Goal: Task Accomplishment & Management: Complete application form

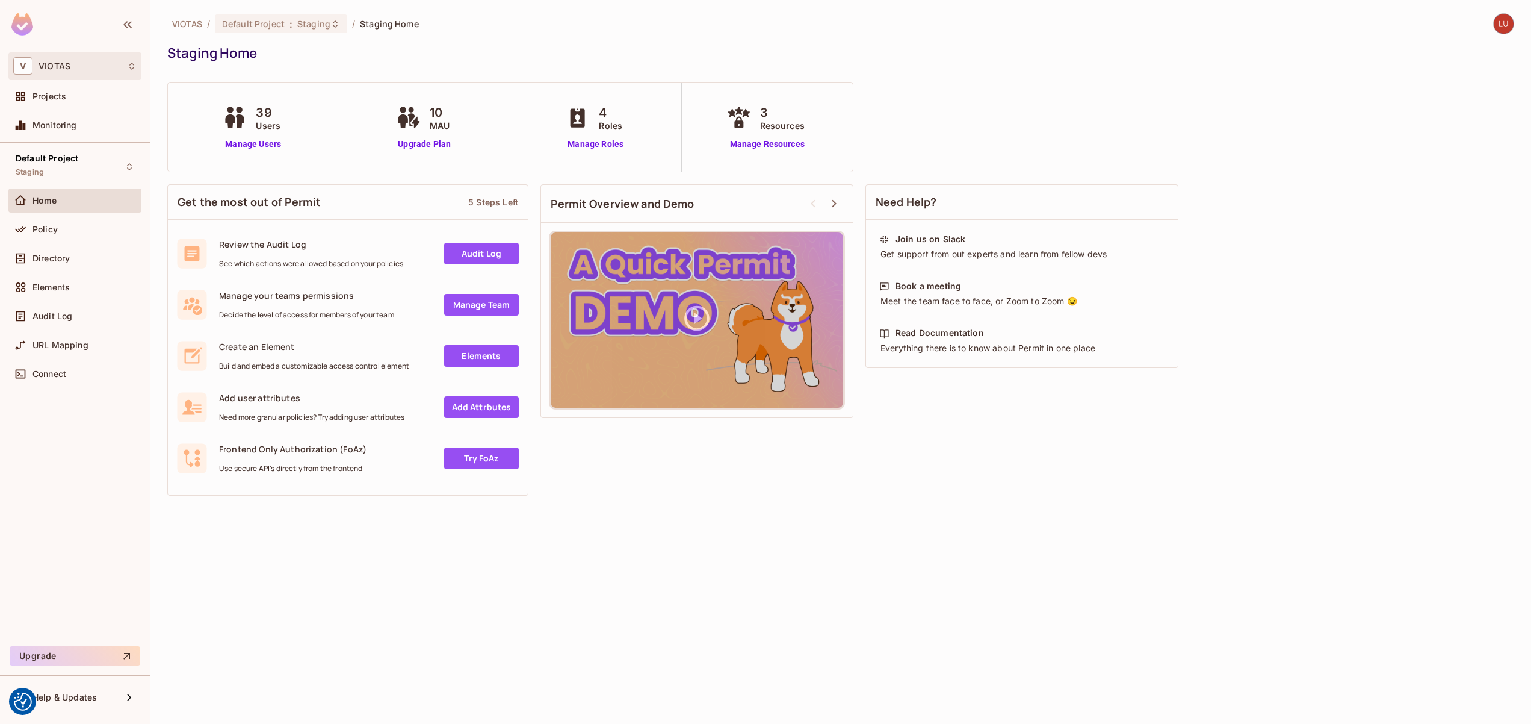
click at [91, 72] on div "V VIOTAS" at bounding box center [74, 65] width 123 height 17
click at [85, 69] on div at bounding box center [765, 362] width 1531 height 724
click at [63, 344] on span "URL Mapping" at bounding box center [61, 345] width 56 height 10
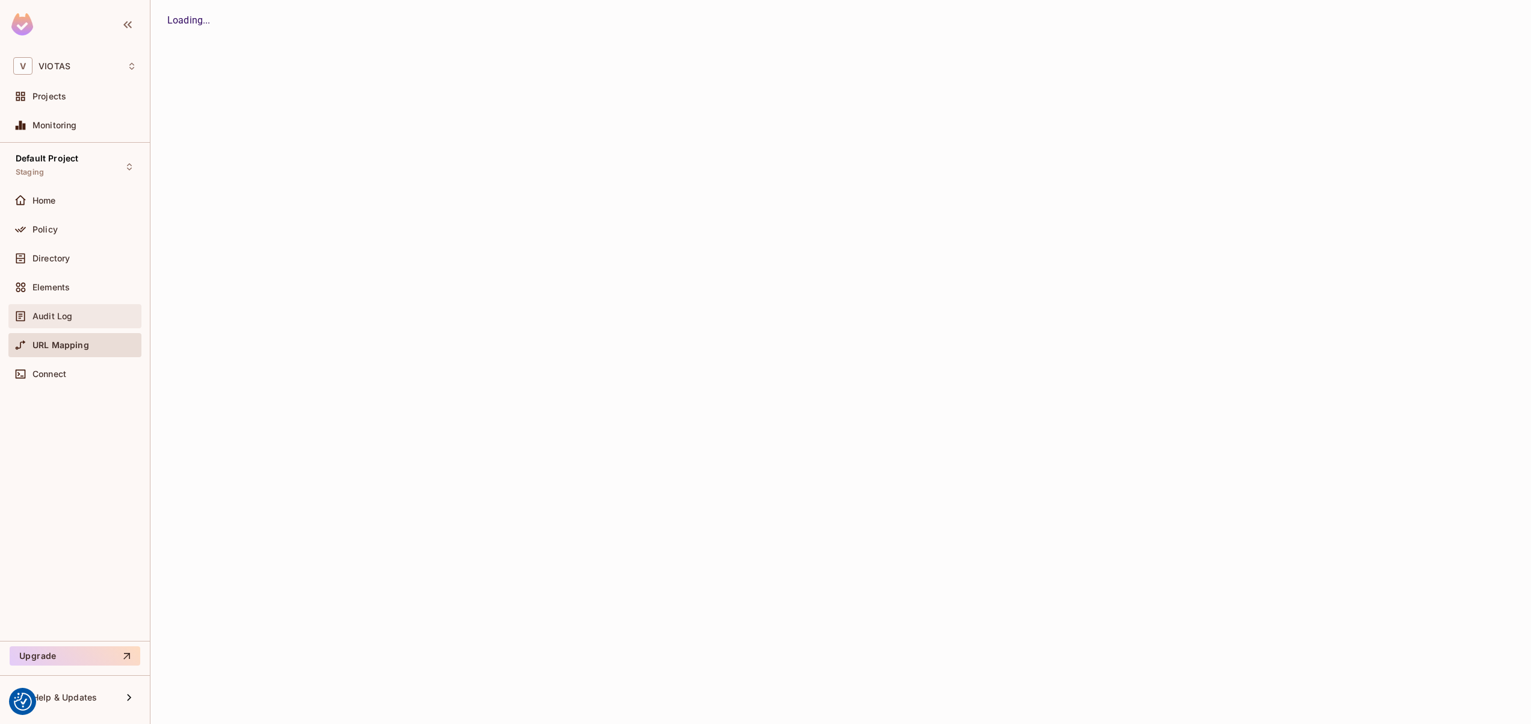
click at [78, 315] on div "Audit Log" at bounding box center [85, 316] width 104 height 10
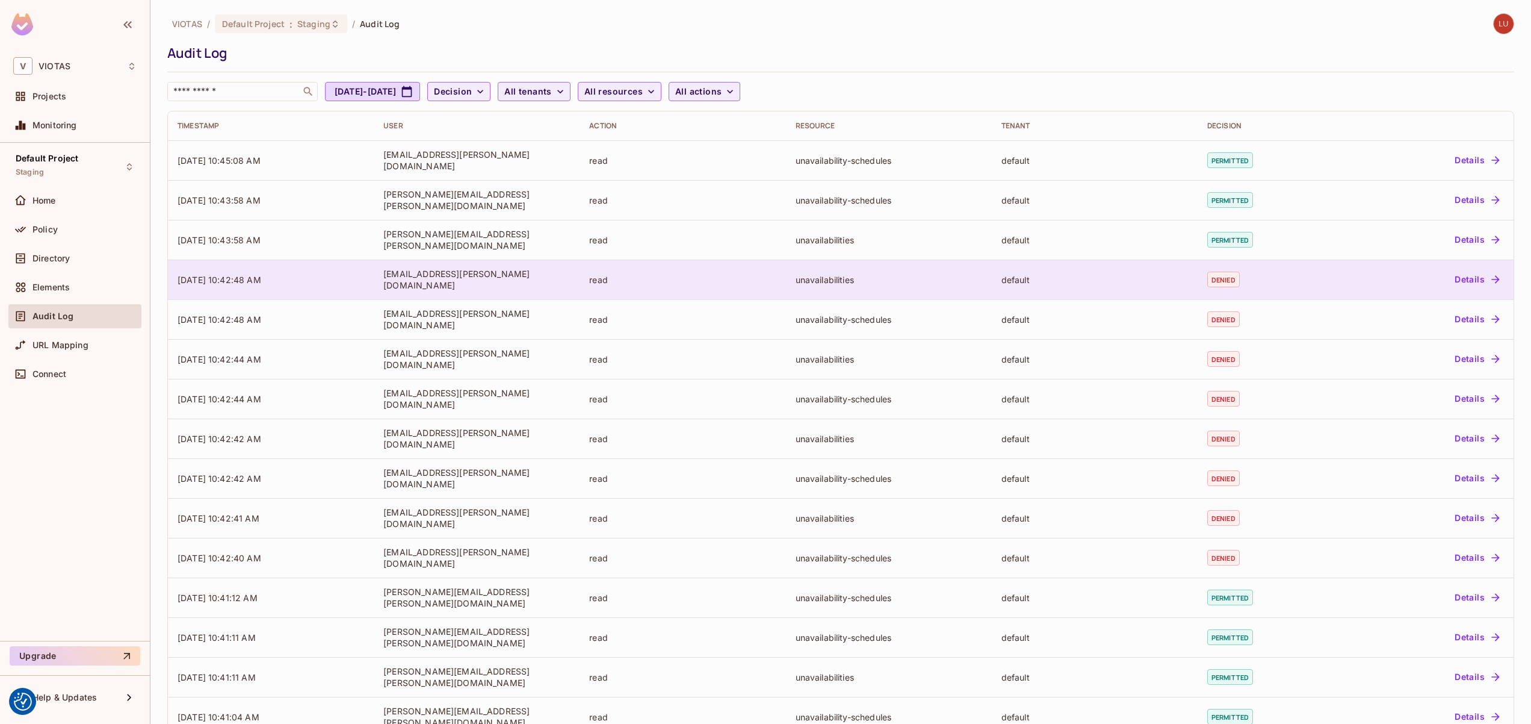
click at [1456, 273] on button "Details" at bounding box center [1477, 279] width 54 height 19
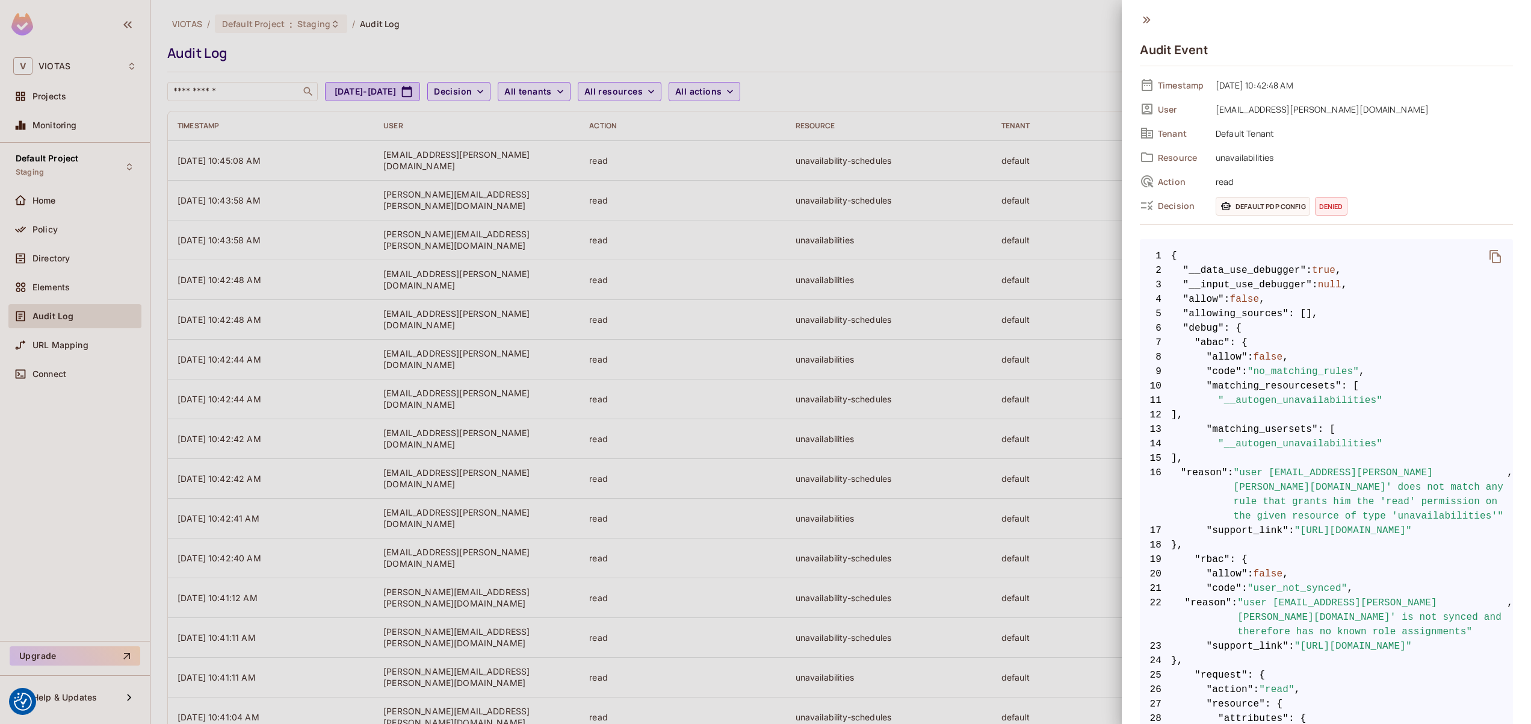
click at [820, 350] on div at bounding box center [765, 362] width 1531 height 724
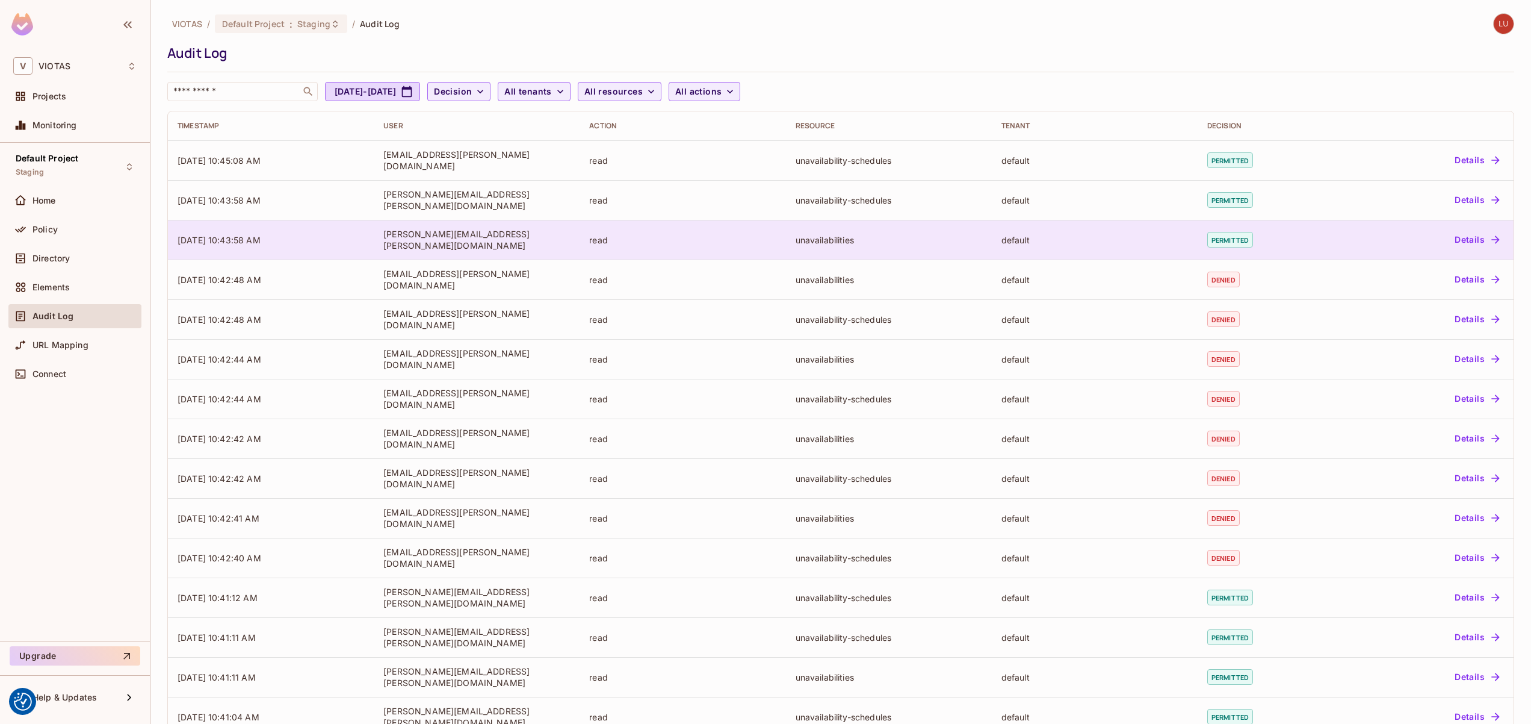
click at [566, 220] on td "[PERSON_NAME][EMAIL_ADDRESS][PERSON_NAME][DOMAIN_NAME]" at bounding box center [477, 240] width 206 height 40
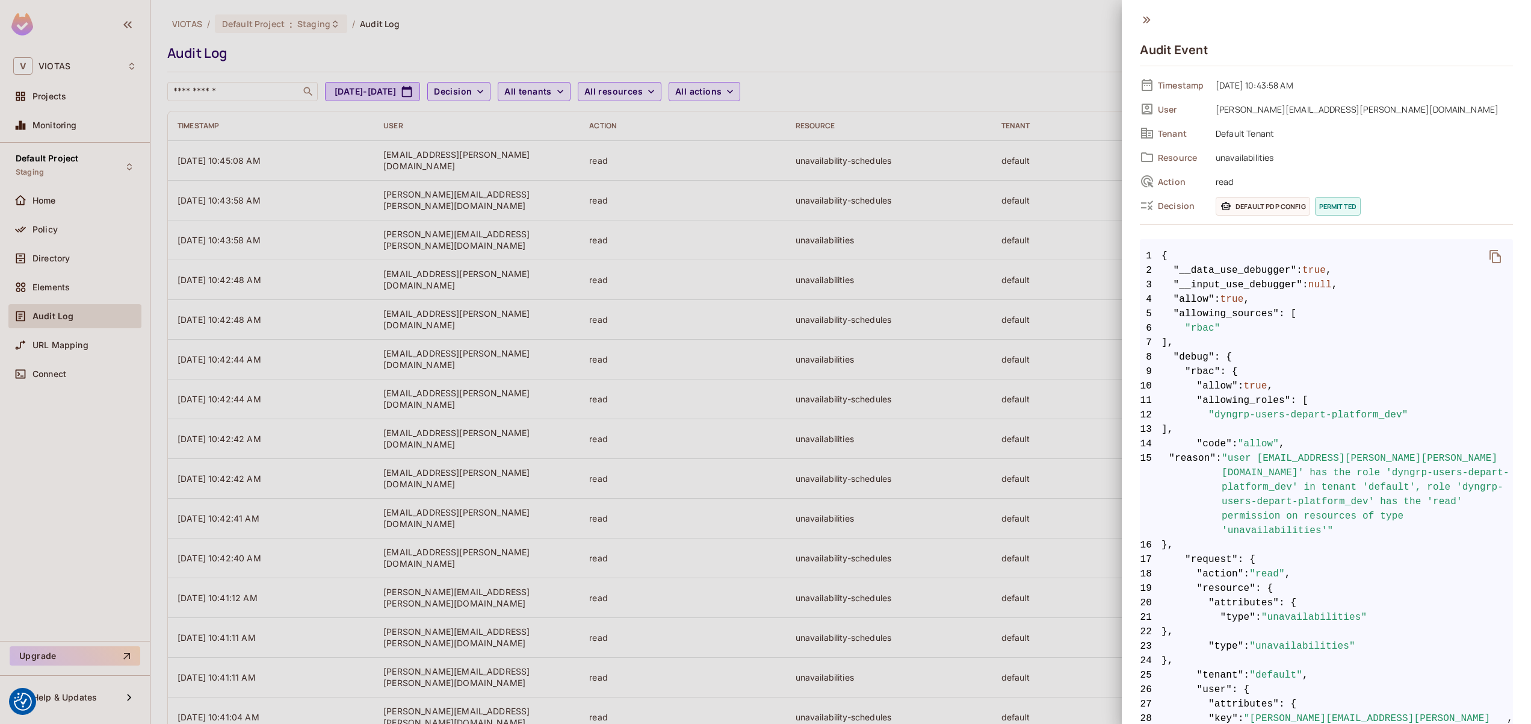
click at [1266, 111] on span "[PERSON_NAME][EMAIL_ADDRESS][PERSON_NAME][DOMAIN_NAME]" at bounding box center [1361, 109] width 303 height 14
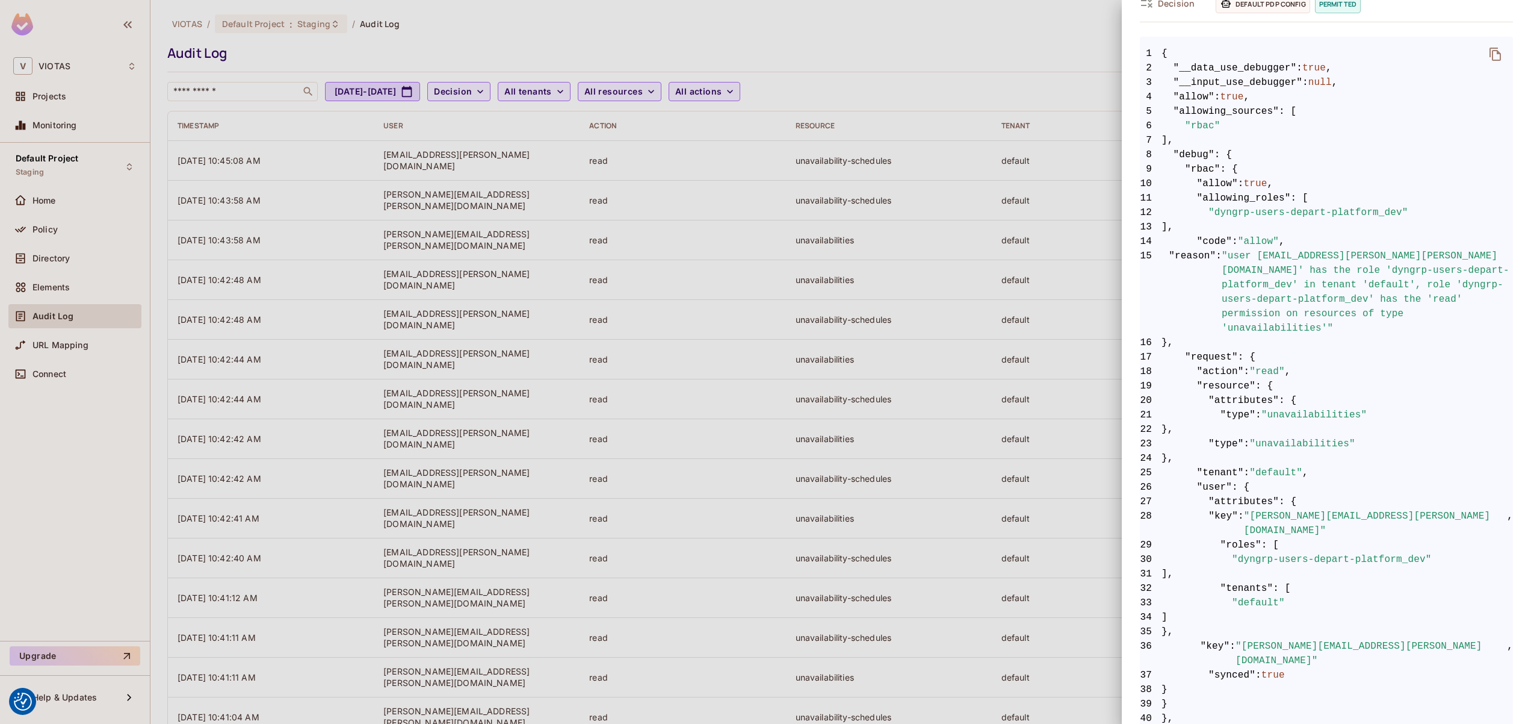
scroll to position [210, 0]
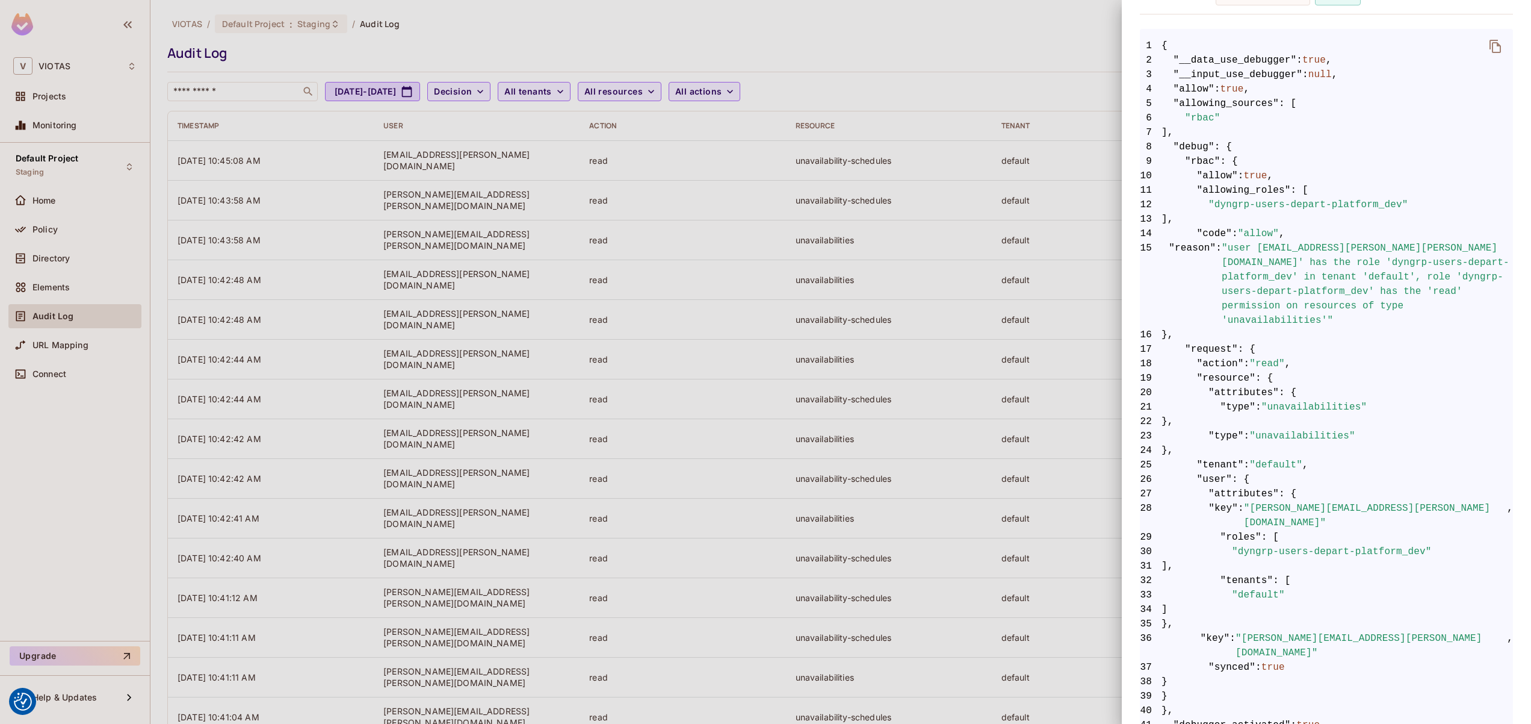
drag, startPoint x: 829, startPoint y: 456, endPoint x: 623, endPoint y: 380, distance: 219.2
click at [828, 456] on div at bounding box center [765, 362] width 1531 height 724
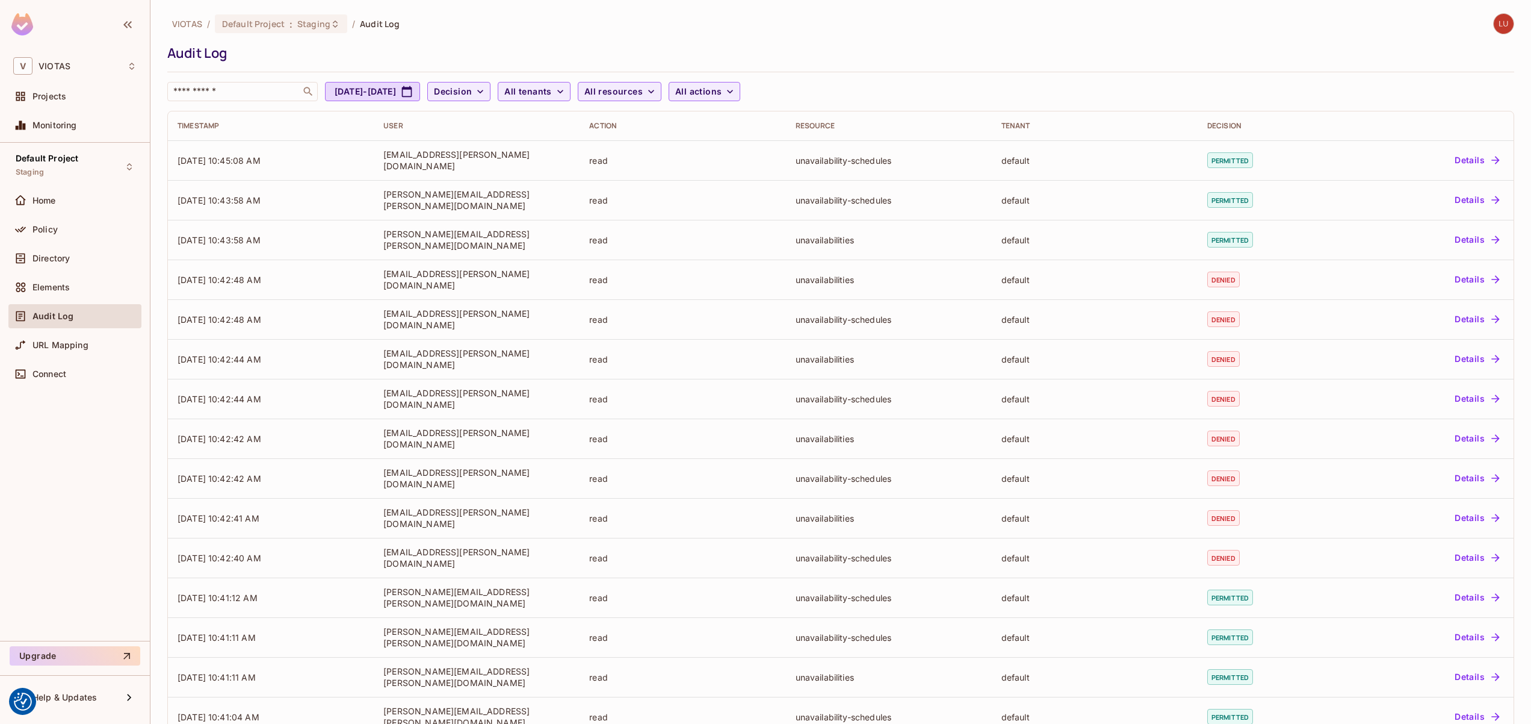
click at [600, 374] on td "read" at bounding box center [683, 359] width 206 height 40
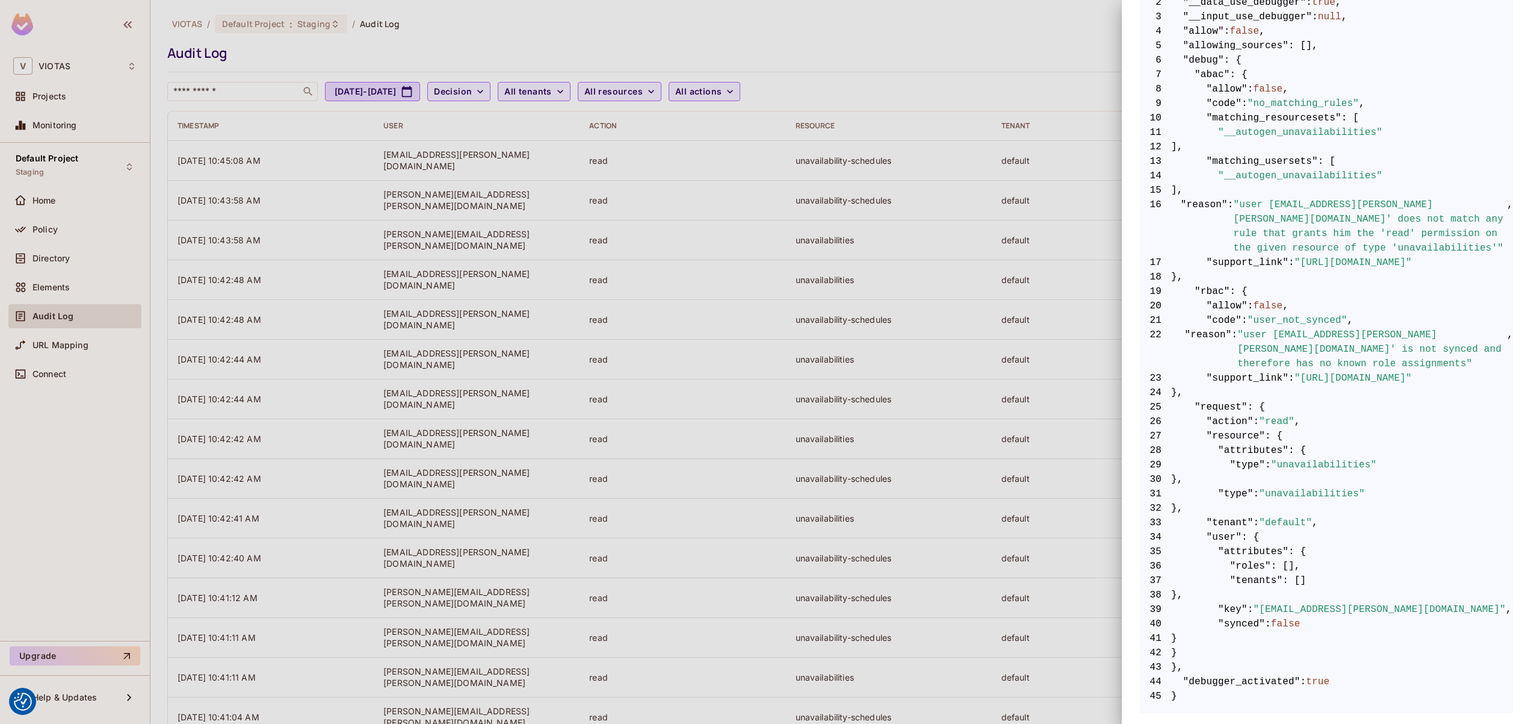
scroll to position [297, 0]
click at [855, 393] on div at bounding box center [765, 362] width 1531 height 724
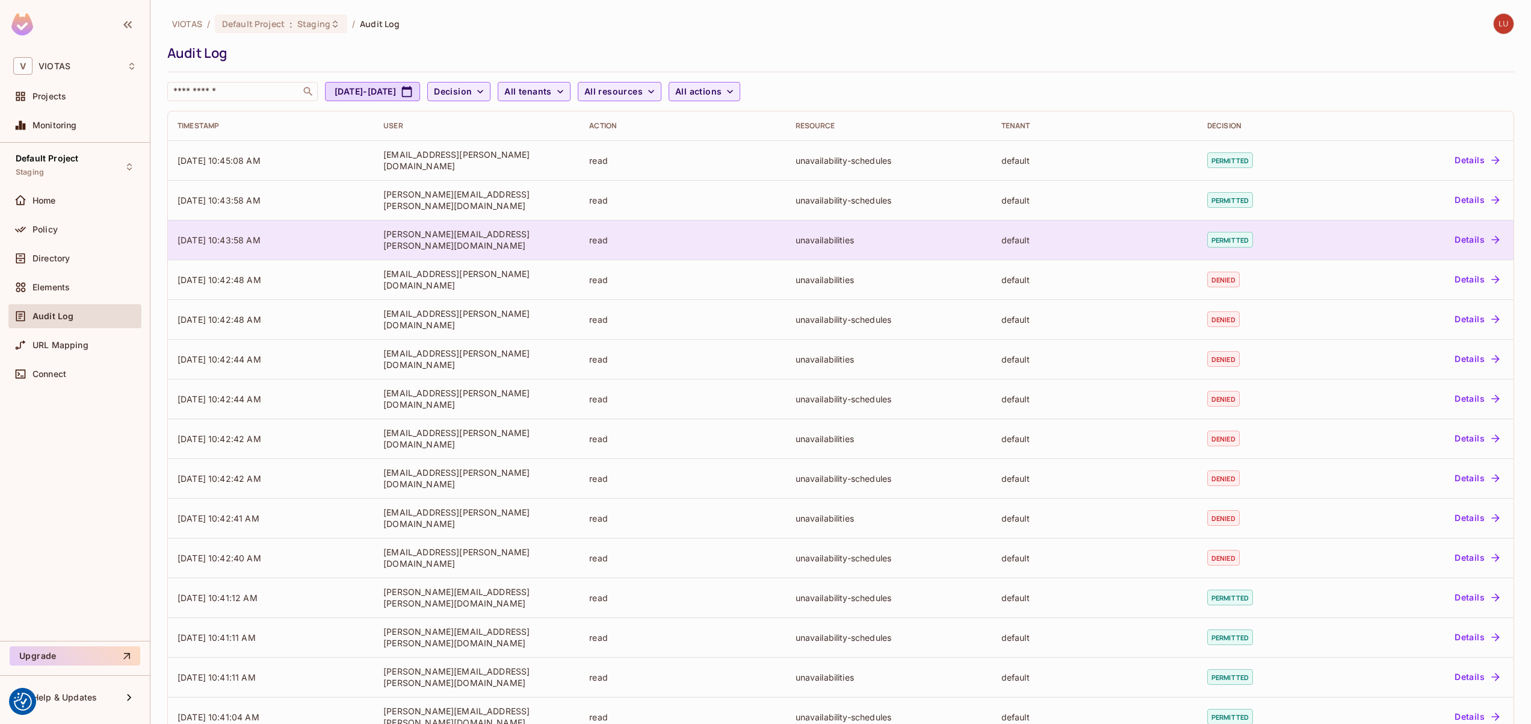
click at [632, 239] on div "read" at bounding box center [682, 239] width 187 height 11
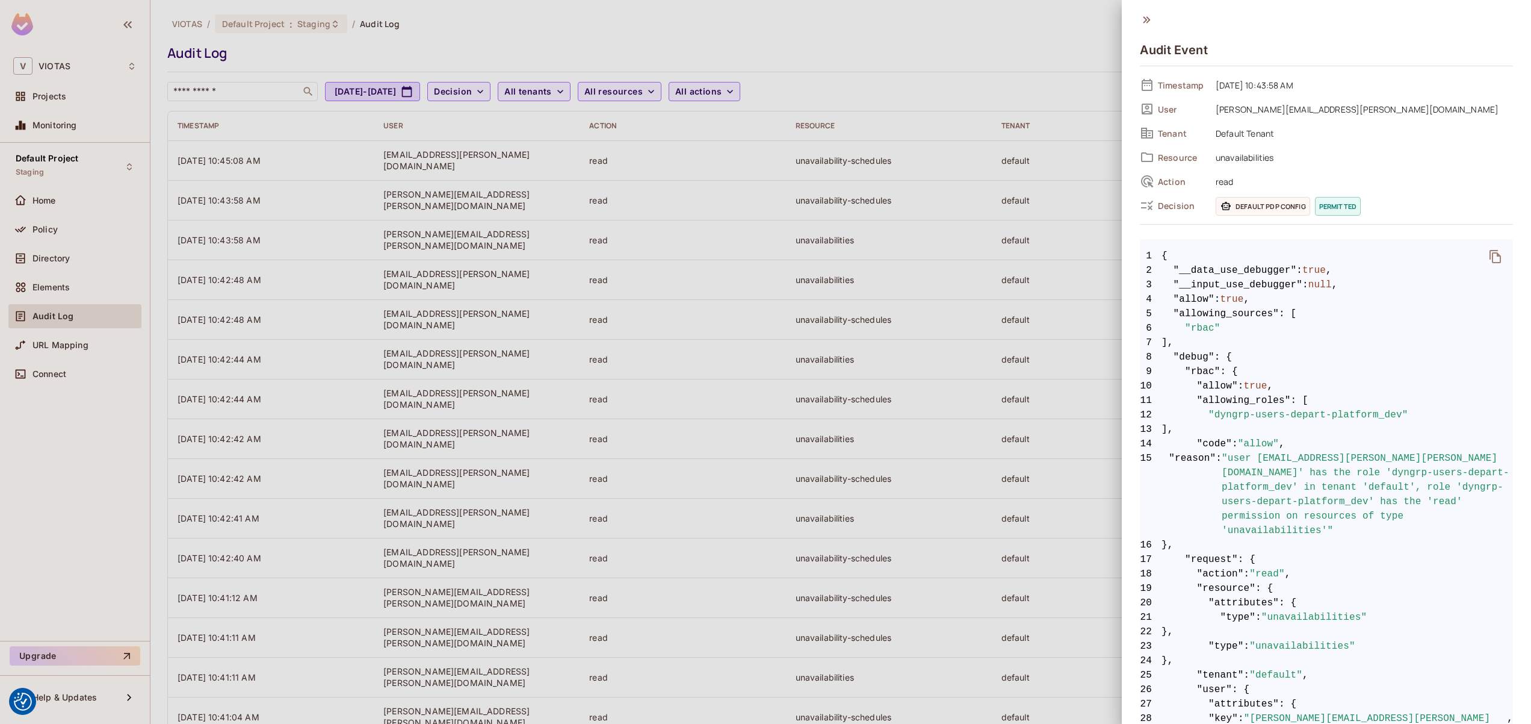
scroll to position [210, 0]
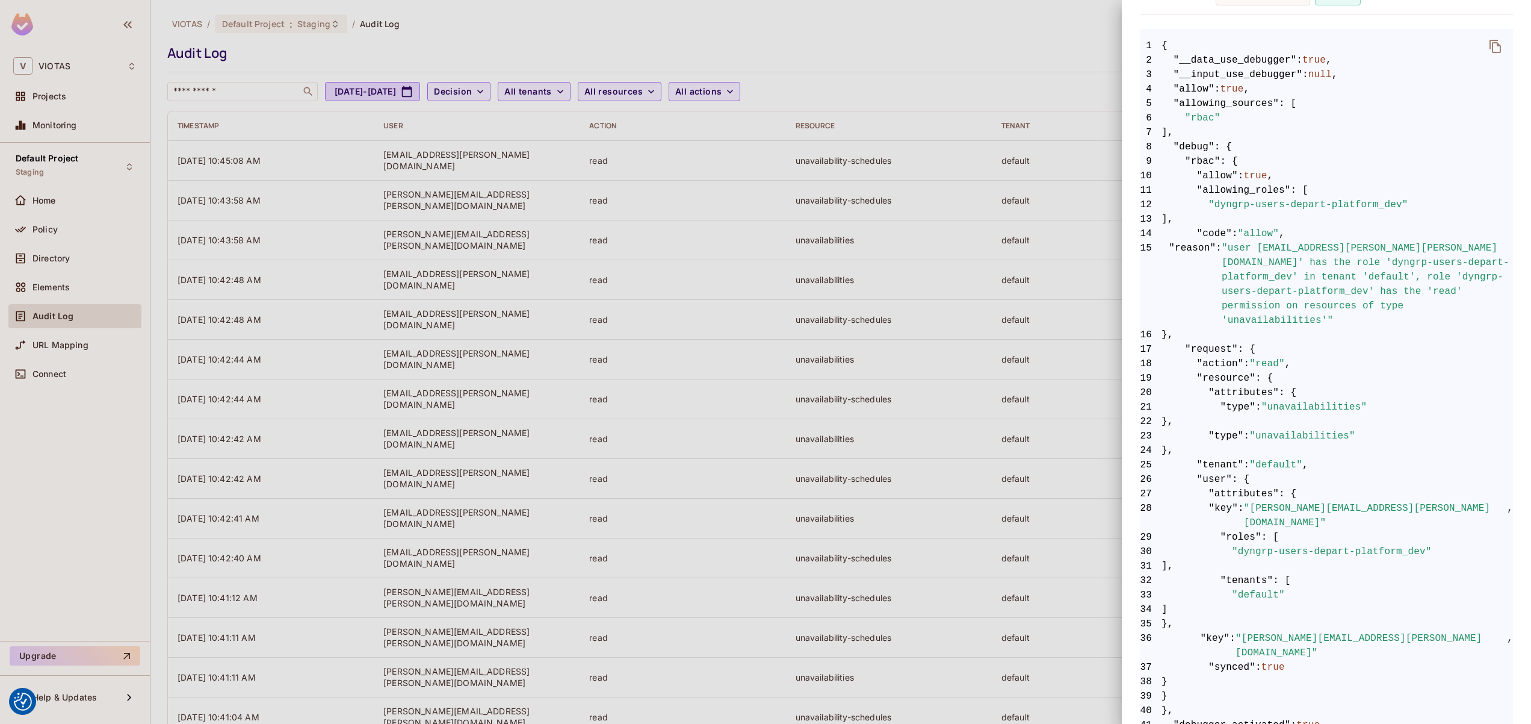
click at [814, 358] on div at bounding box center [765, 362] width 1531 height 724
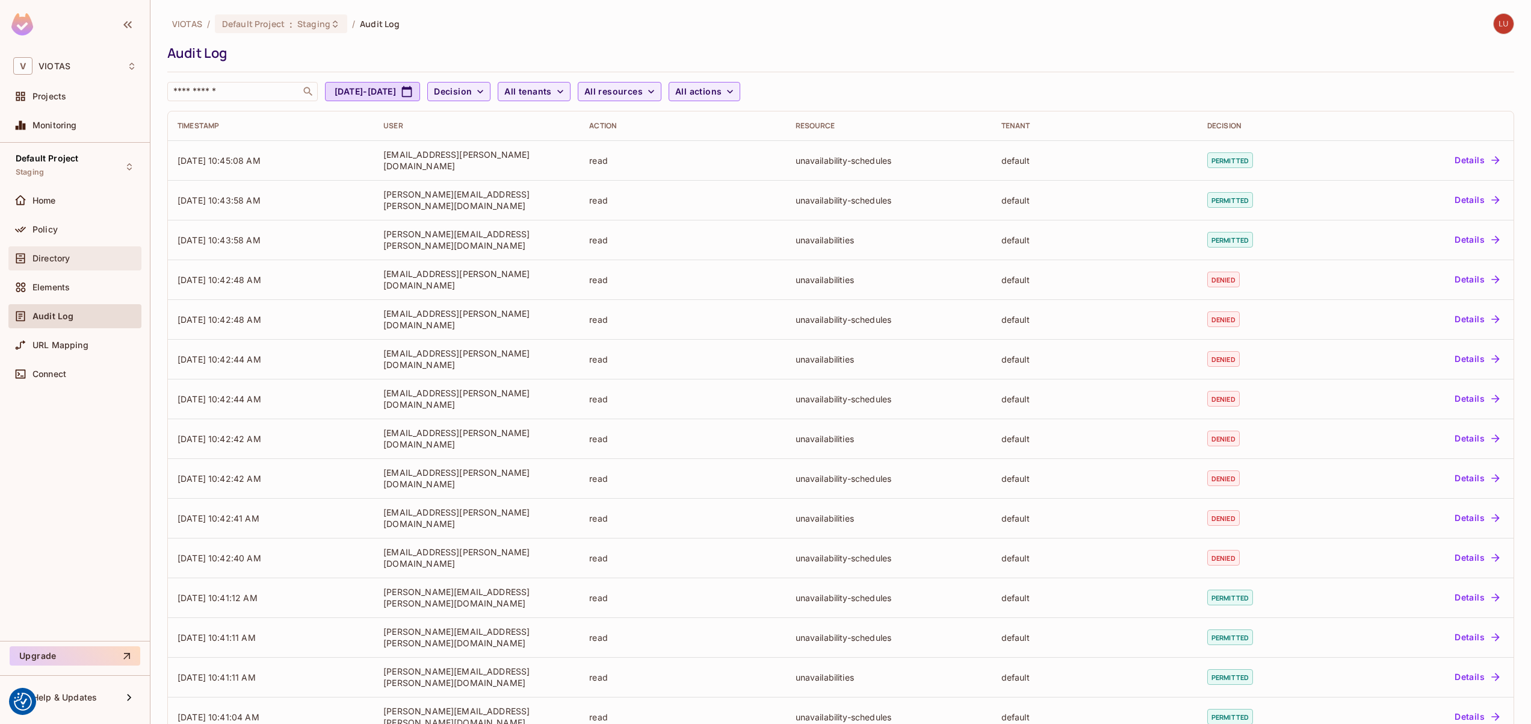
click at [42, 262] on span "Directory" at bounding box center [51, 258] width 37 height 10
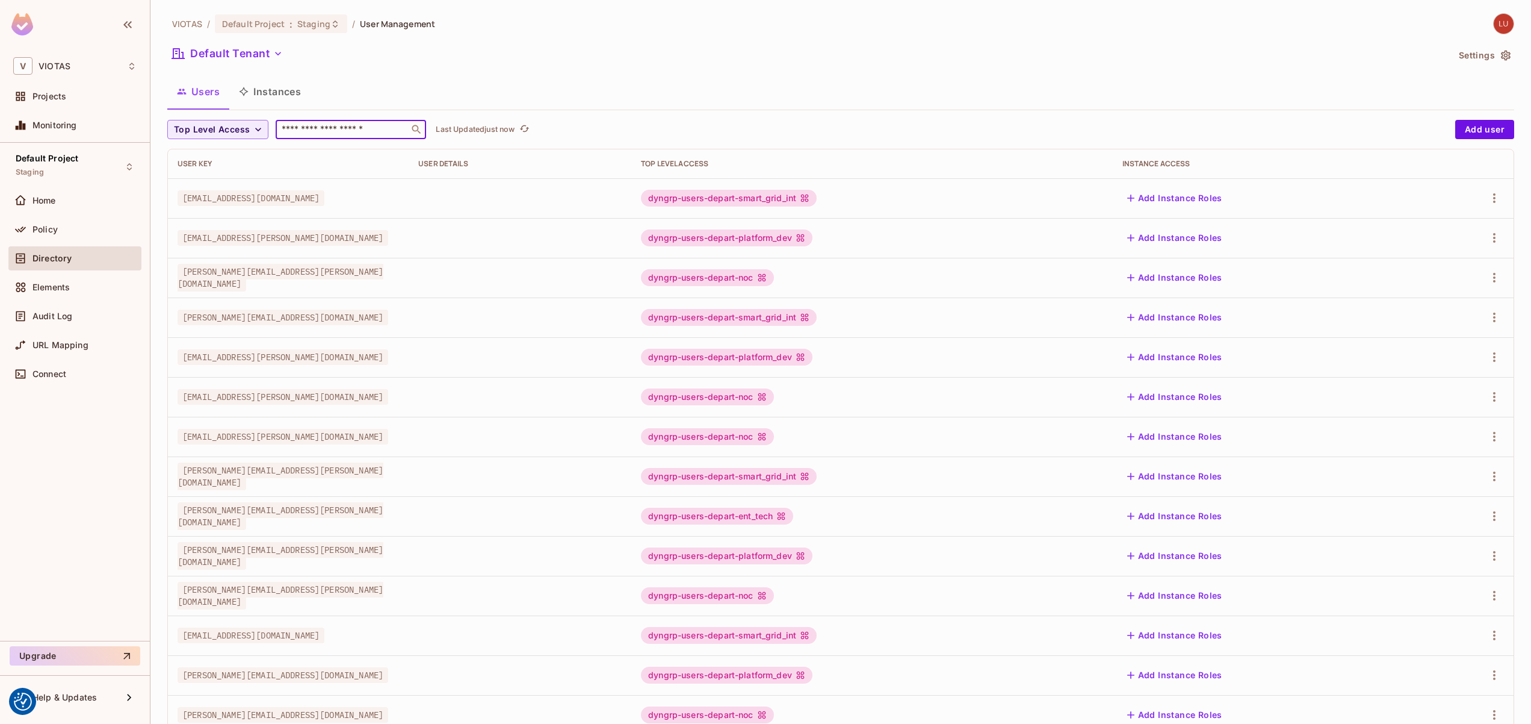
click at [334, 135] on input "text" at bounding box center [342, 129] width 126 height 12
type input "****"
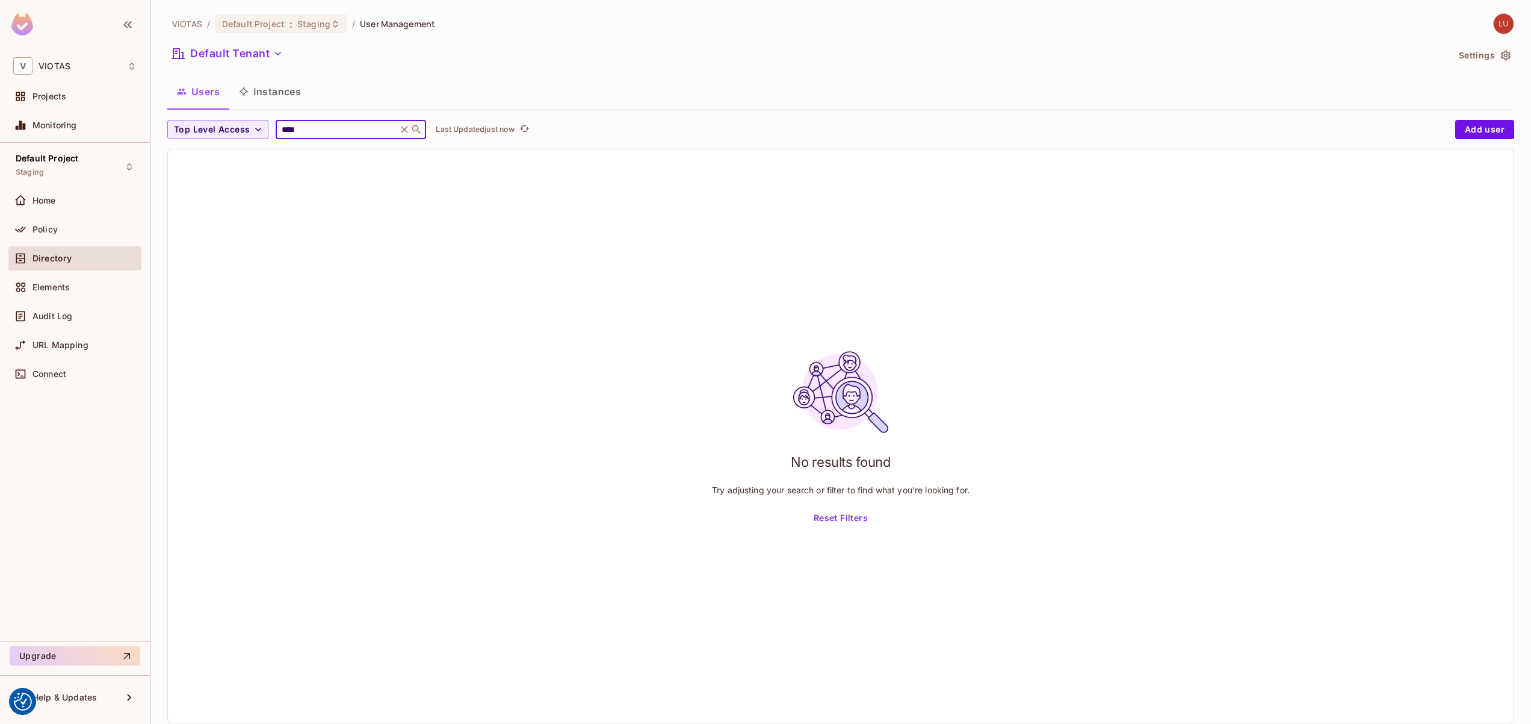
drag, startPoint x: 313, startPoint y: 129, endPoint x: 249, endPoint y: 128, distance: 63.8
click at [279, 128] on input "****" at bounding box center [336, 129] width 114 height 12
click at [252, 135] on icon "button" at bounding box center [258, 129] width 12 height 12
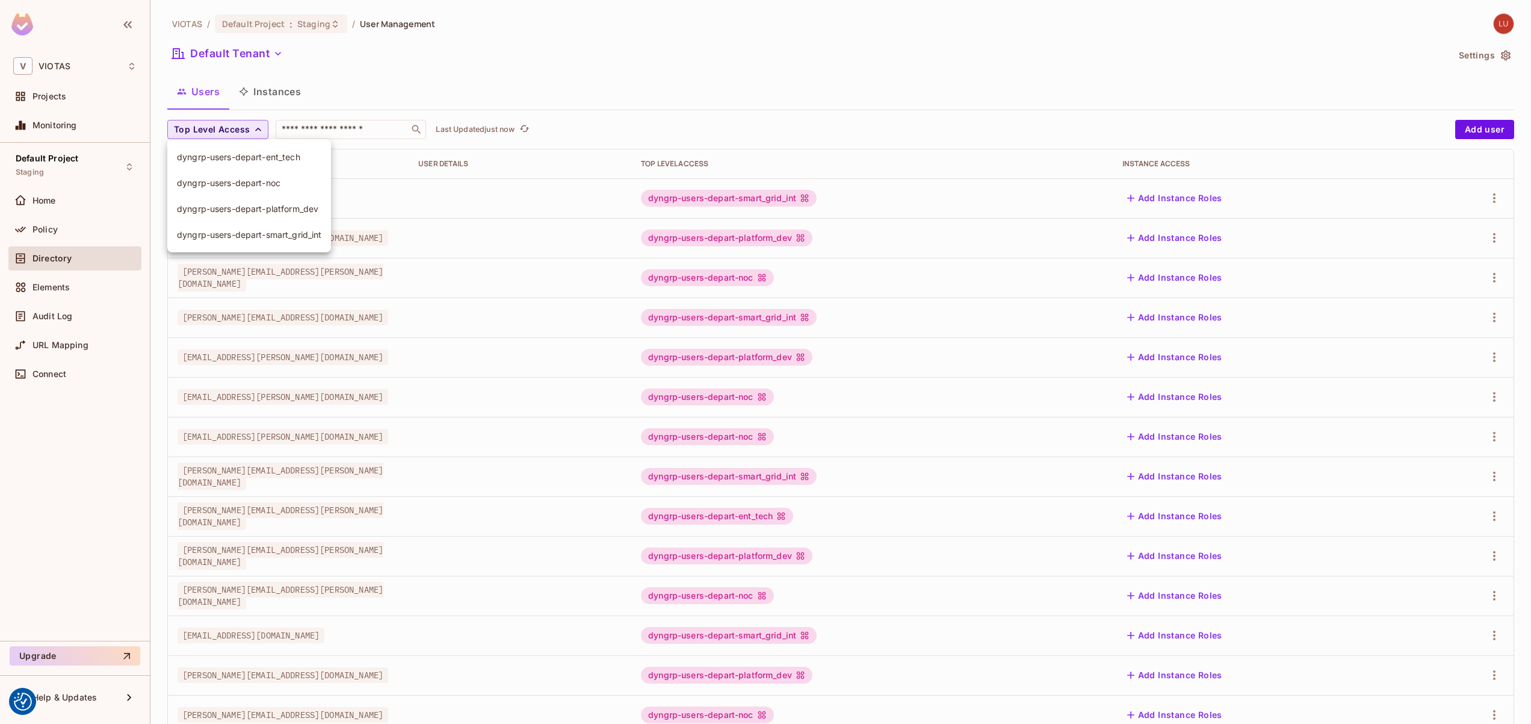
click at [359, 129] on div at bounding box center [765, 362] width 1531 height 724
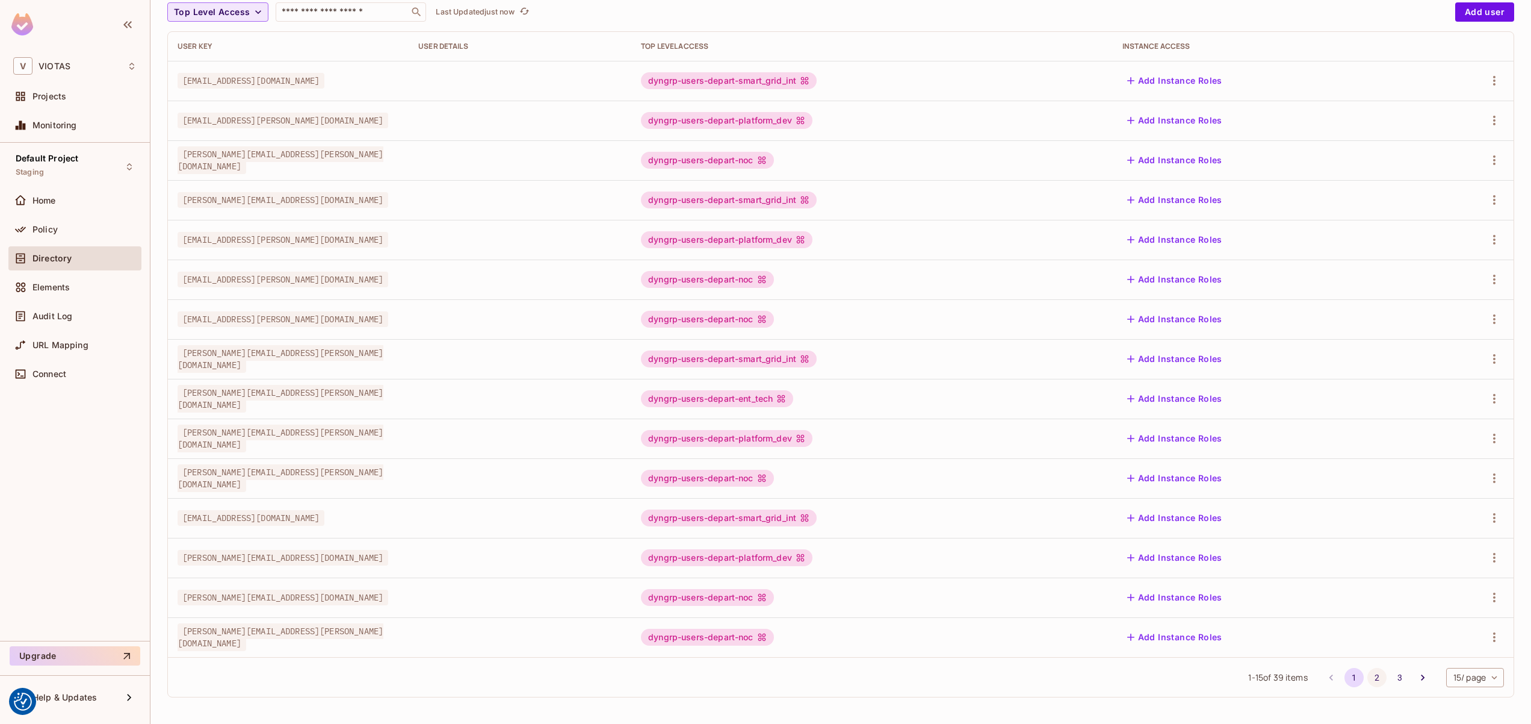
click at [1371, 672] on button "2" at bounding box center [1377, 677] width 19 height 19
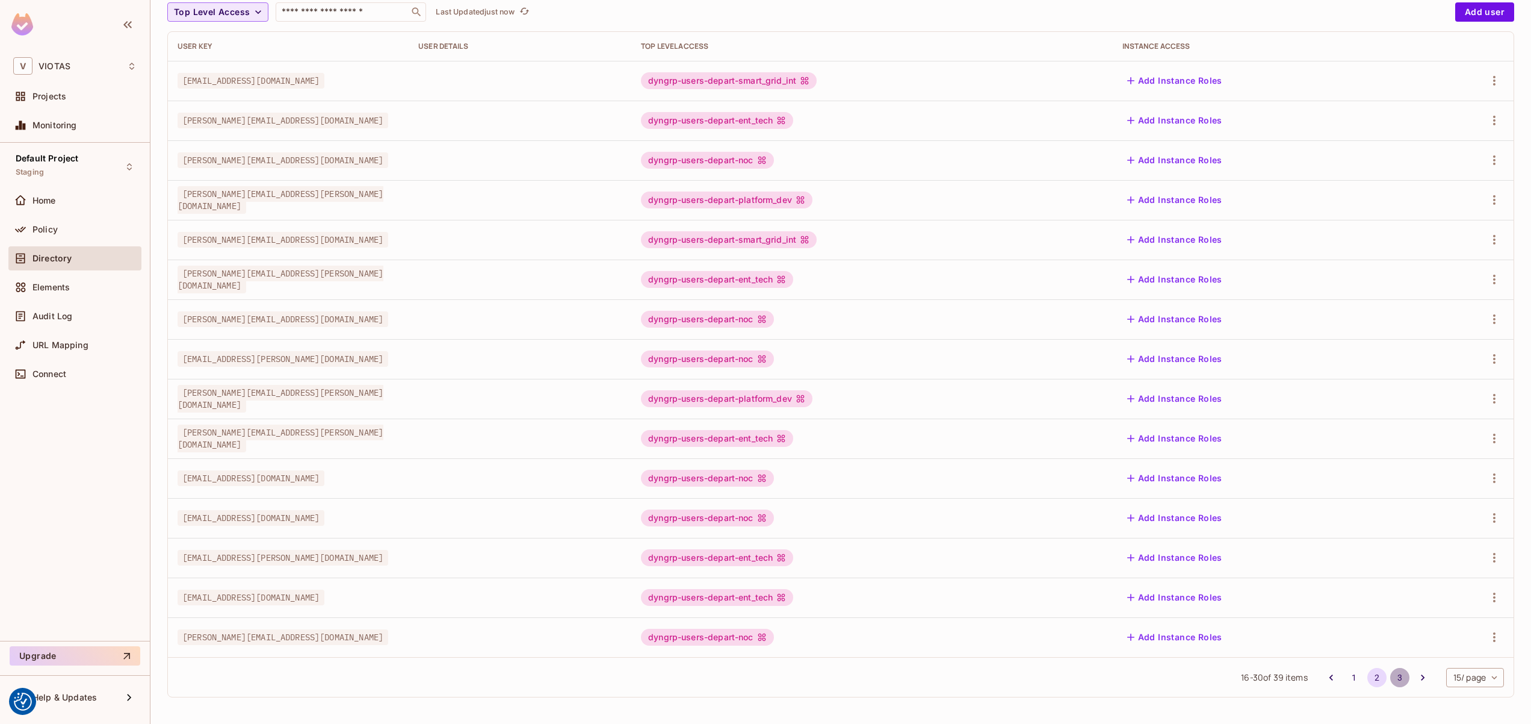
click at [1391, 676] on button "3" at bounding box center [1400, 677] width 19 height 19
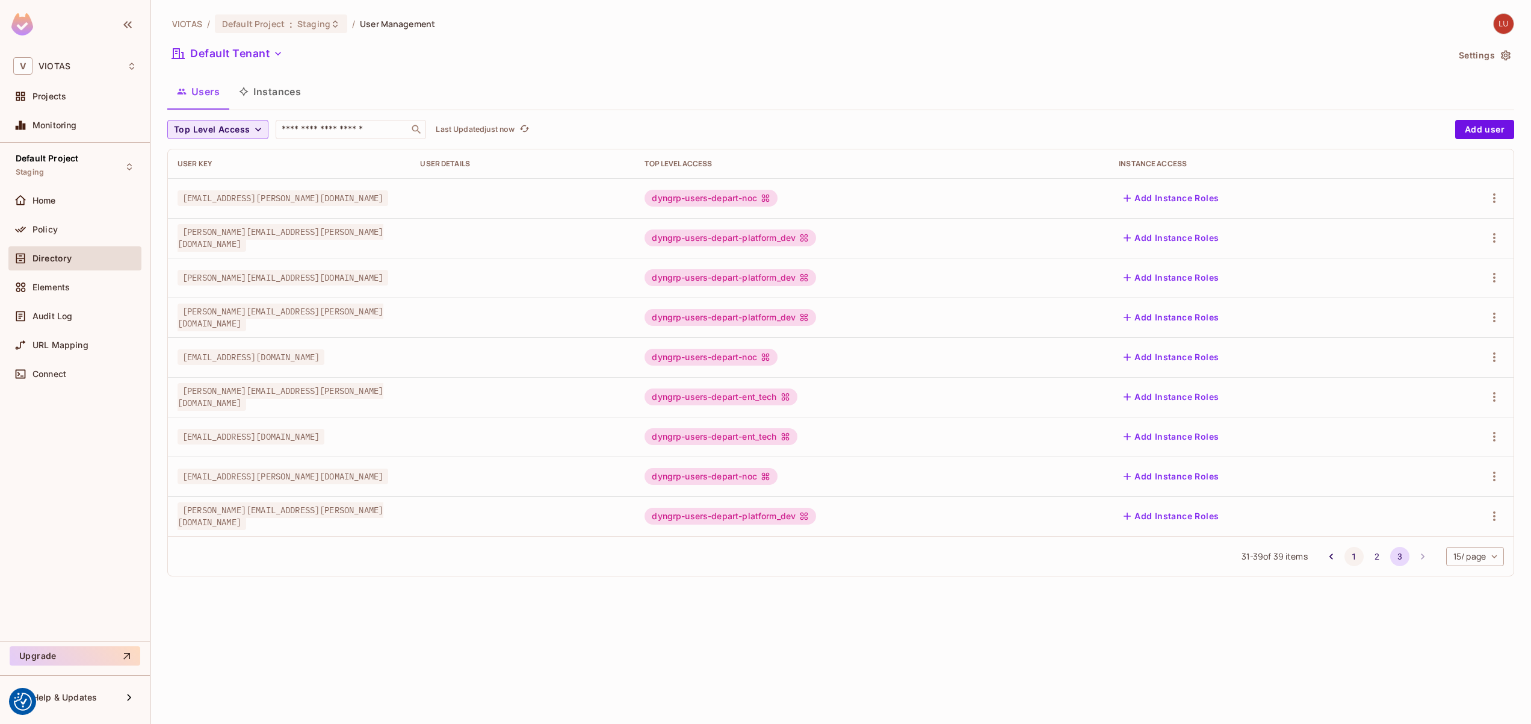
click at [1353, 555] on button "1" at bounding box center [1354, 556] width 19 height 19
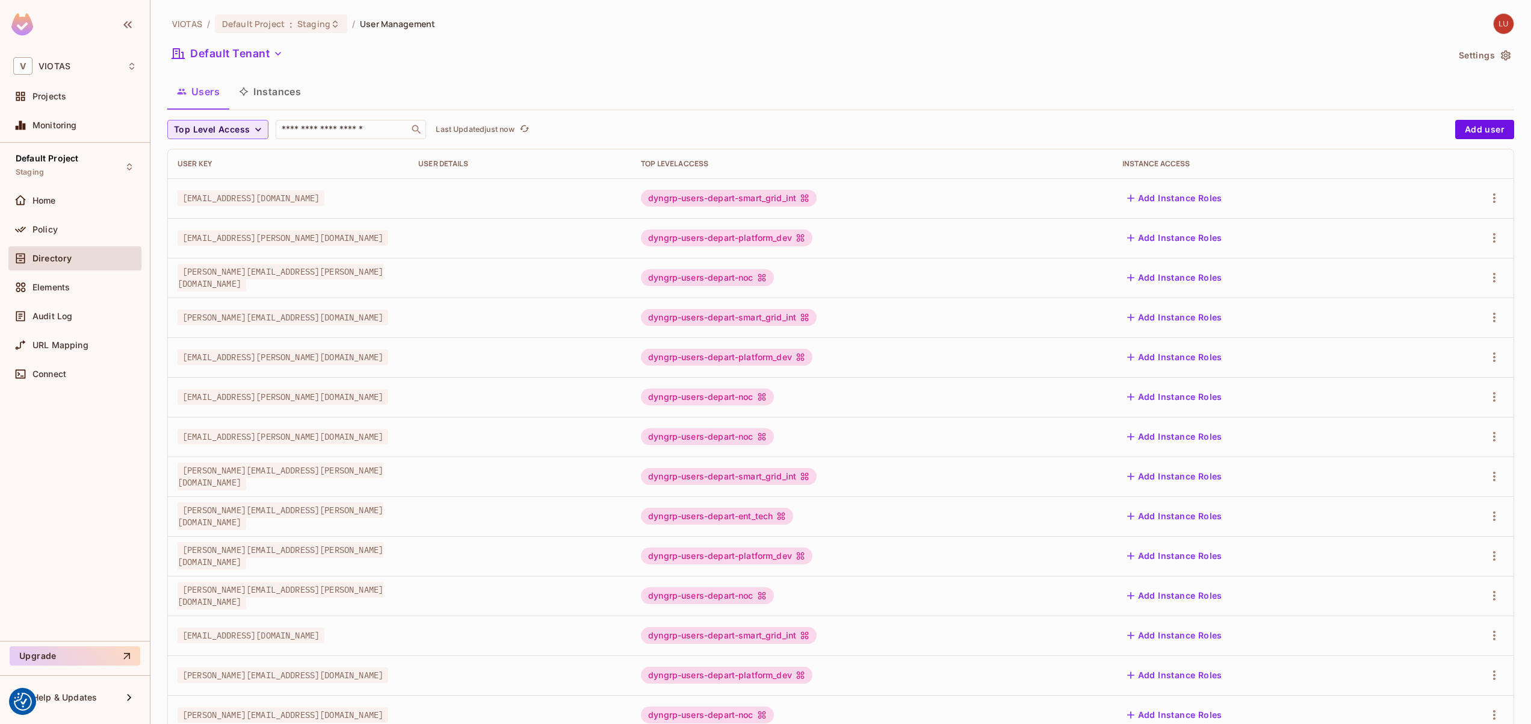
click at [236, 128] on span "Top Level Access" at bounding box center [212, 129] width 76 height 15
click at [520, 78] on div at bounding box center [765, 362] width 1531 height 724
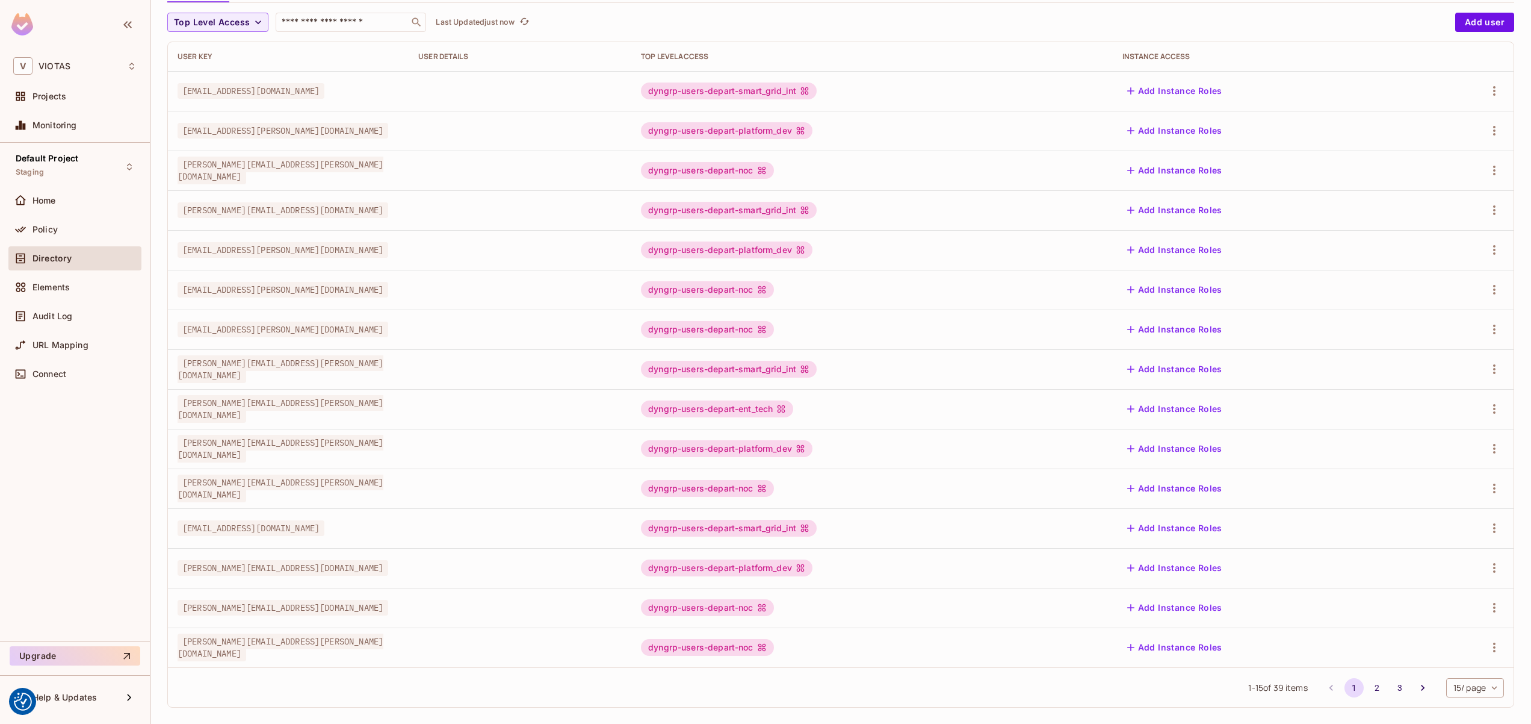
scroll to position [117, 0]
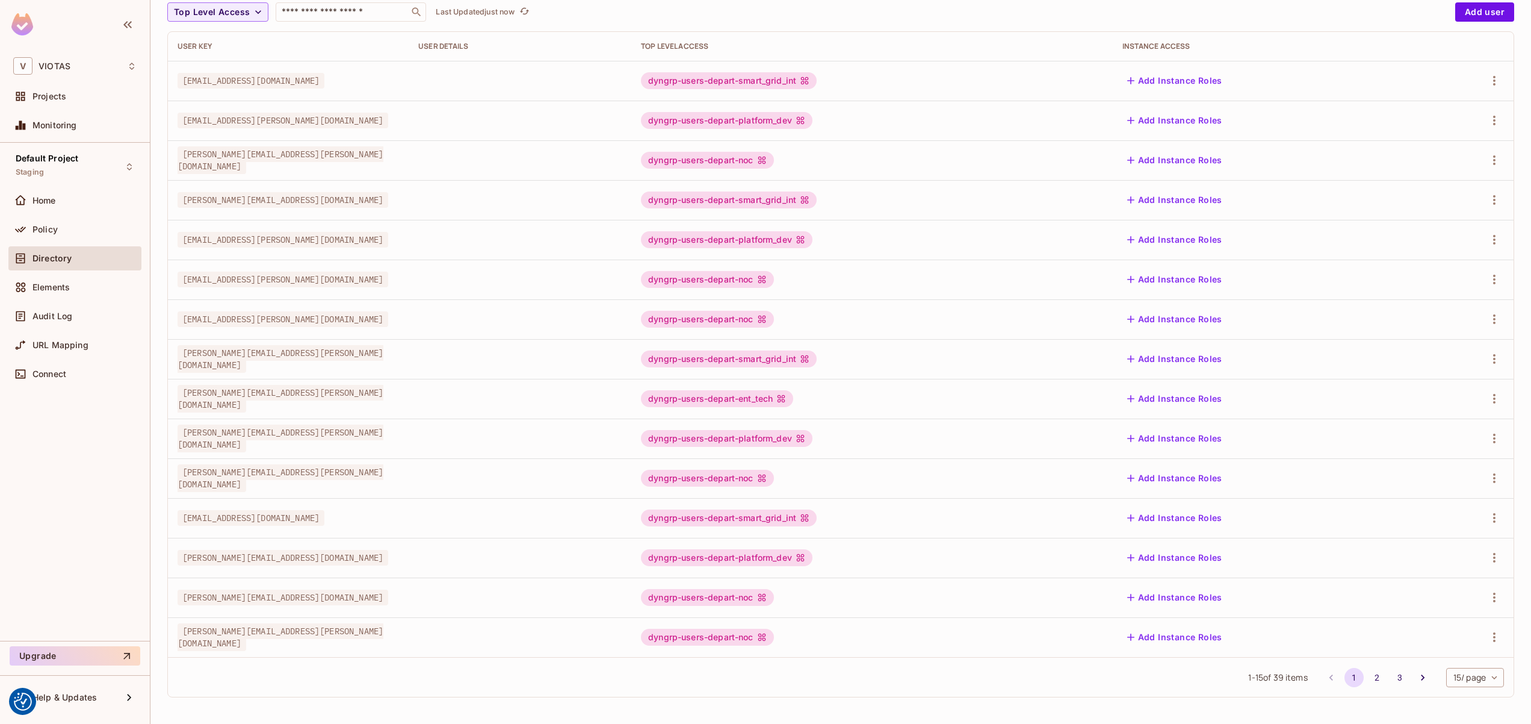
click at [1372, 677] on button "2" at bounding box center [1377, 677] width 19 height 19
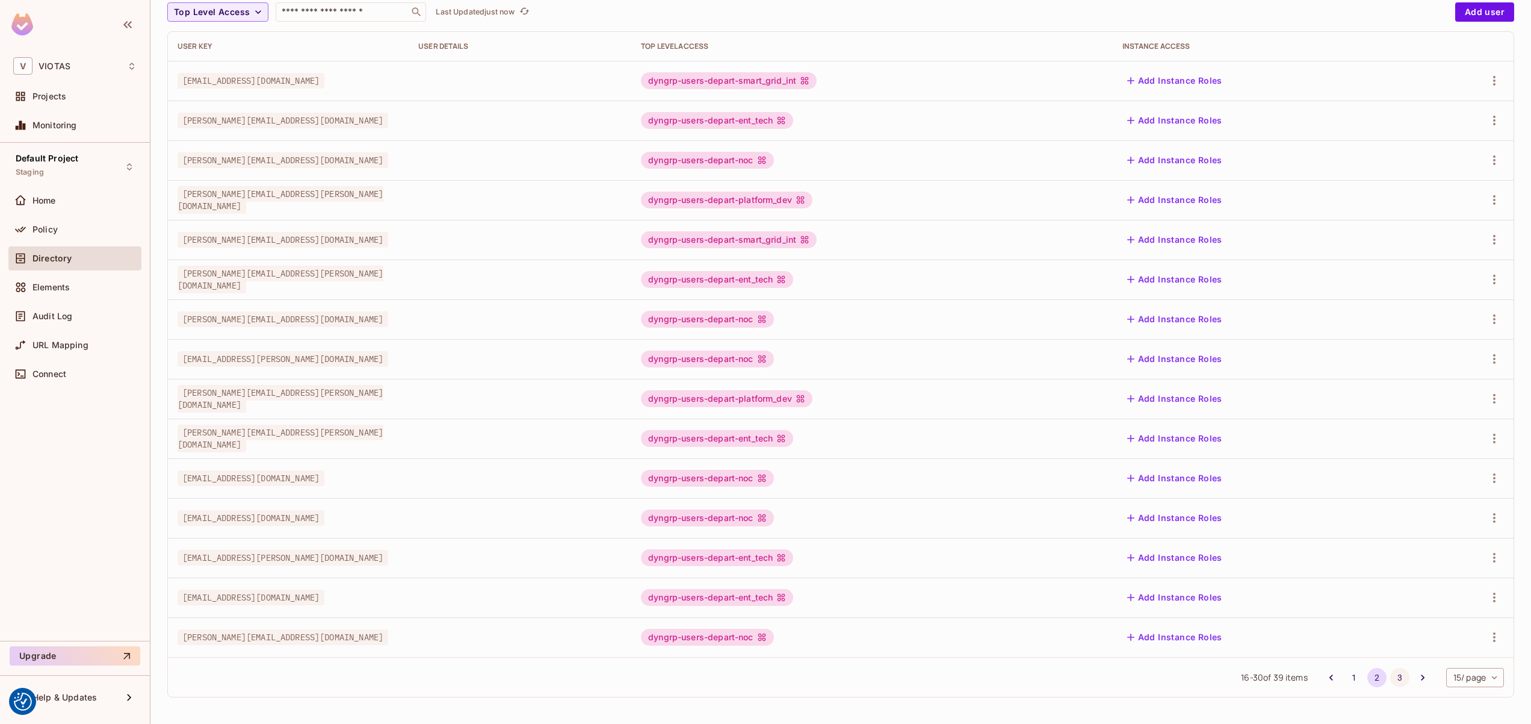
click at [1391, 684] on button "3" at bounding box center [1400, 677] width 19 height 19
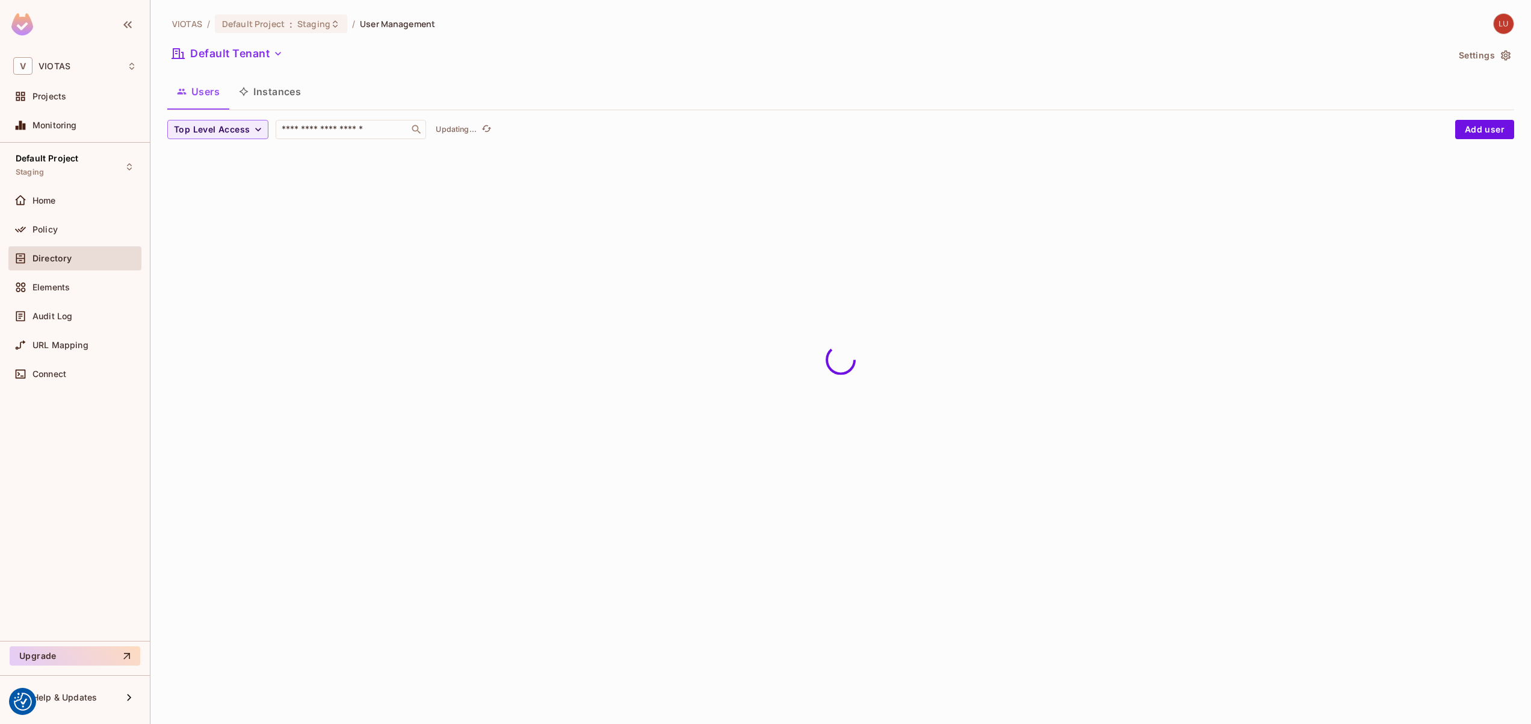
scroll to position [0, 0]
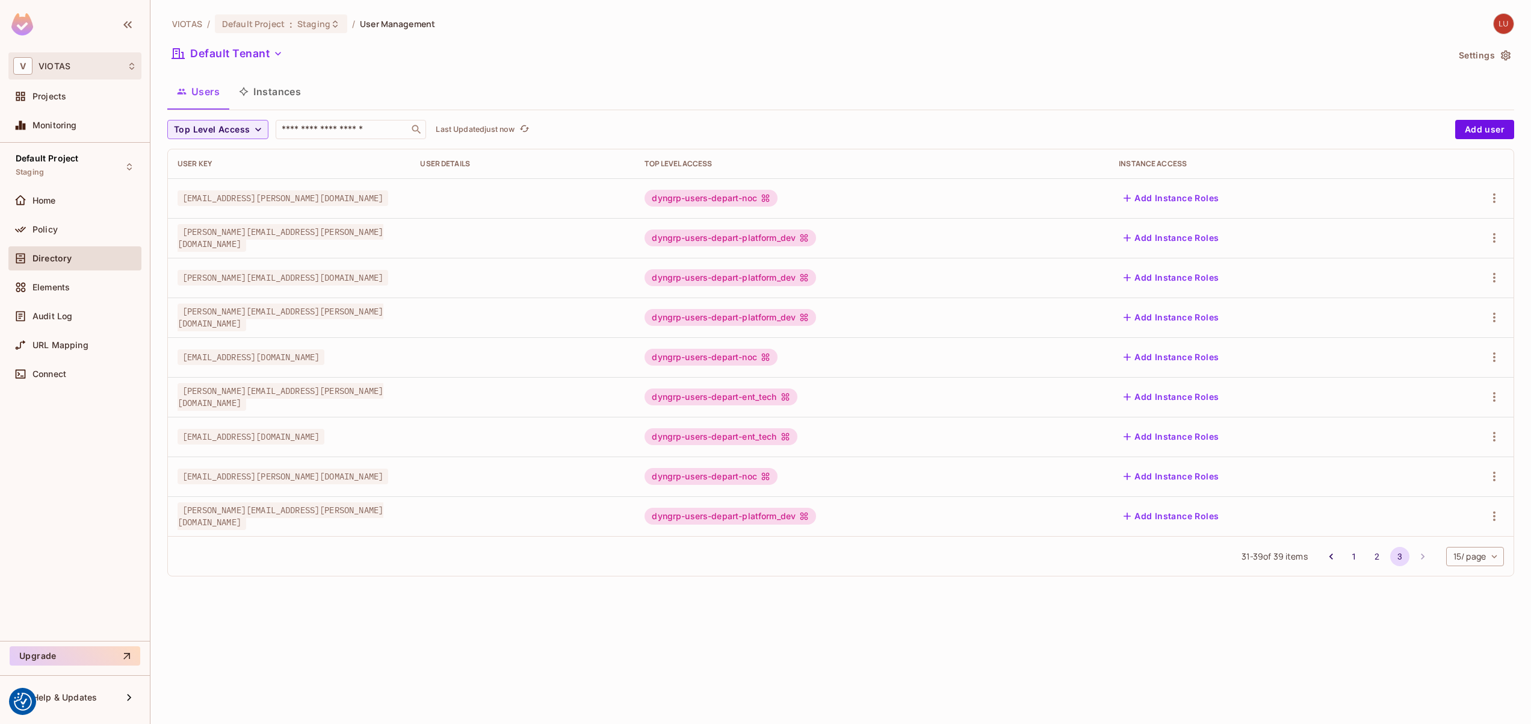
click at [62, 64] on span "VIOTAS" at bounding box center [55, 66] width 32 height 10
drag, startPoint x: 355, startPoint y: 54, endPoint x: 320, endPoint y: 28, distance: 43.0
click at [355, 54] on div at bounding box center [765, 362] width 1531 height 724
click at [282, 22] on span "Default Project" at bounding box center [253, 23] width 63 height 11
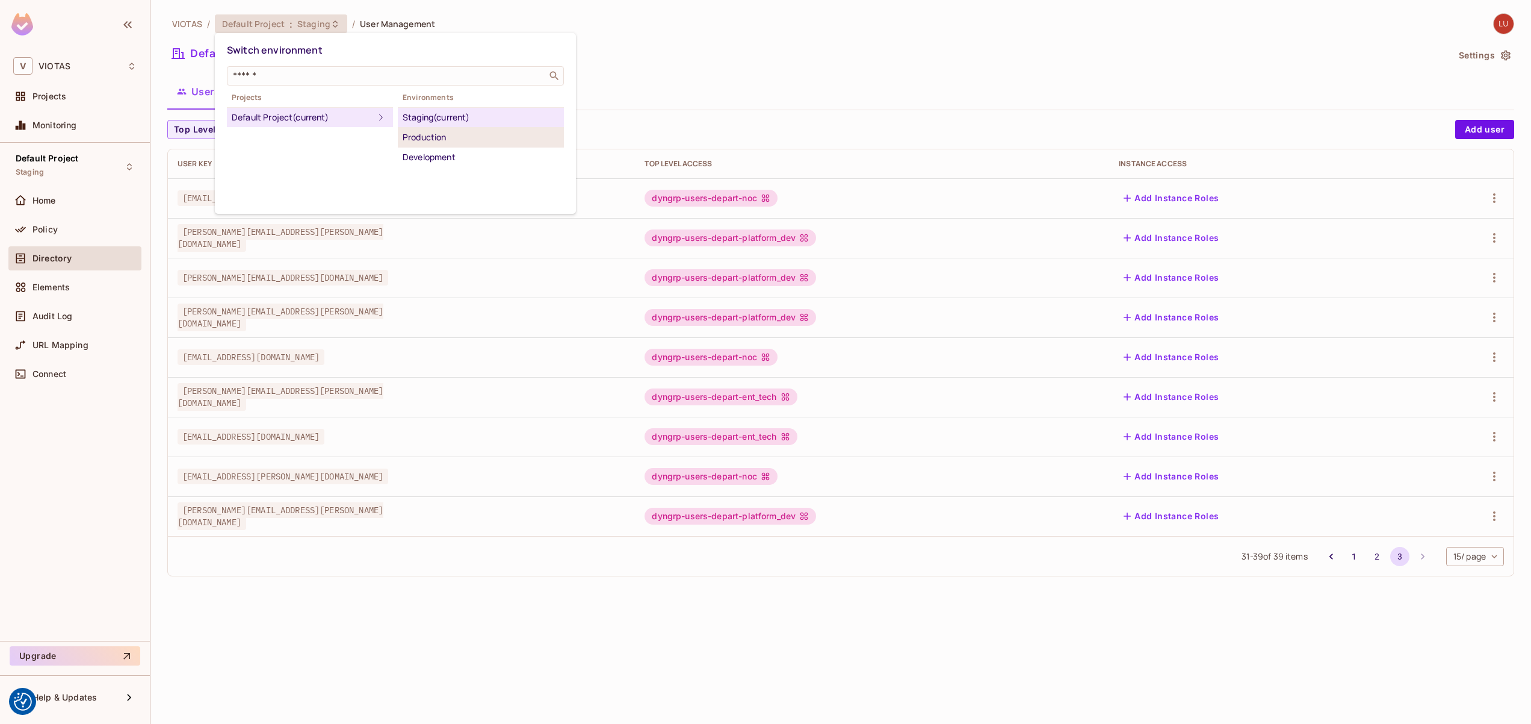
click at [433, 136] on div "Production" at bounding box center [481, 137] width 157 height 14
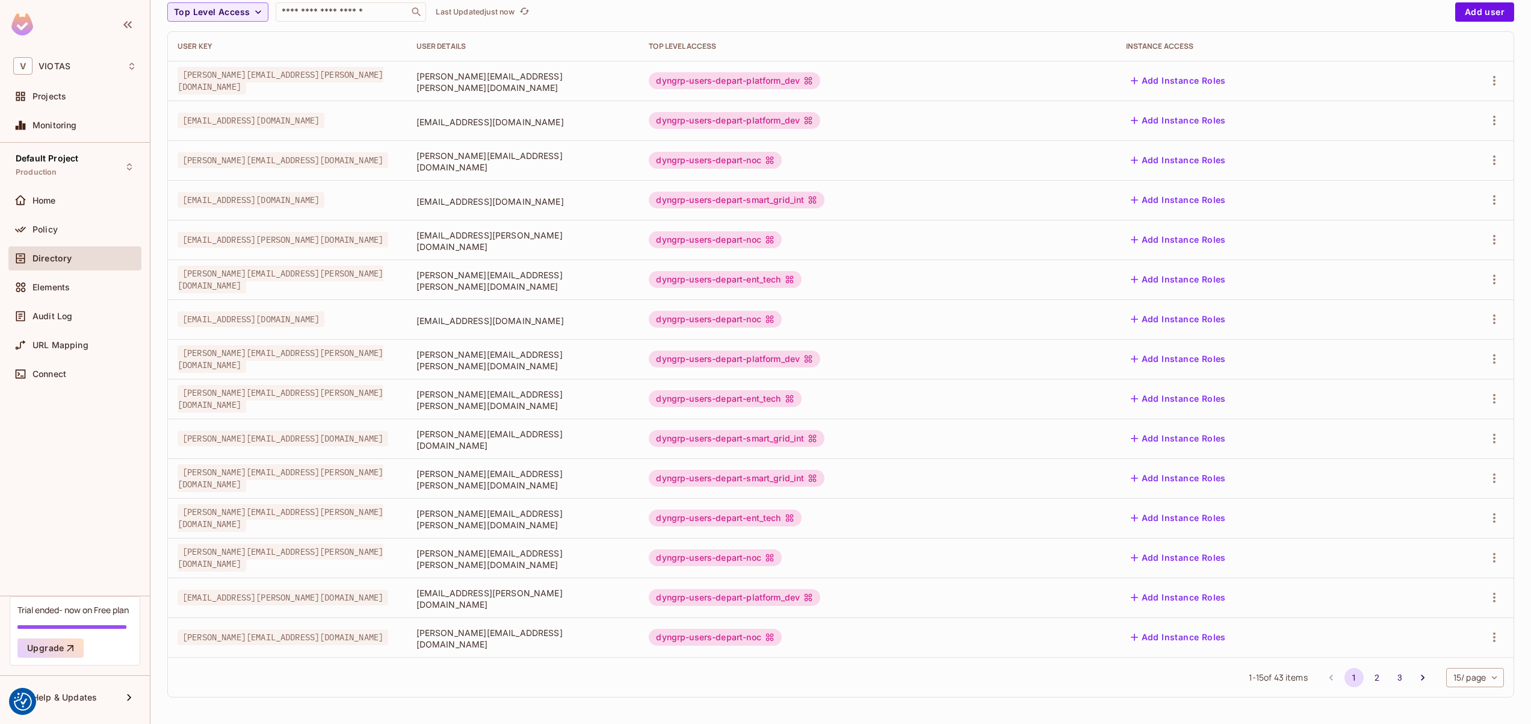
scroll to position [49, 0]
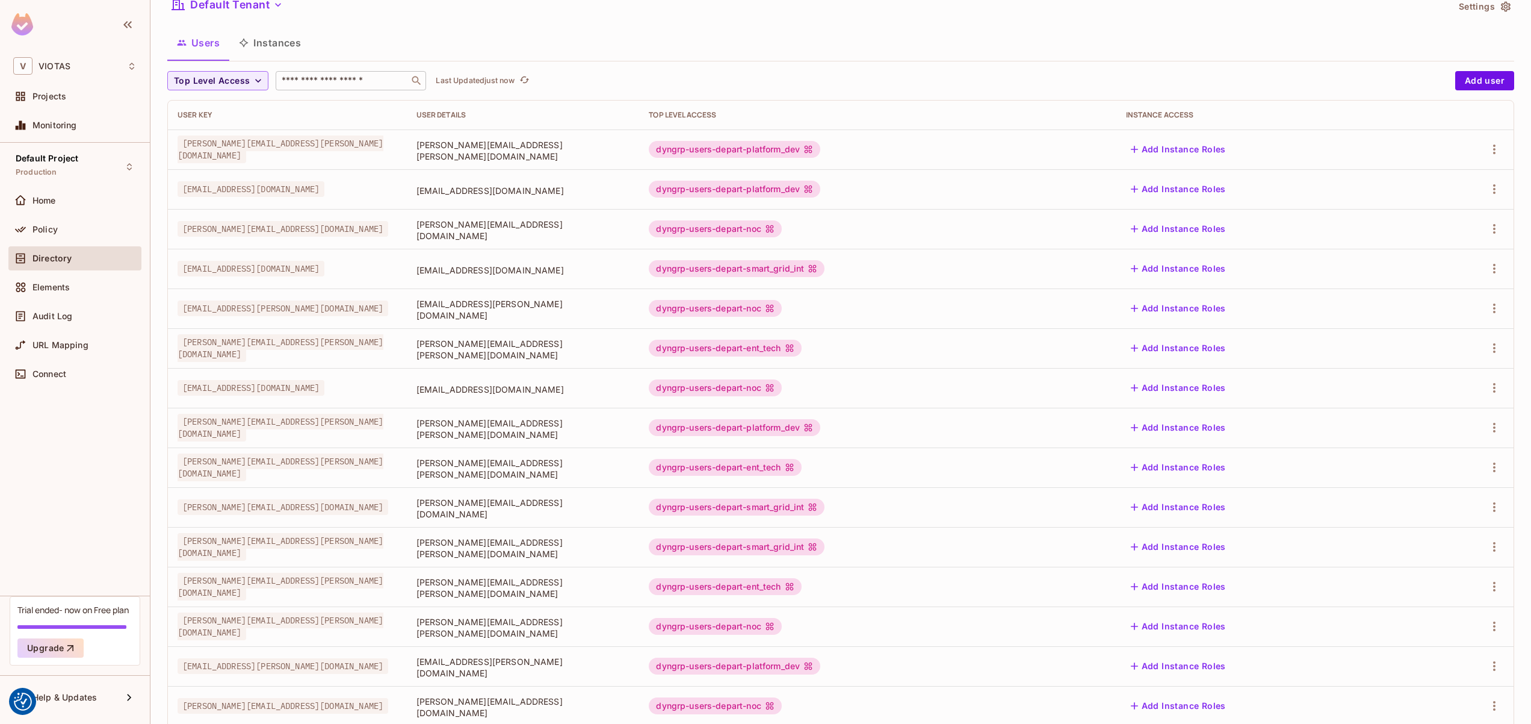
click at [340, 88] on div "​" at bounding box center [351, 80] width 150 height 19
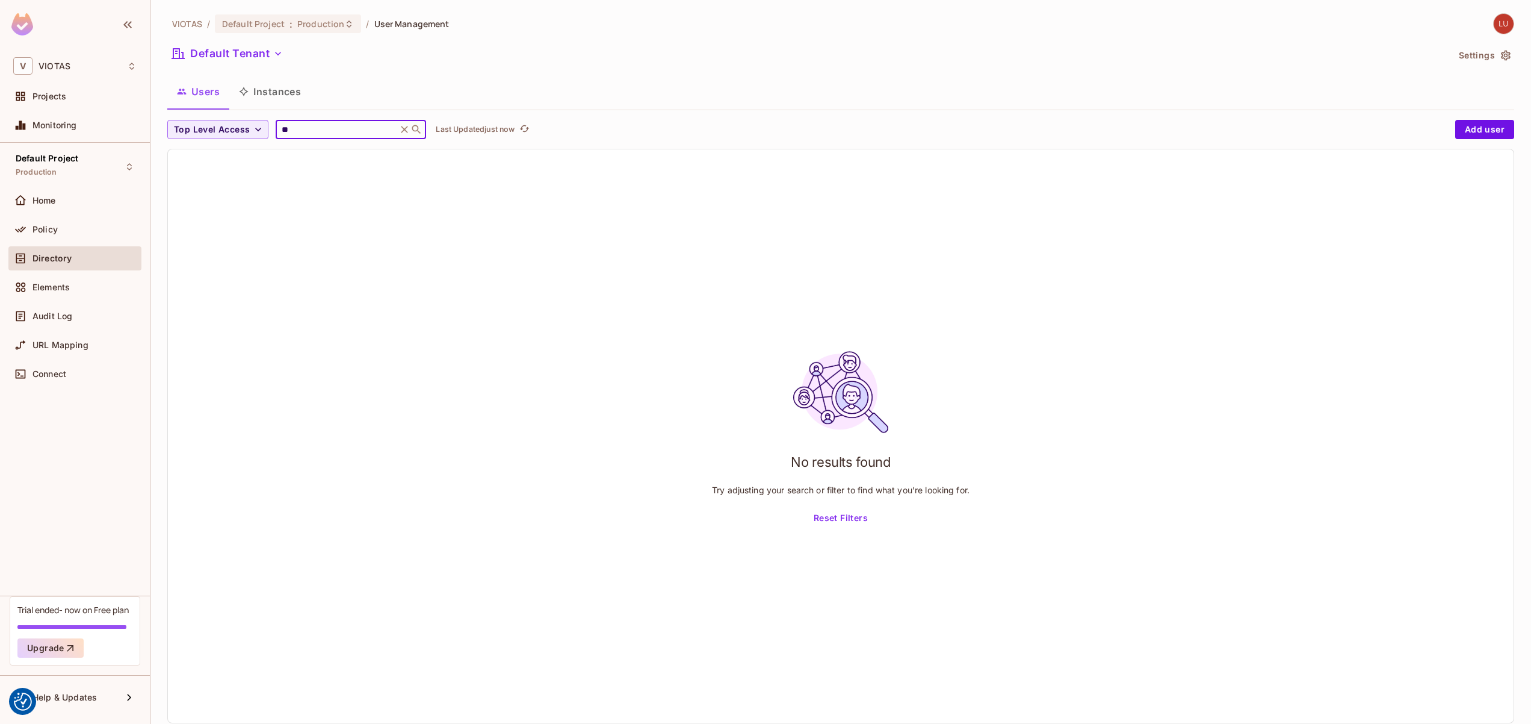
type input "*"
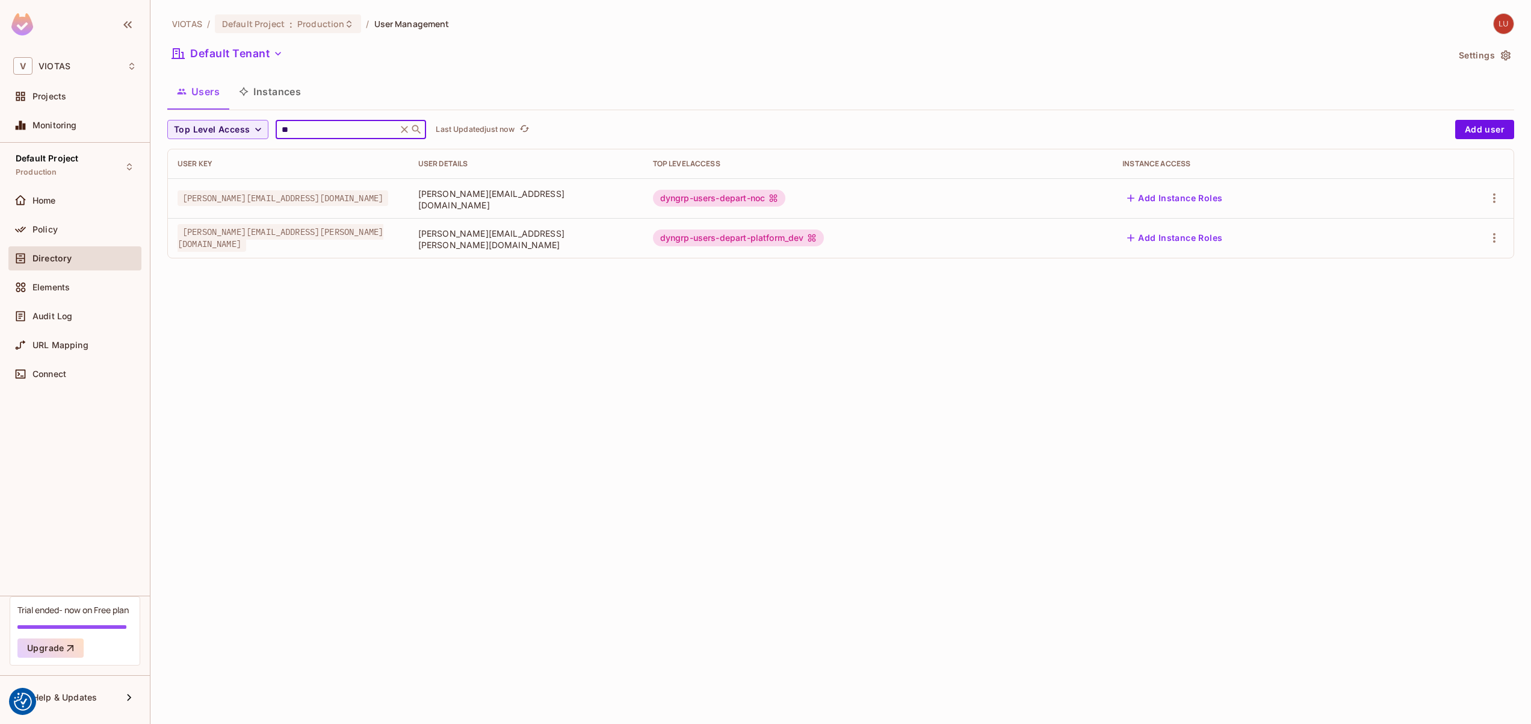
type input "*"
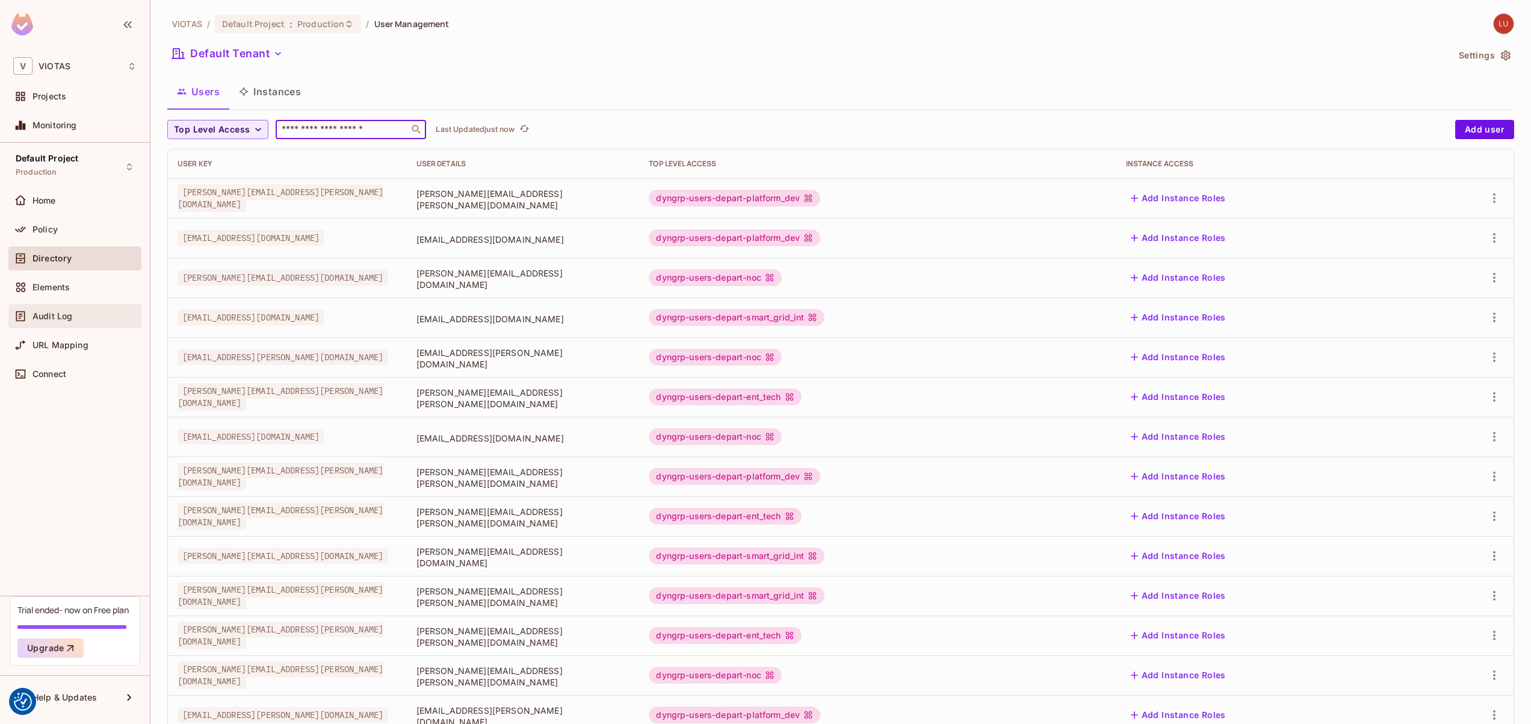
click at [66, 314] on span "Audit Log" at bounding box center [53, 316] width 40 height 10
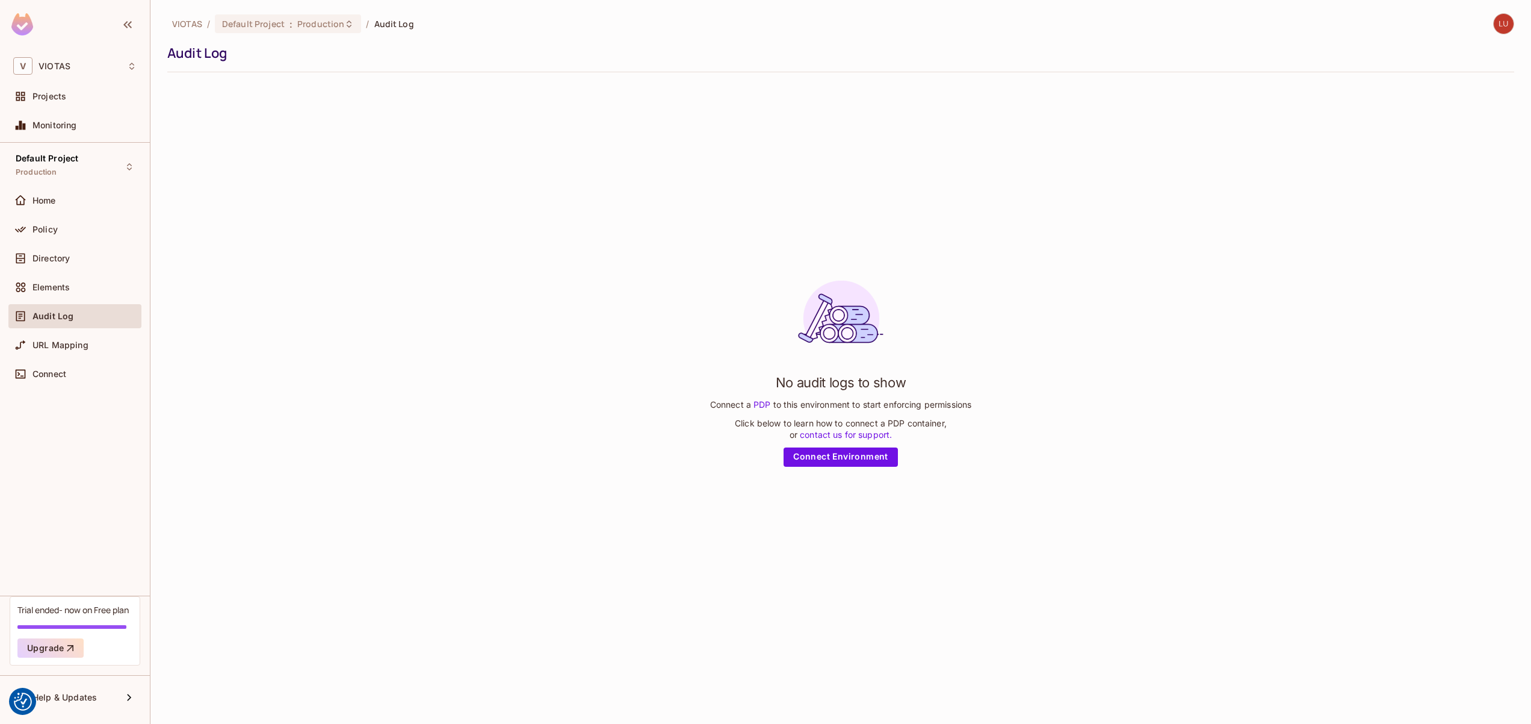
click at [318, 13] on div "VIOTAS / Default Project : Production / Audit Log" at bounding box center [290, 23] width 247 height 21
click at [310, 29] on span "Production" at bounding box center [320, 23] width 47 height 11
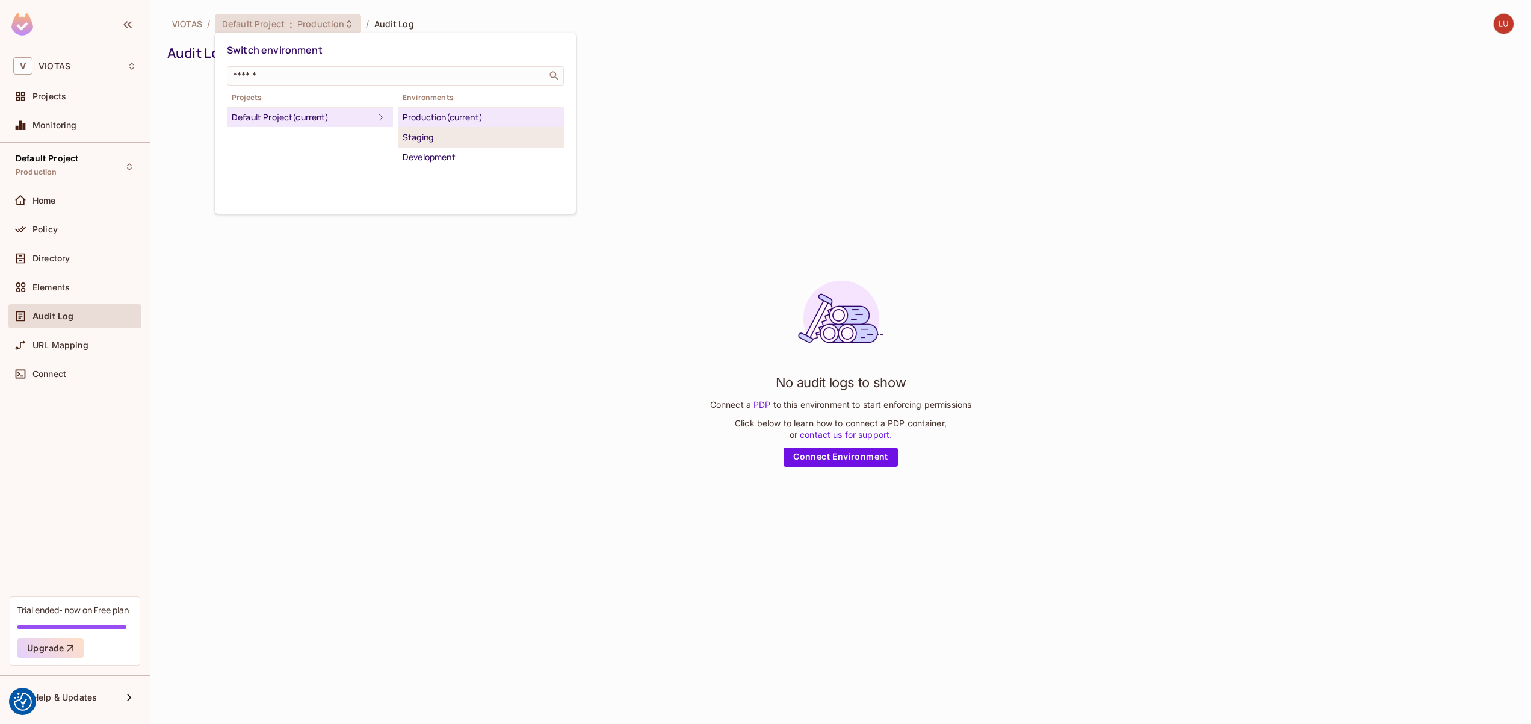
click at [436, 138] on div "Staging" at bounding box center [481, 137] width 157 height 14
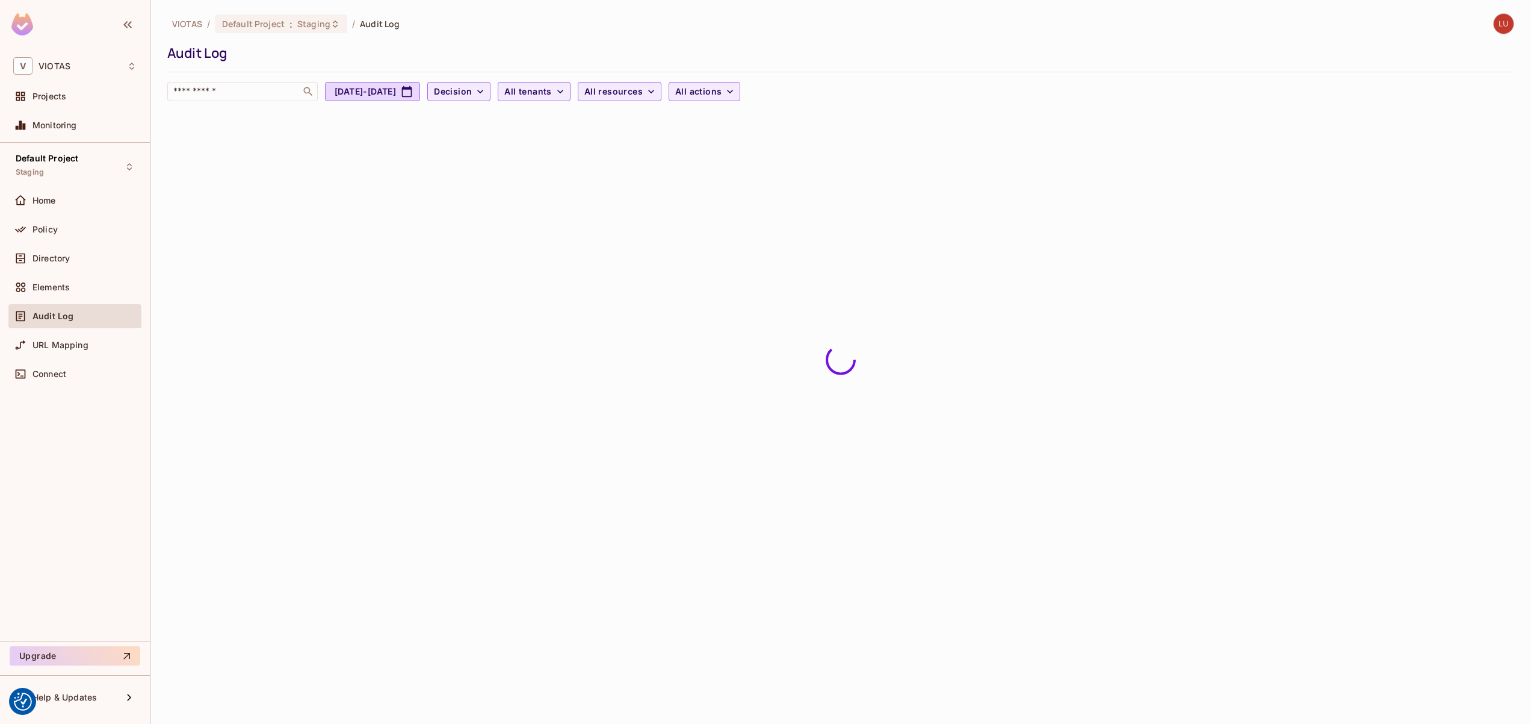
click at [86, 244] on div "Policy" at bounding box center [74, 231] width 133 height 29
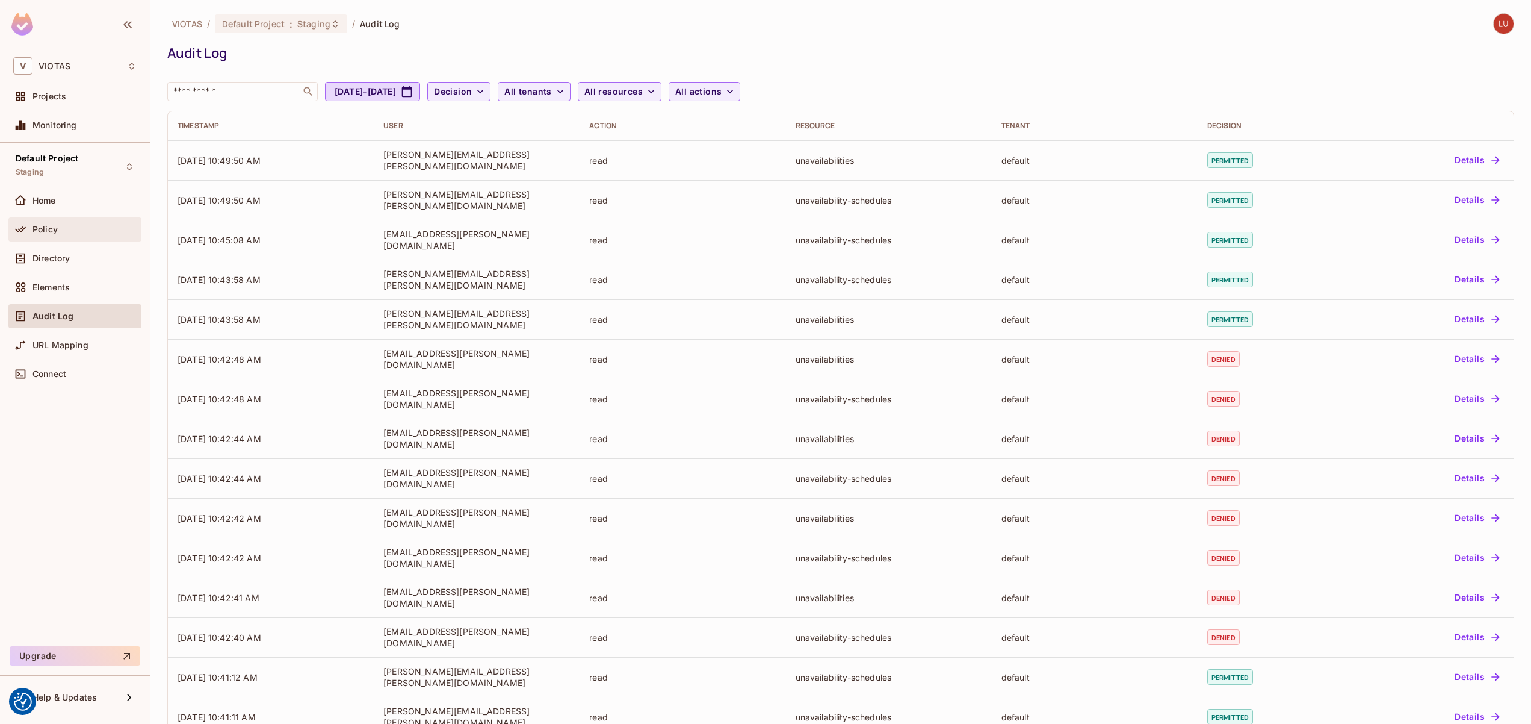
click at [82, 227] on div "Policy" at bounding box center [85, 230] width 104 height 10
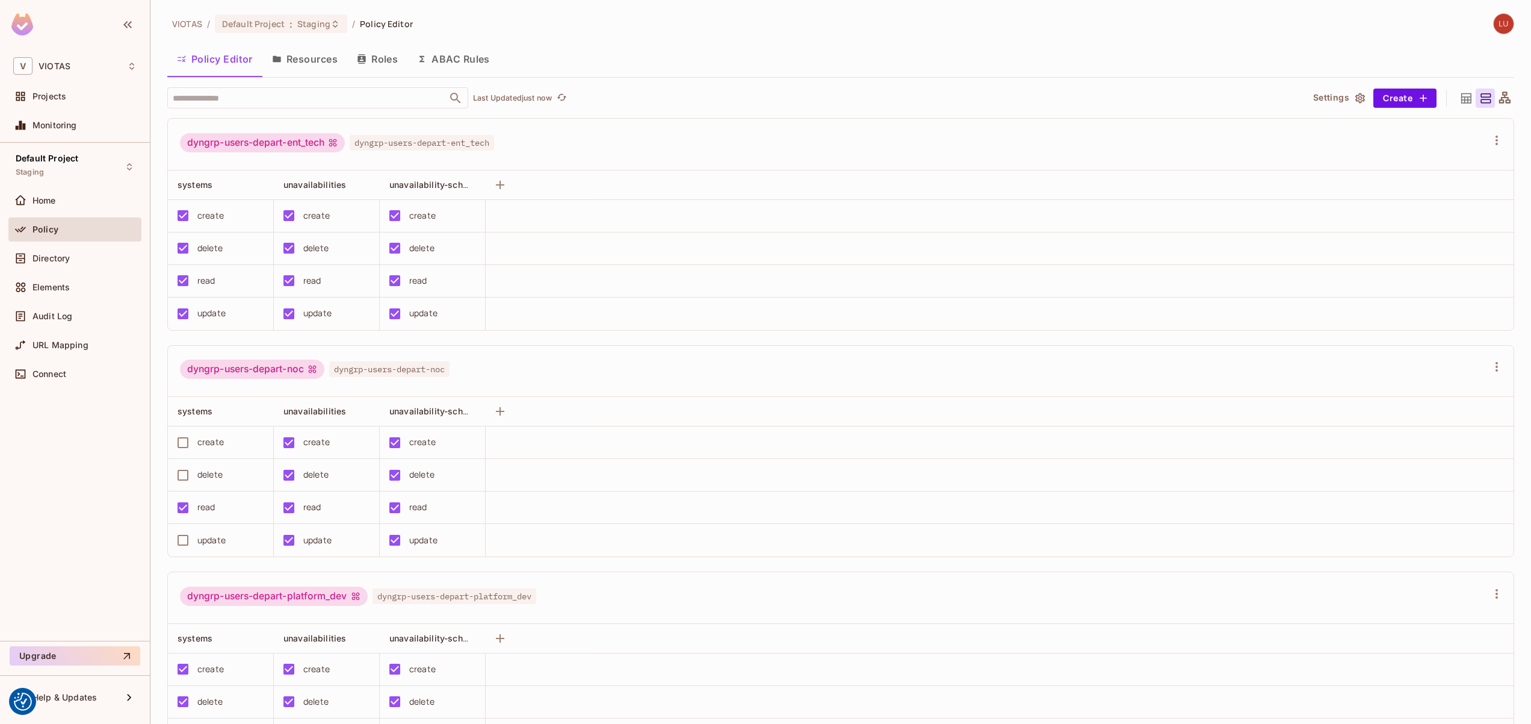
click at [295, 64] on button "Resources" at bounding box center [304, 59] width 85 height 30
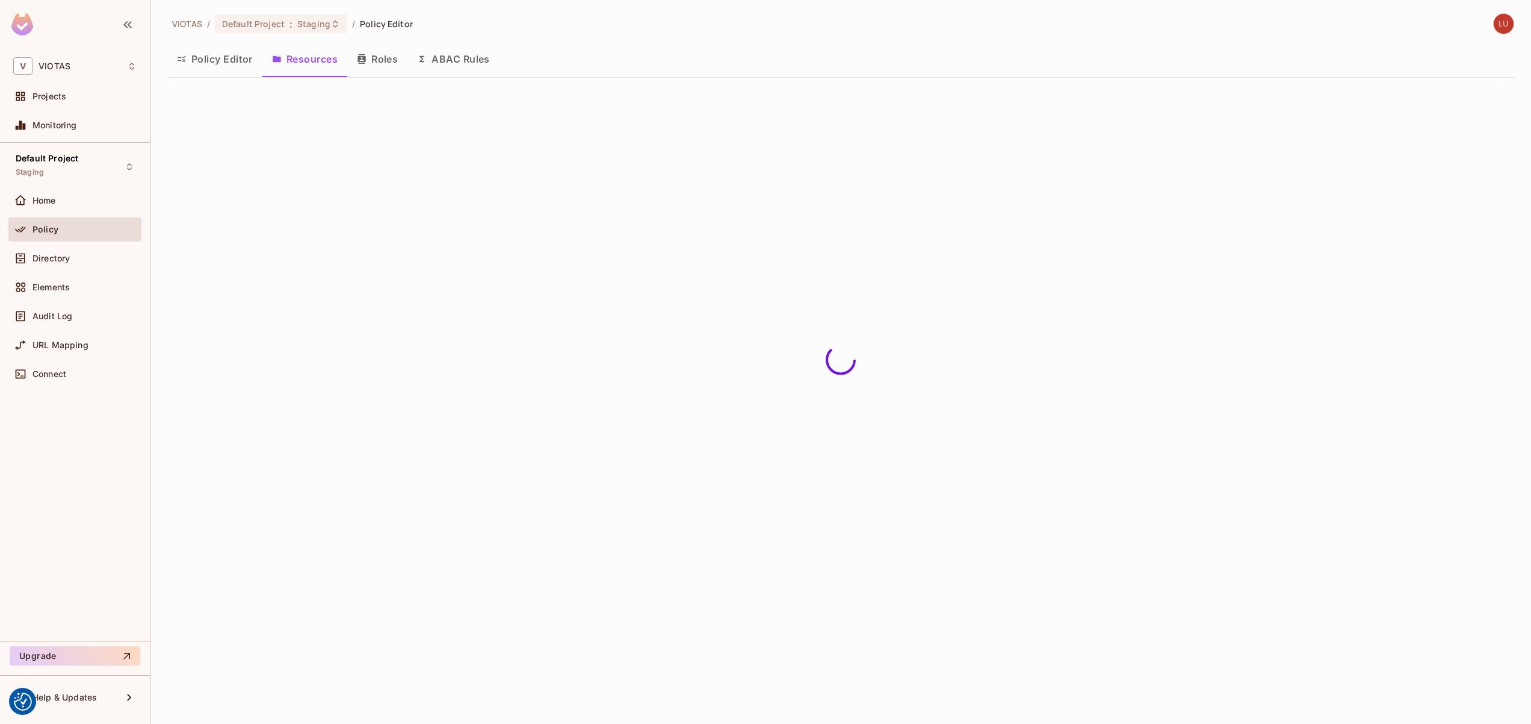
click at [355, 61] on button "Roles" at bounding box center [377, 59] width 60 height 30
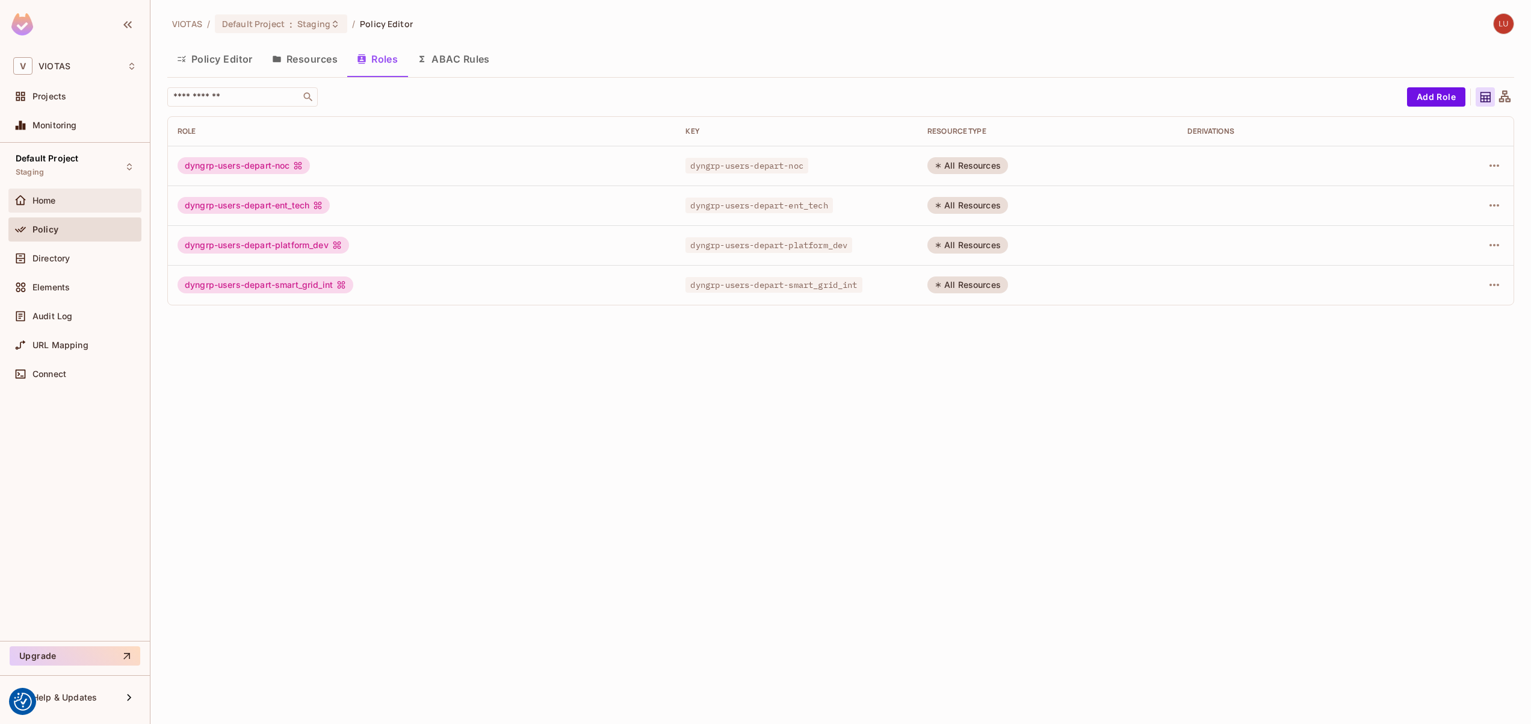
click at [66, 197] on div "Home" at bounding box center [85, 201] width 104 height 10
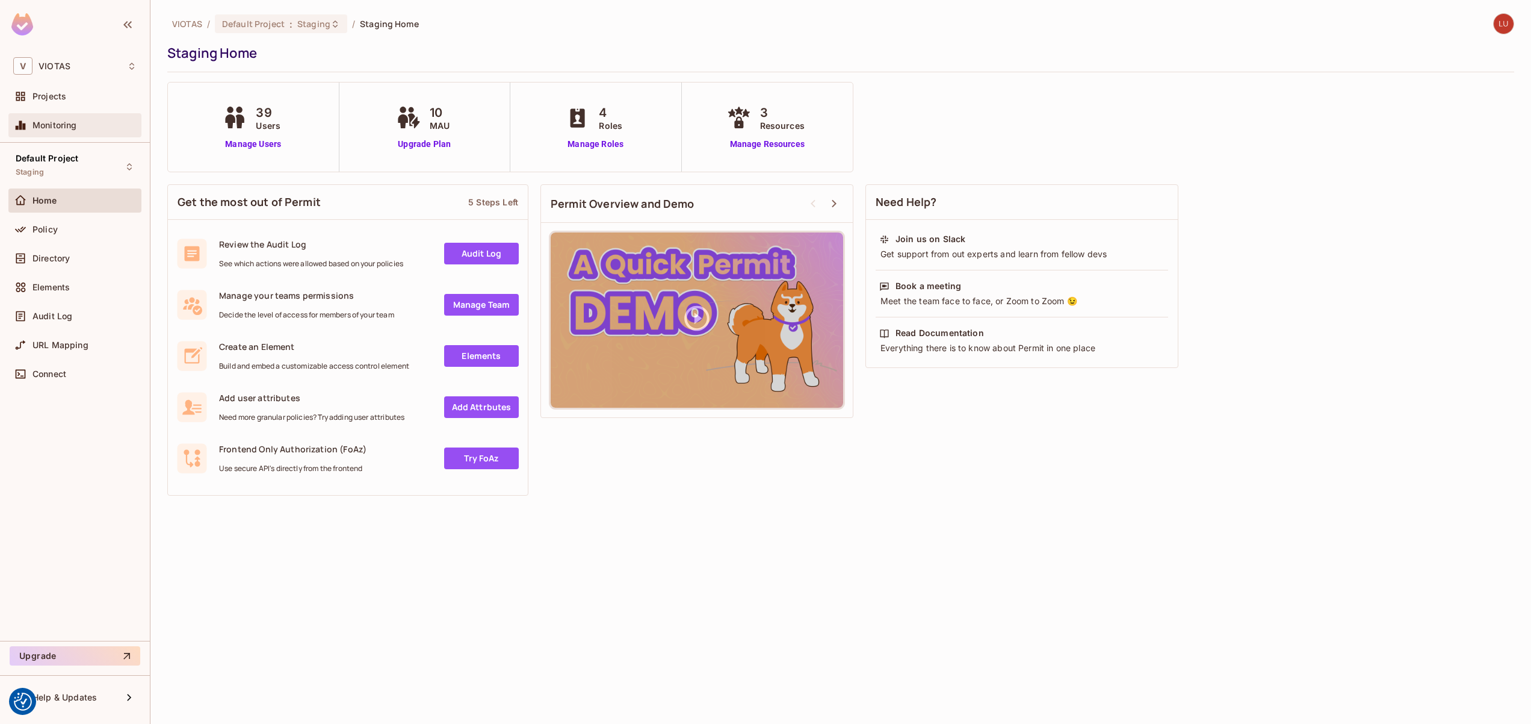
click at [80, 119] on div "Monitoring" at bounding box center [74, 125] width 123 height 14
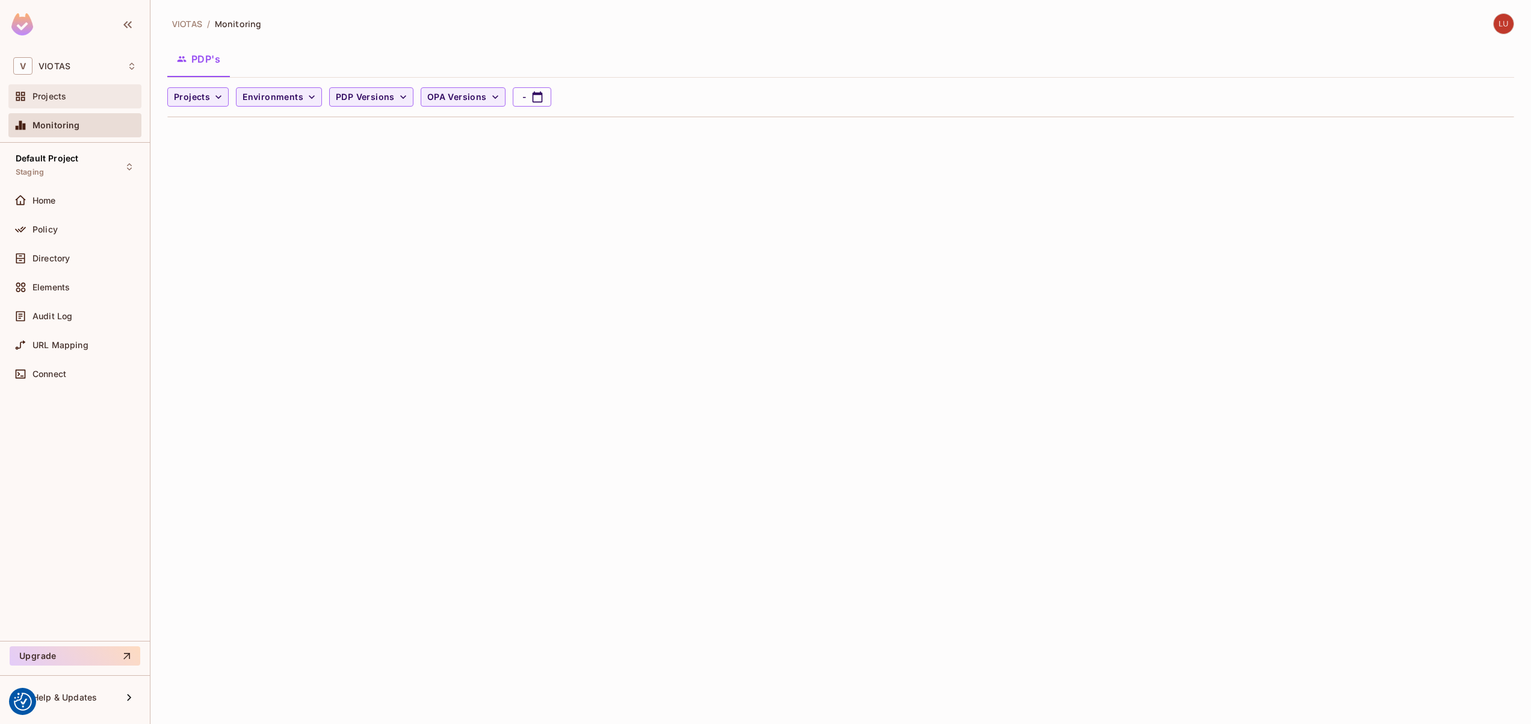
click at [90, 100] on div "Projects" at bounding box center [85, 96] width 104 height 10
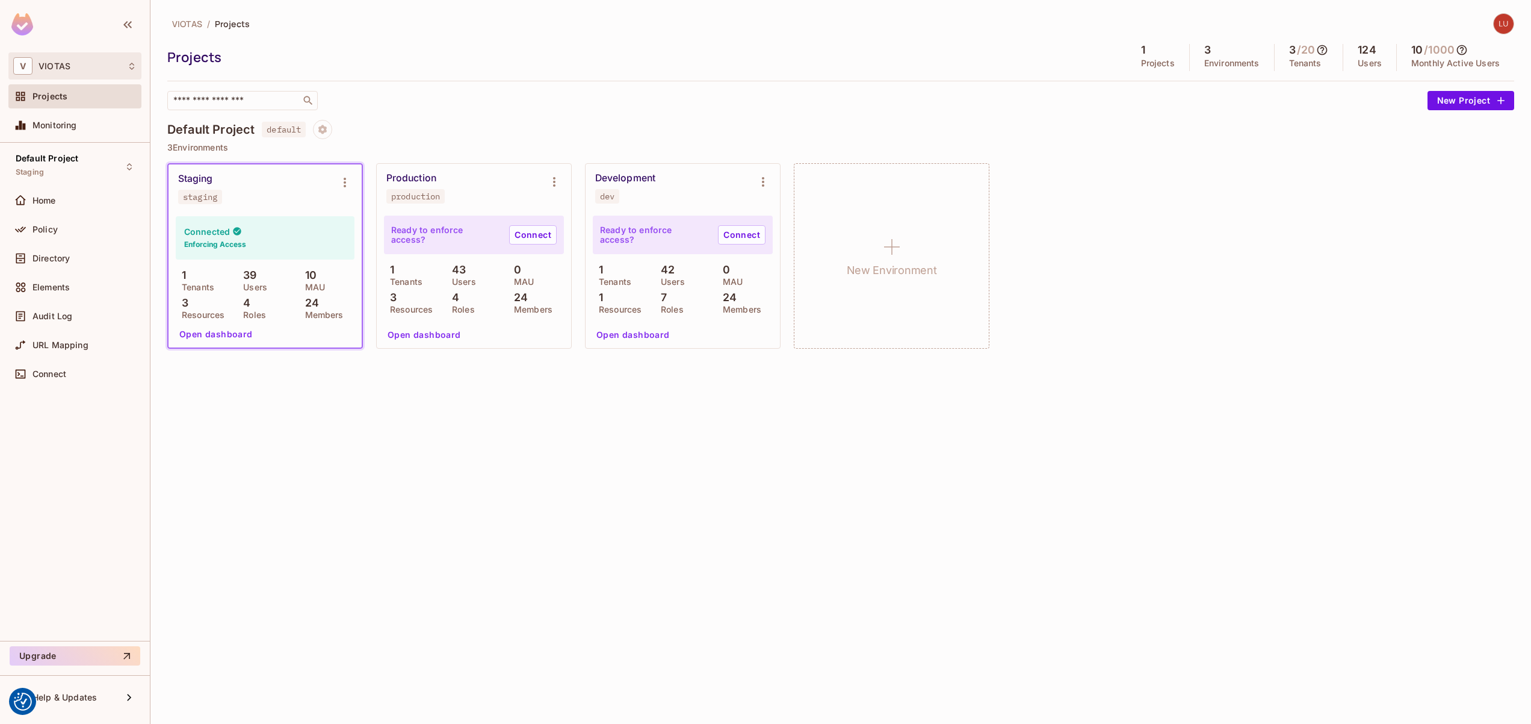
click at [85, 76] on div "V VIOTAS" at bounding box center [74, 65] width 133 height 27
click at [1027, 70] on div at bounding box center [765, 362] width 1531 height 724
click at [1499, 11] on div "VIOTAS / Projects Projects 1 Projects 3 Environments 3 / 20 Tenants 124 Users 1…" at bounding box center [840, 362] width 1381 height 724
click at [1504, 22] on img at bounding box center [1504, 24] width 20 height 20
click at [882, 26] on div at bounding box center [765, 362] width 1531 height 724
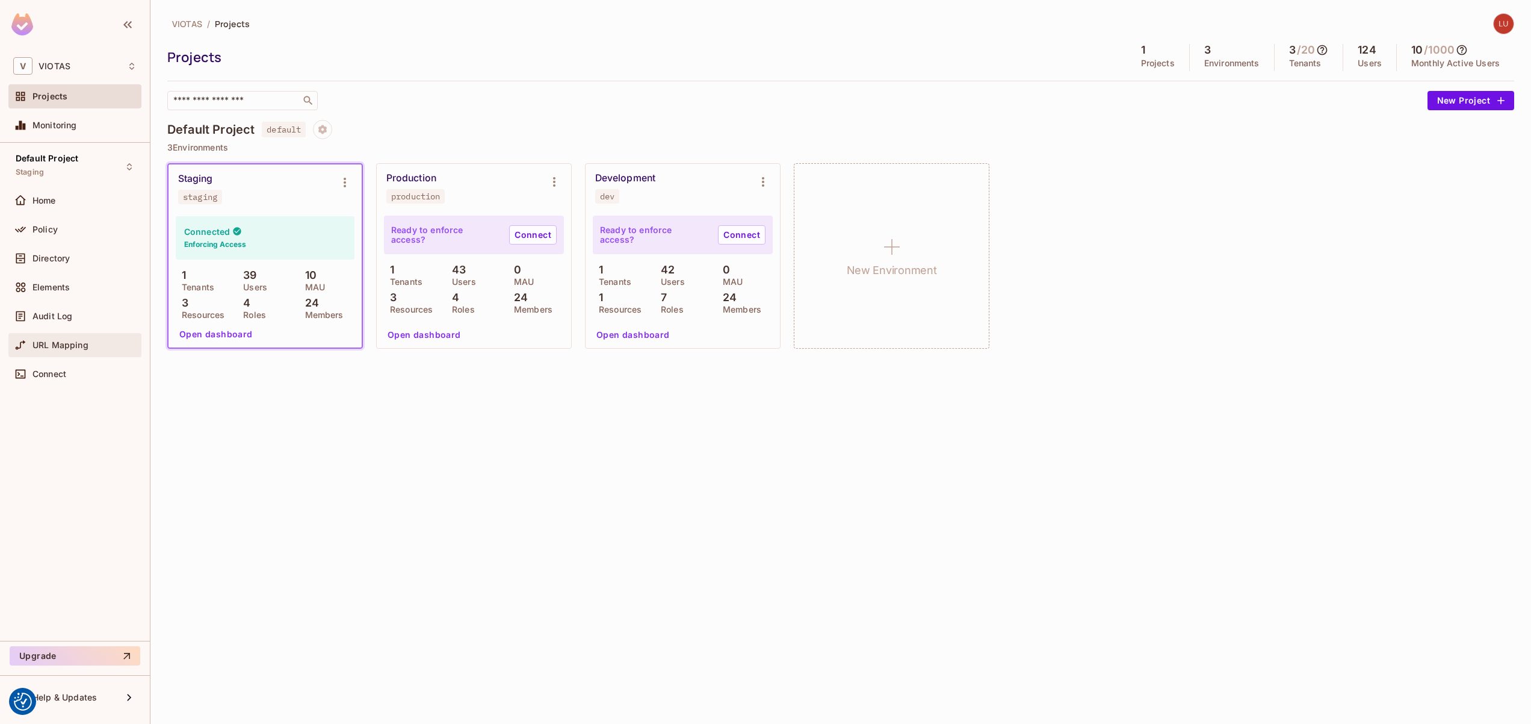
click at [67, 344] on span "URL Mapping" at bounding box center [61, 345] width 56 height 10
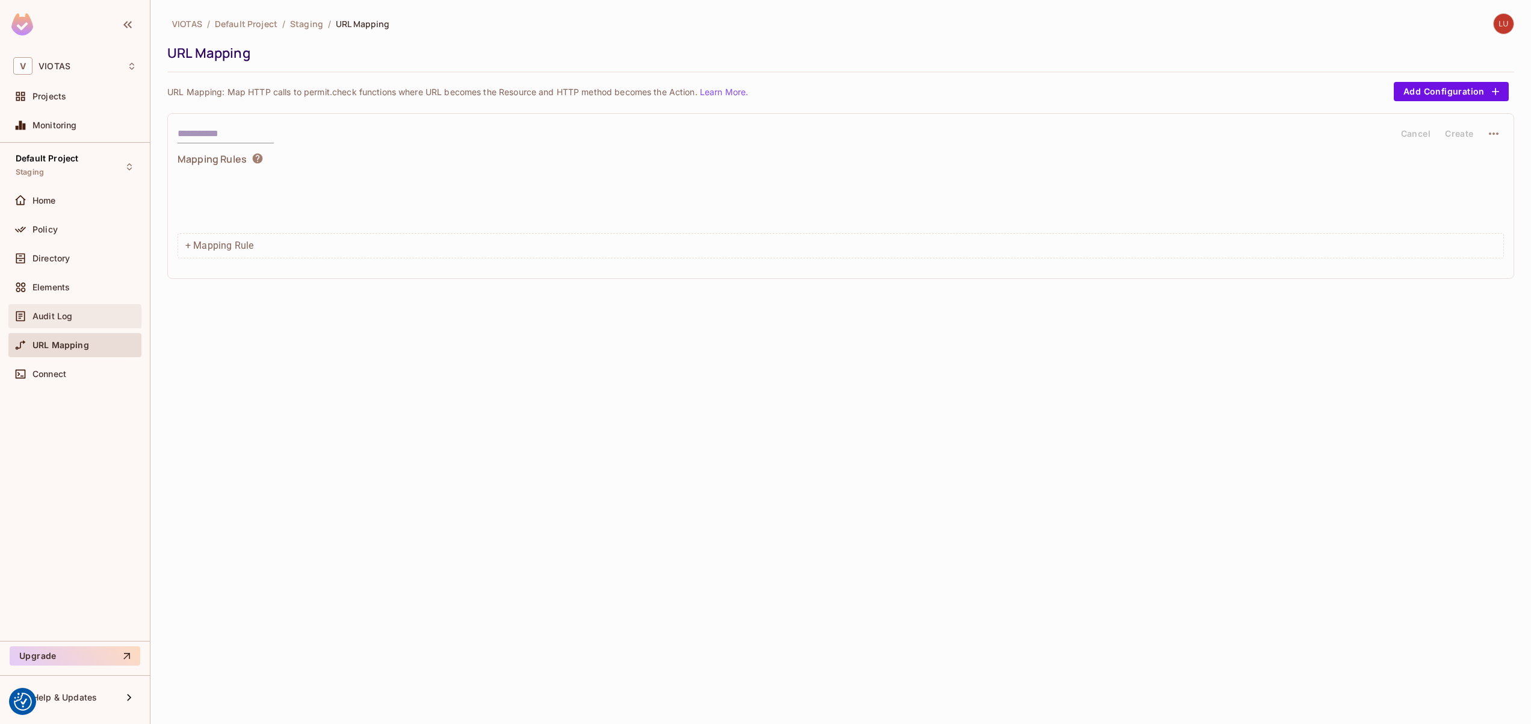
click at [85, 306] on div "Audit Log" at bounding box center [74, 316] width 133 height 24
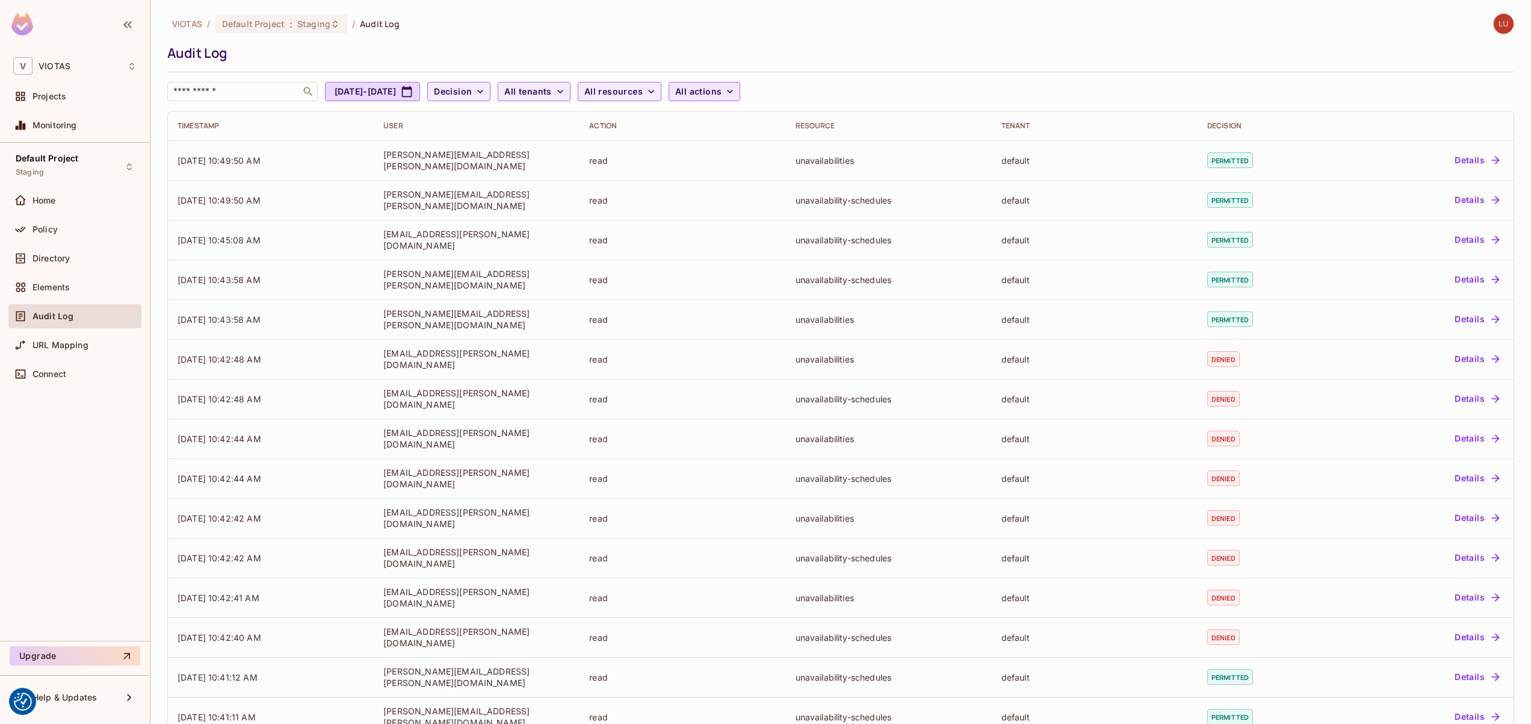
click at [722, 95] on span "All actions" at bounding box center [698, 91] width 46 height 15
click at [650, 84] on div at bounding box center [765, 362] width 1531 height 724
click at [641, 91] on span "All resources" at bounding box center [614, 91] width 58 height 15
click at [580, 82] on div at bounding box center [765, 362] width 1531 height 724
click at [551, 87] on span "All tenants" at bounding box center [527, 91] width 47 height 15
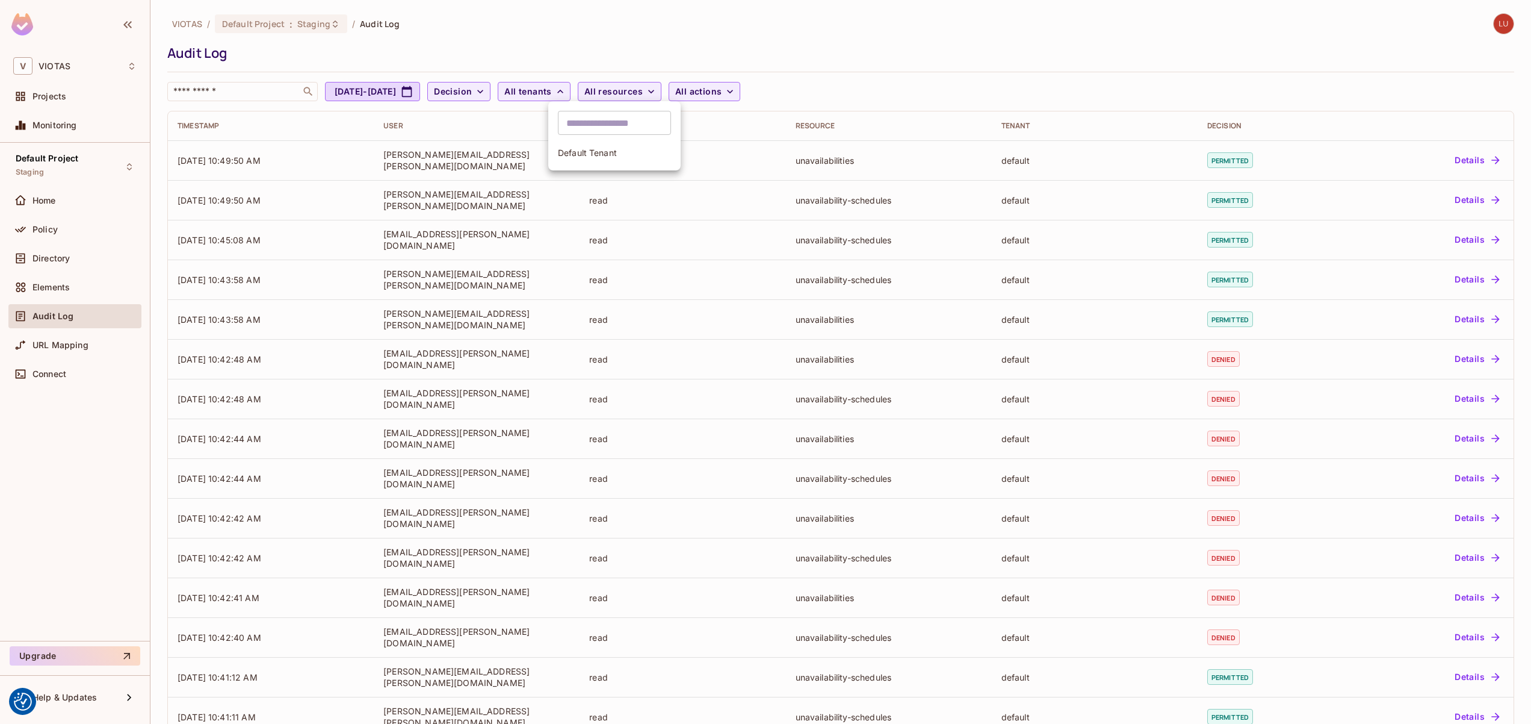
click at [495, 78] on div at bounding box center [765, 362] width 1531 height 724
click at [491, 84] on button "Decision" at bounding box center [458, 91] width 63 height 19
click at [508, 84] on div at bounding box center [765, 362] width 1531 height 724
click at [388, 94] on button "[DATE] - [DATE]" at bounding box center [372, 91] width 95 height 19
select select "*"
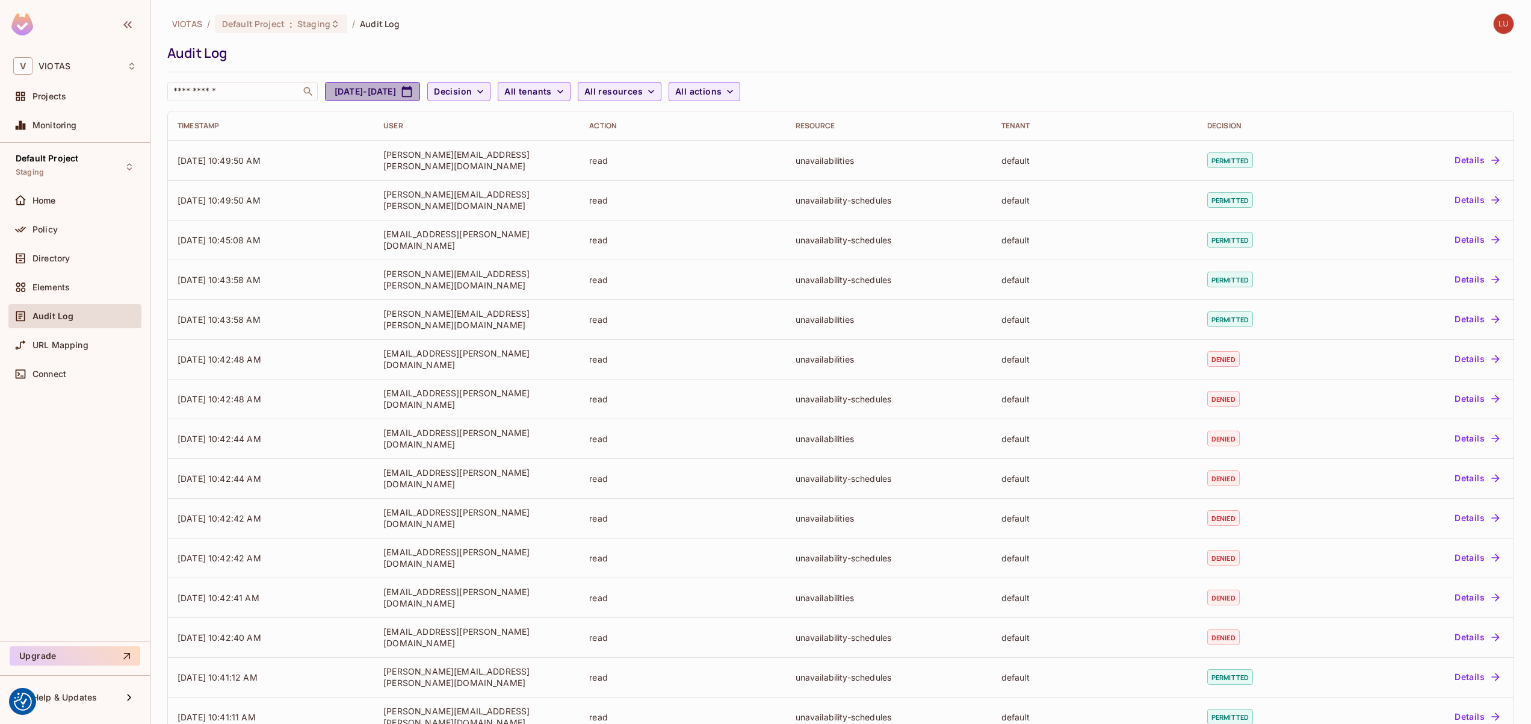
select select "****"
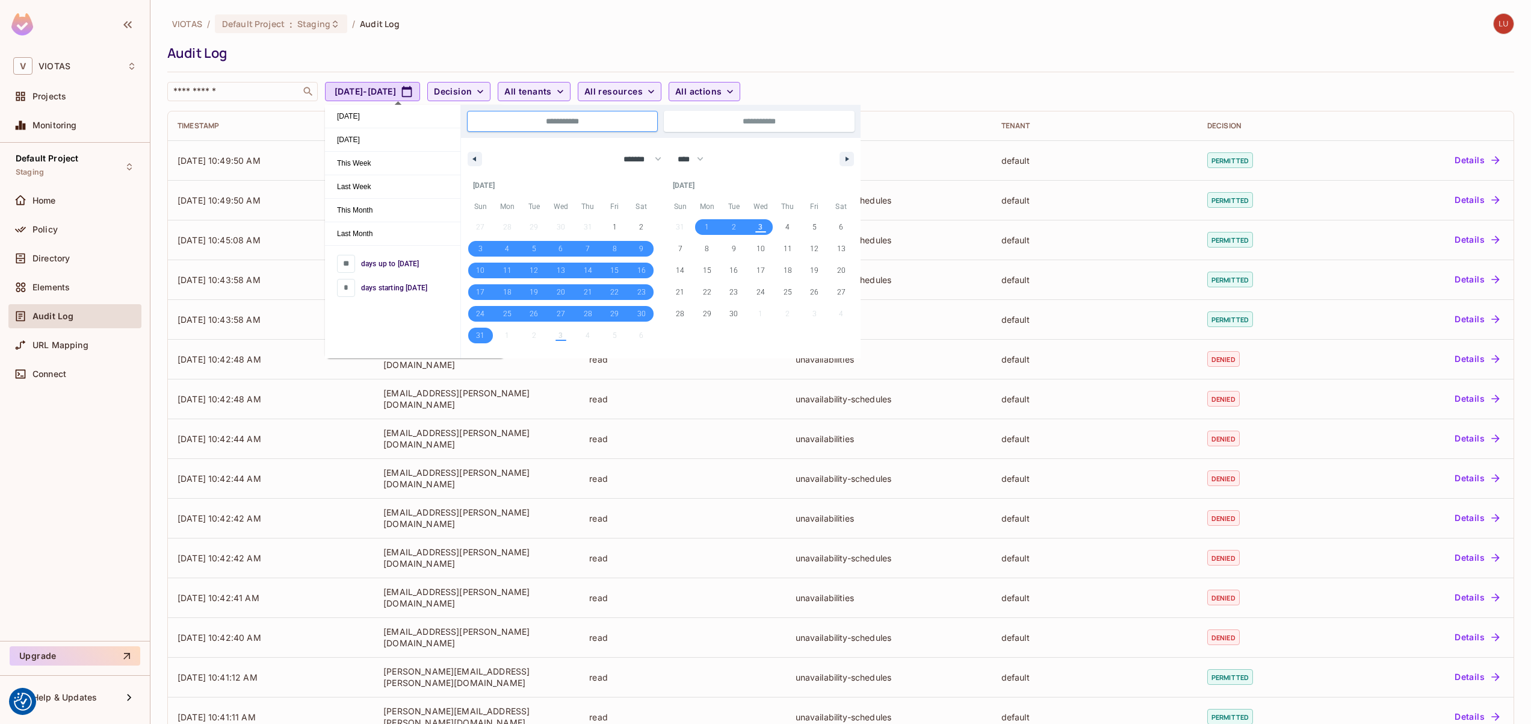
click at [405, 45] on div "Audit Log" at bounding box center [837, 53] width 1341 height 18
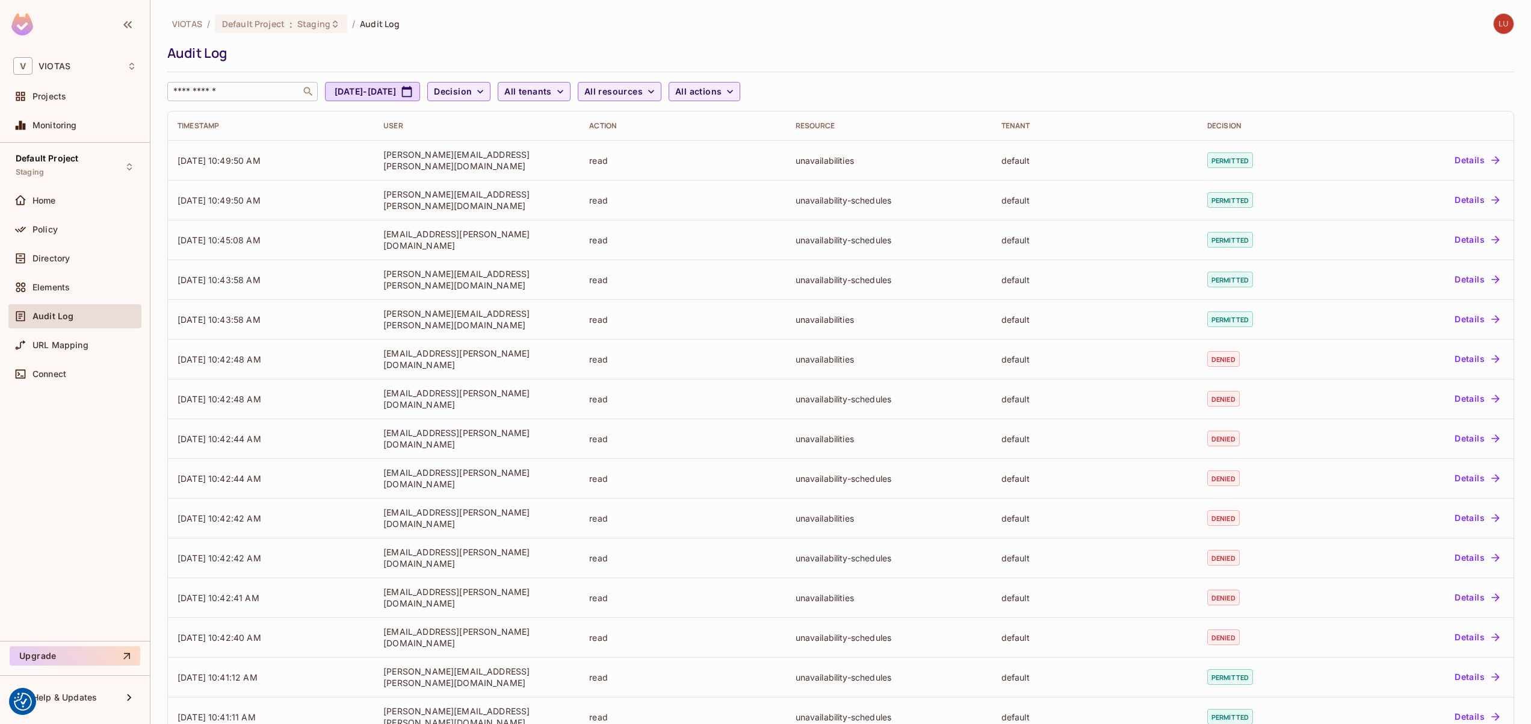
click at [226, 88] on input "text" at bounding box center [234, 91] width 126 height 12
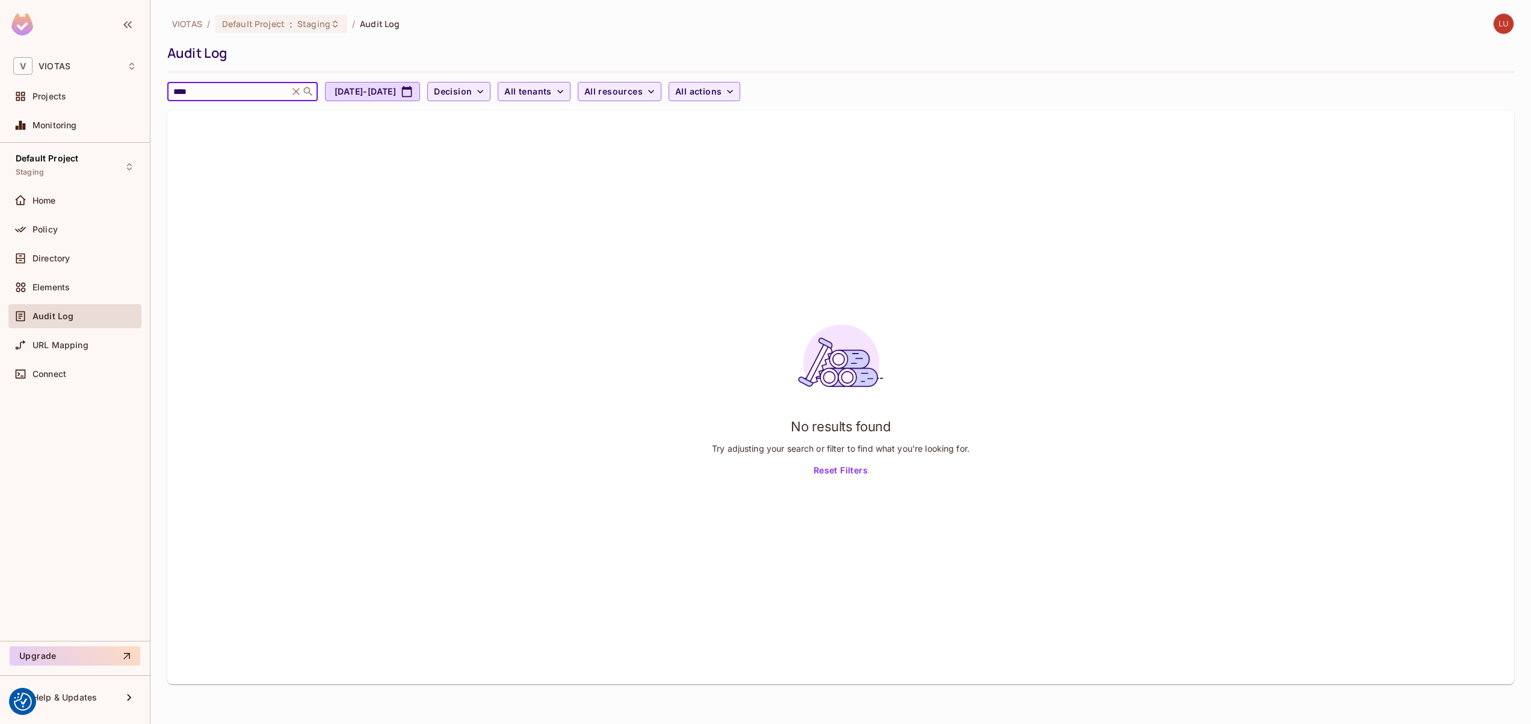
type input "****"
click at [302, 91] on icon at bounding box center [296, 91] width 12 height 12
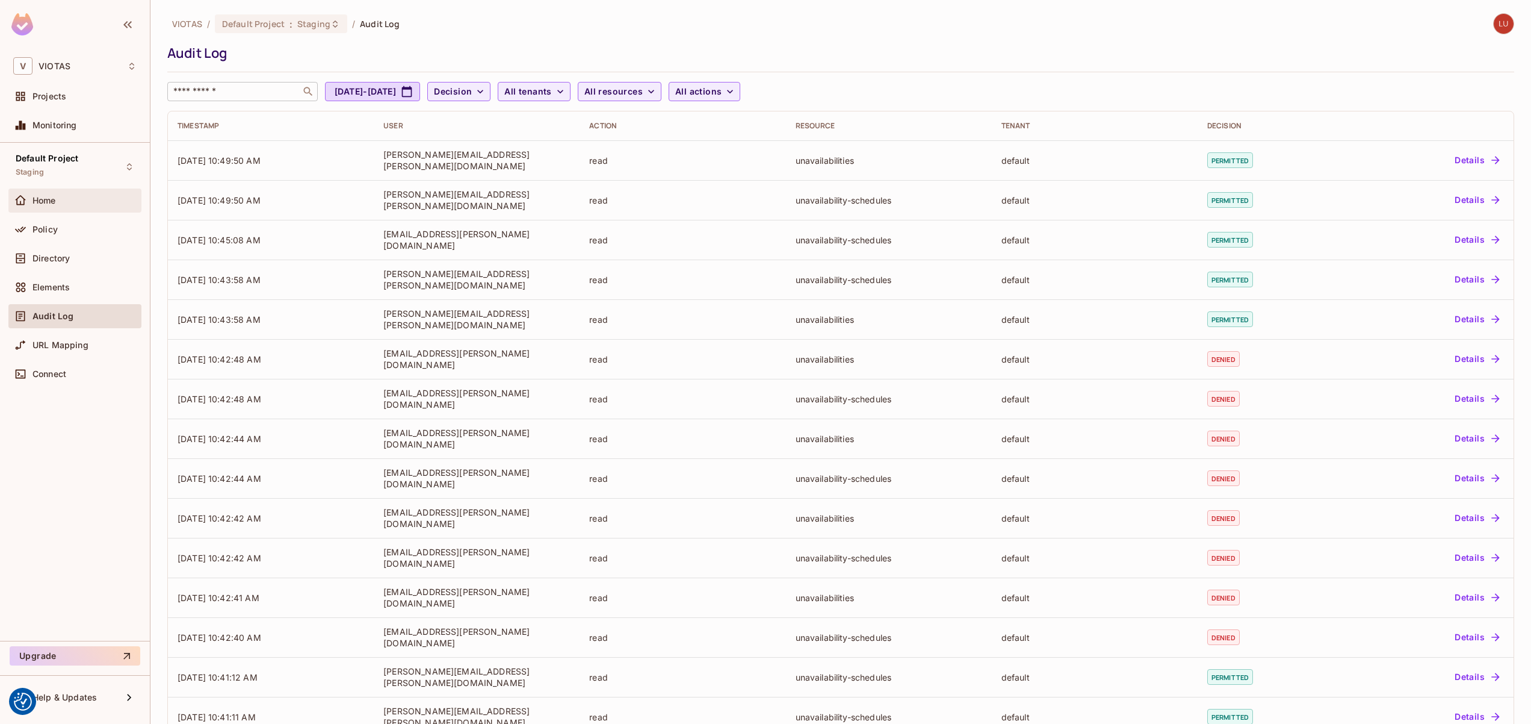
click at [95, 207] on div "Home" at bounding box center [74, 200] width 123 height 14
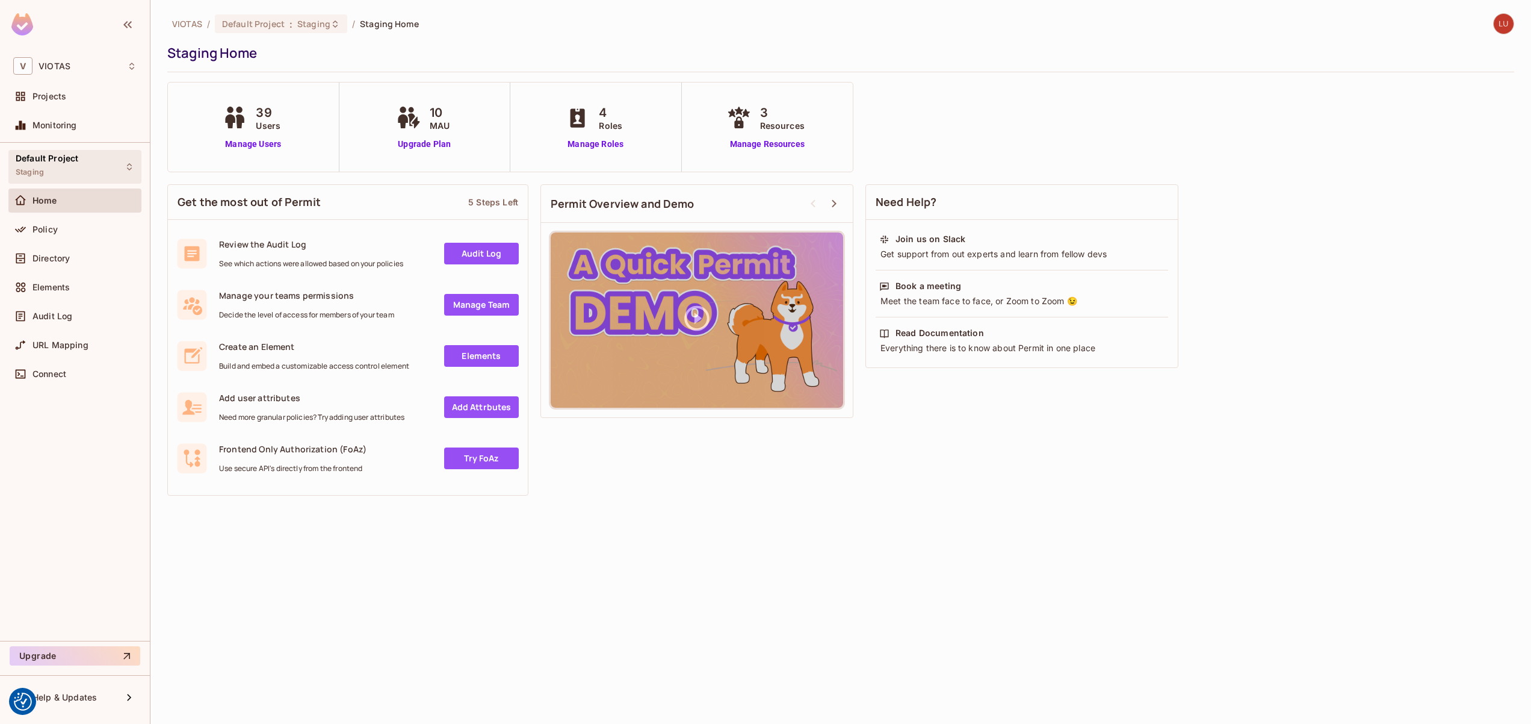
click at [120, 158] on div "Default Project Staging" at bounding box center [74, 166] width 133 height 33
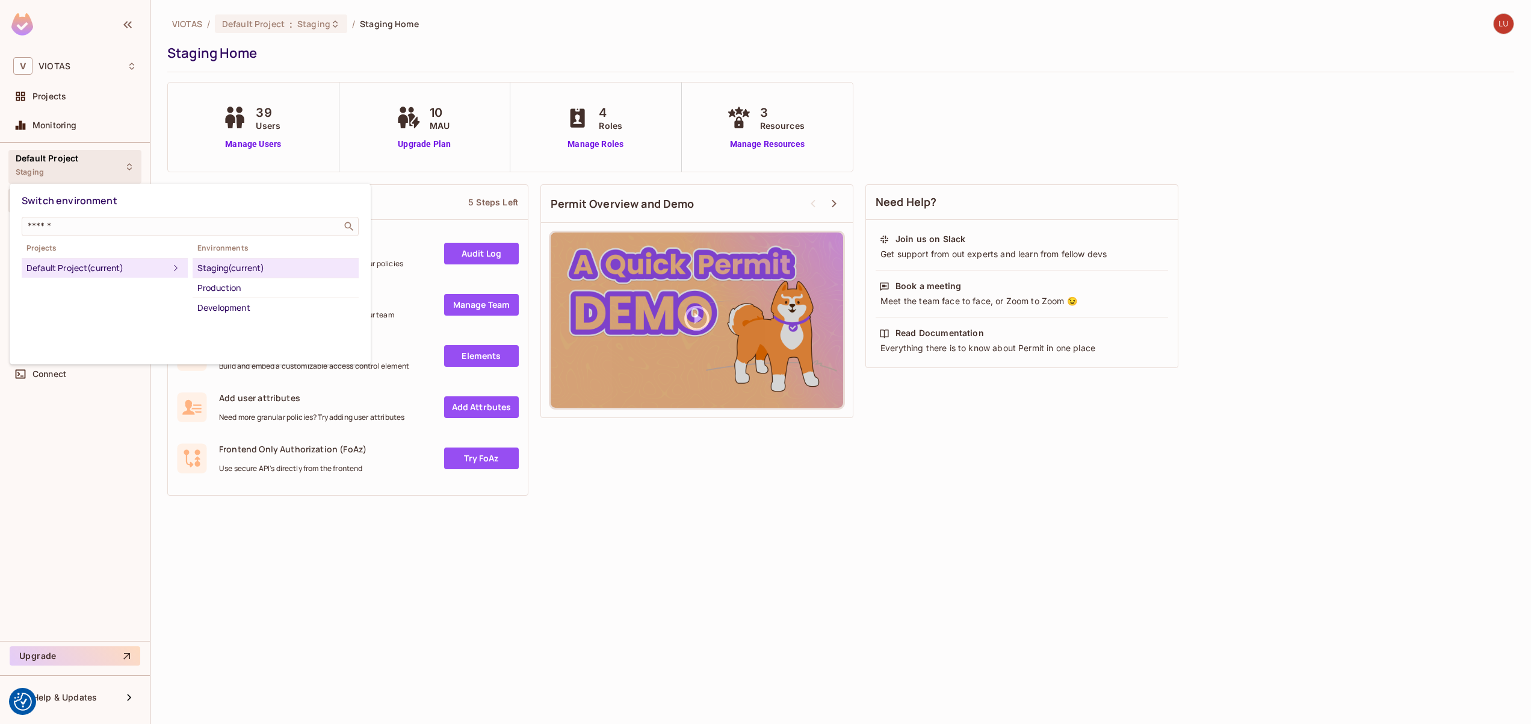
click at [560, 638] on div at bounding box center [765, 362] width 1531 height 724
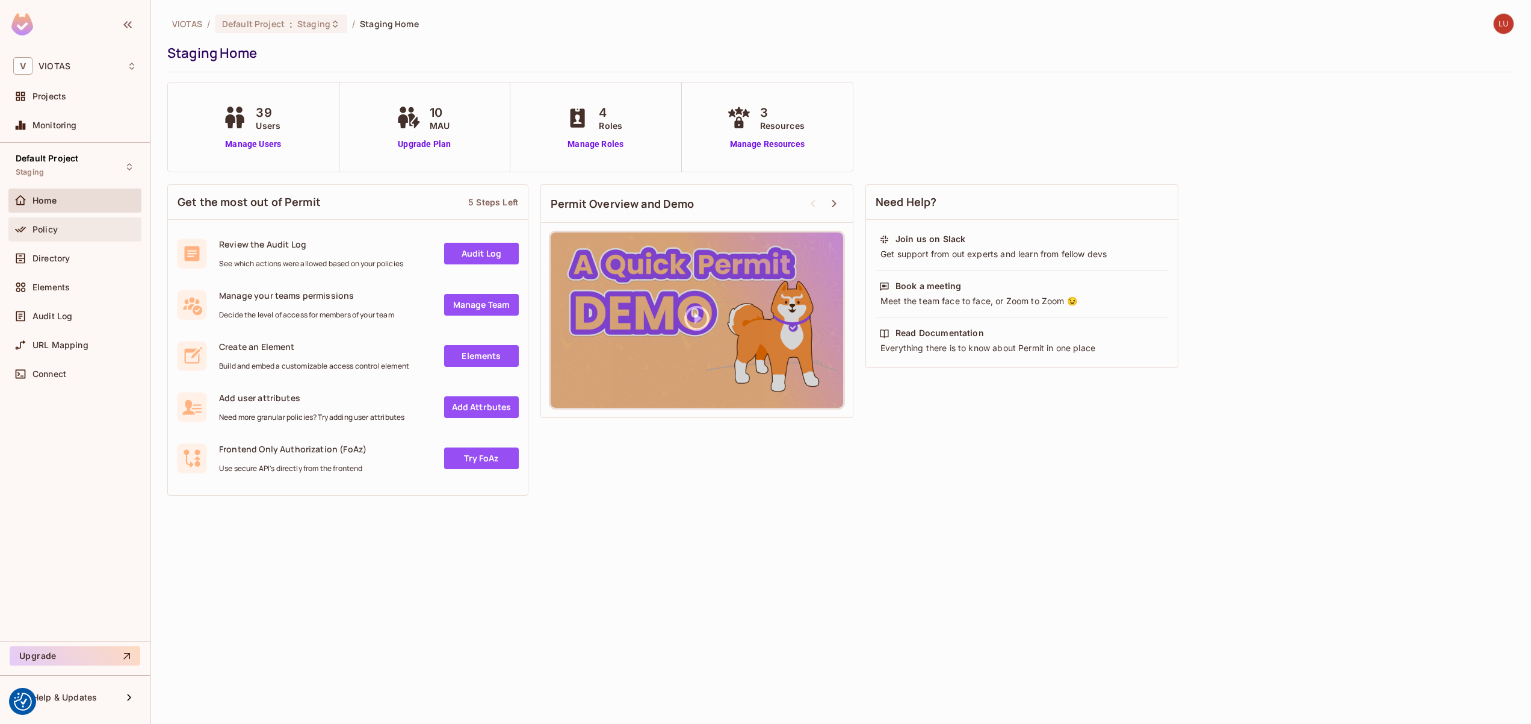
click at [76, 233] on div "Policy" at bounding box center [85, 230] width 104 height 10
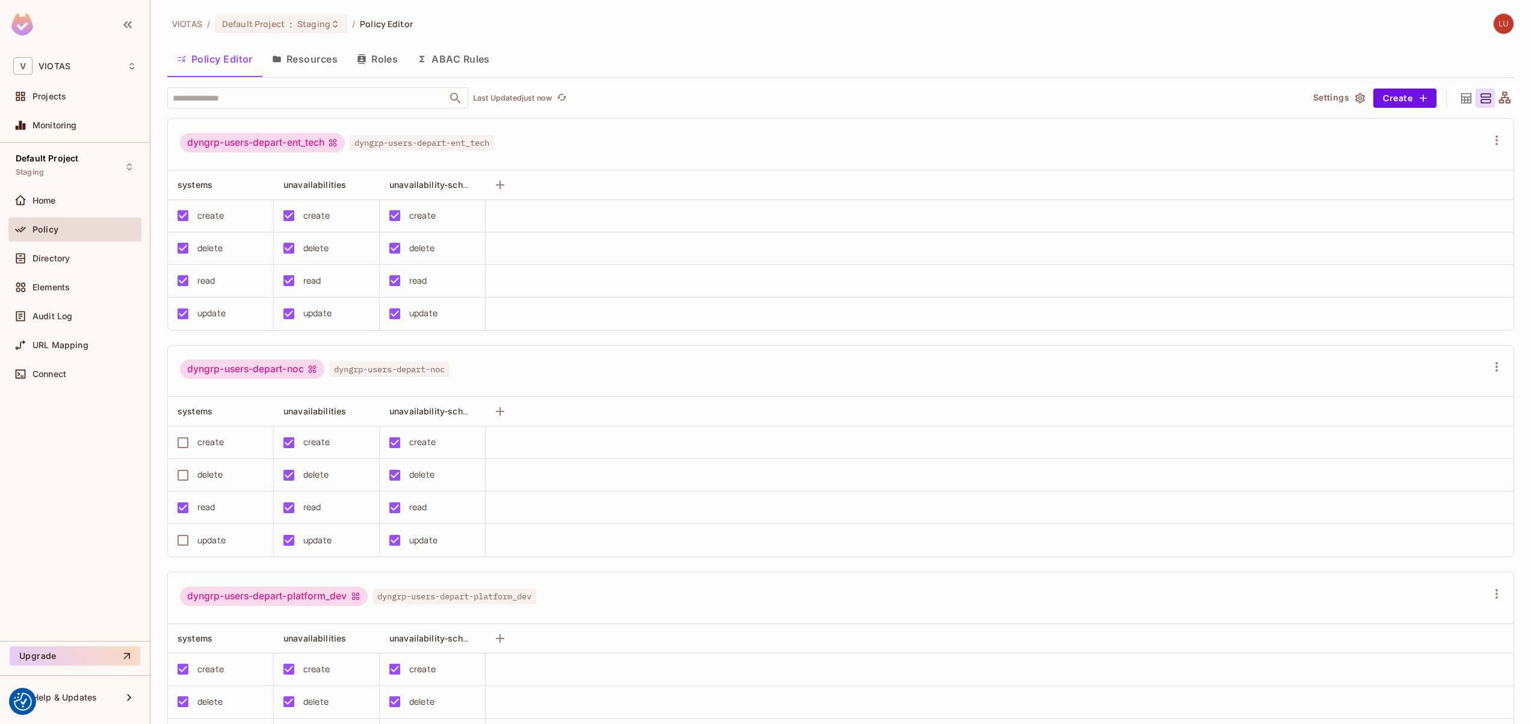
click at [320, 65] on button "Resources" at bounding box center [304, 59] width 85 height 30
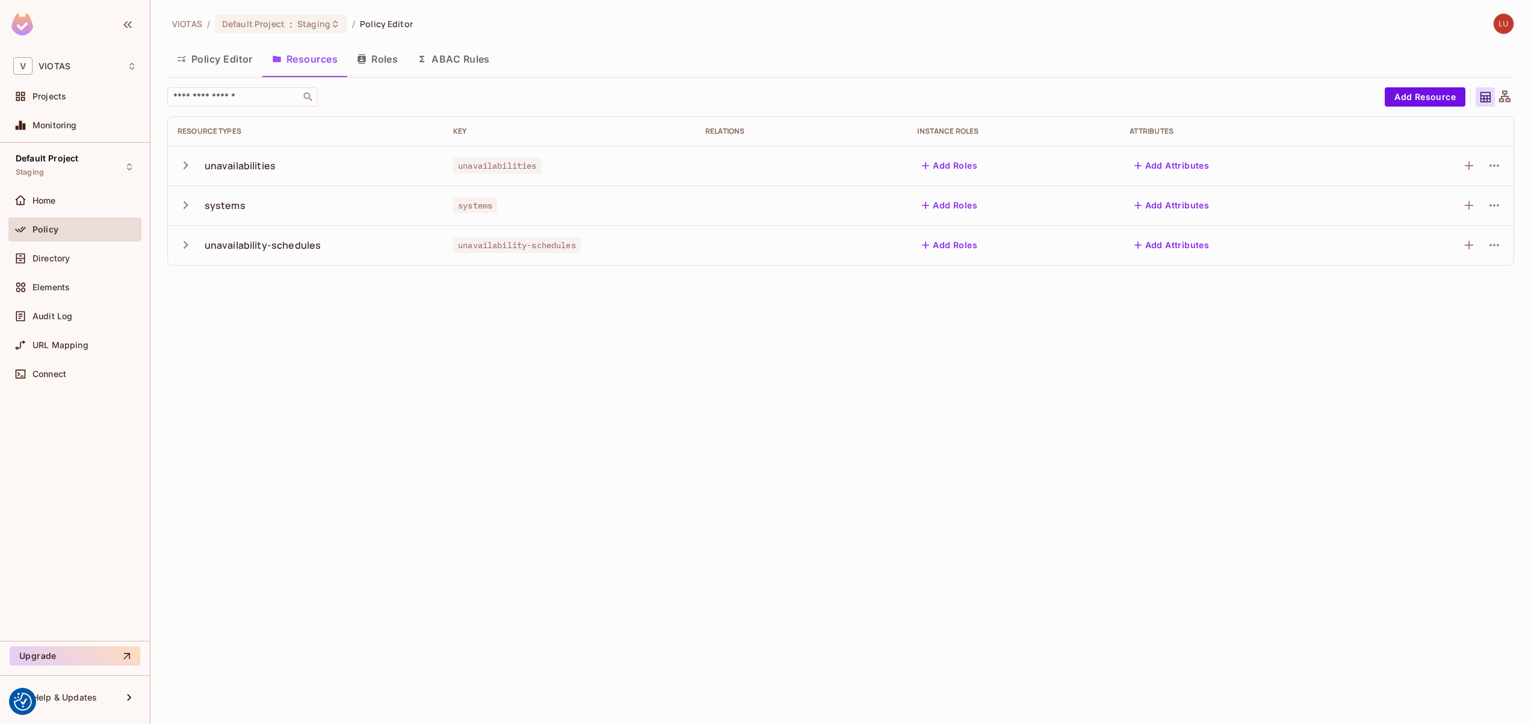
click at [382, 60] on button "Roles" at bounding box center [377, 59] width 60 height 30
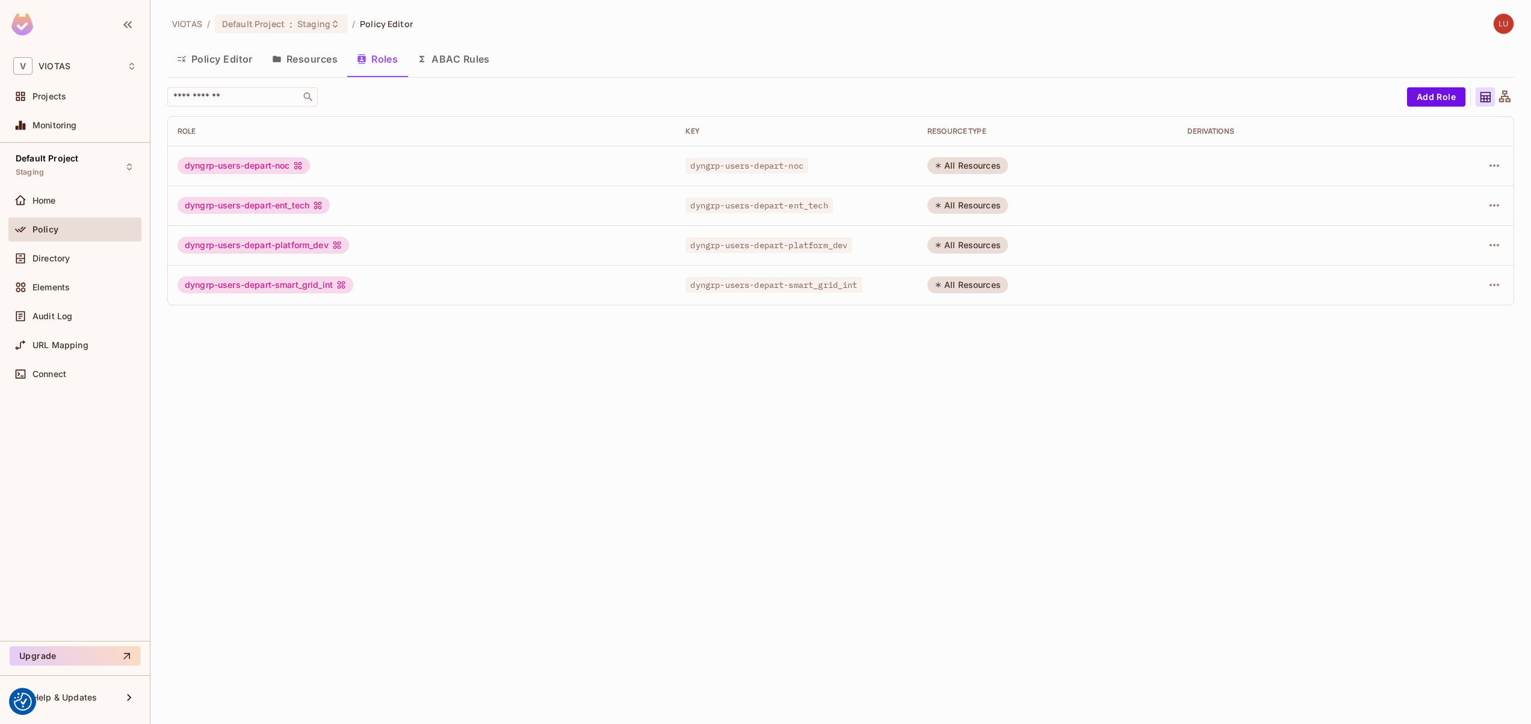
click at [449, 65] on button "ABAC Rules" at bounding box center [454, 59] width 92 height 30
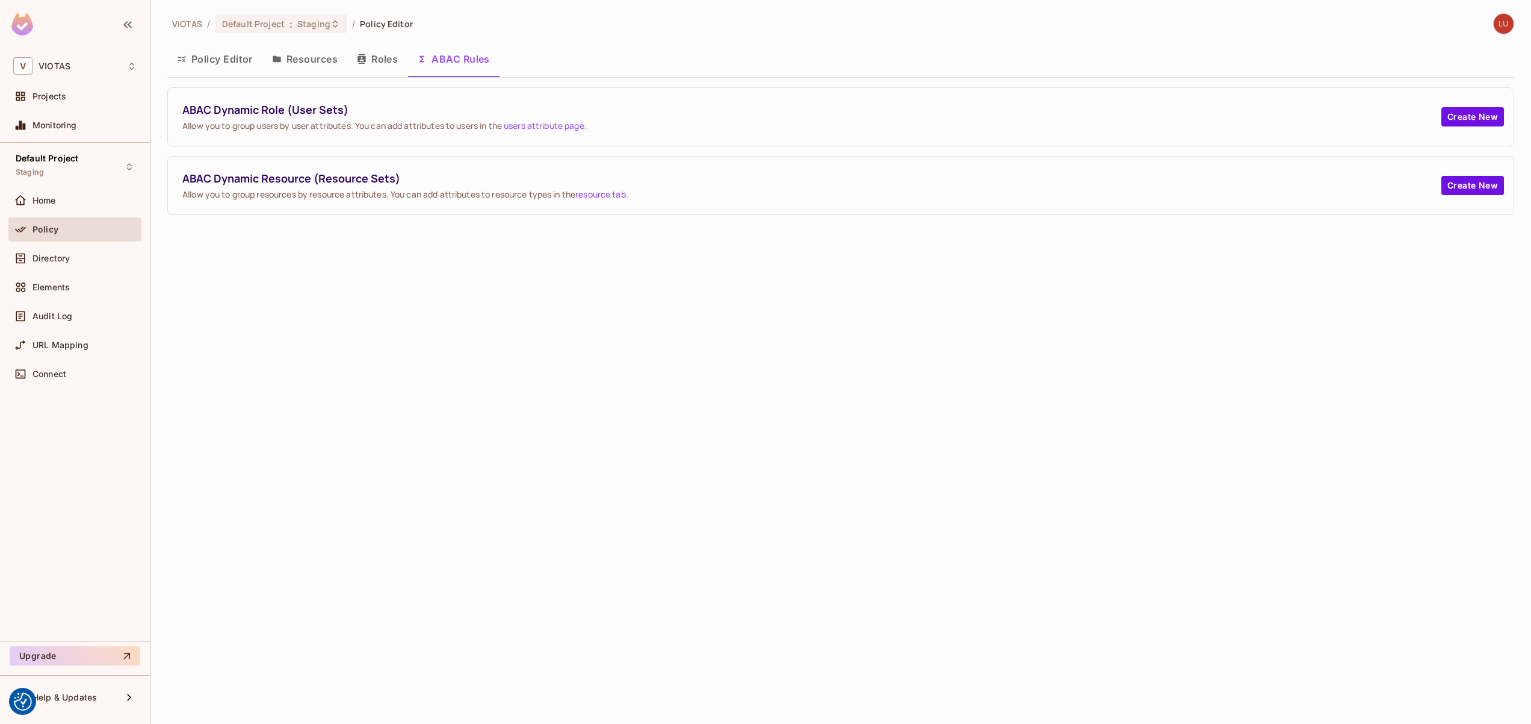
click at [314, 68] on button "Resources" at bounding box center [304, 59] width 85 height 30
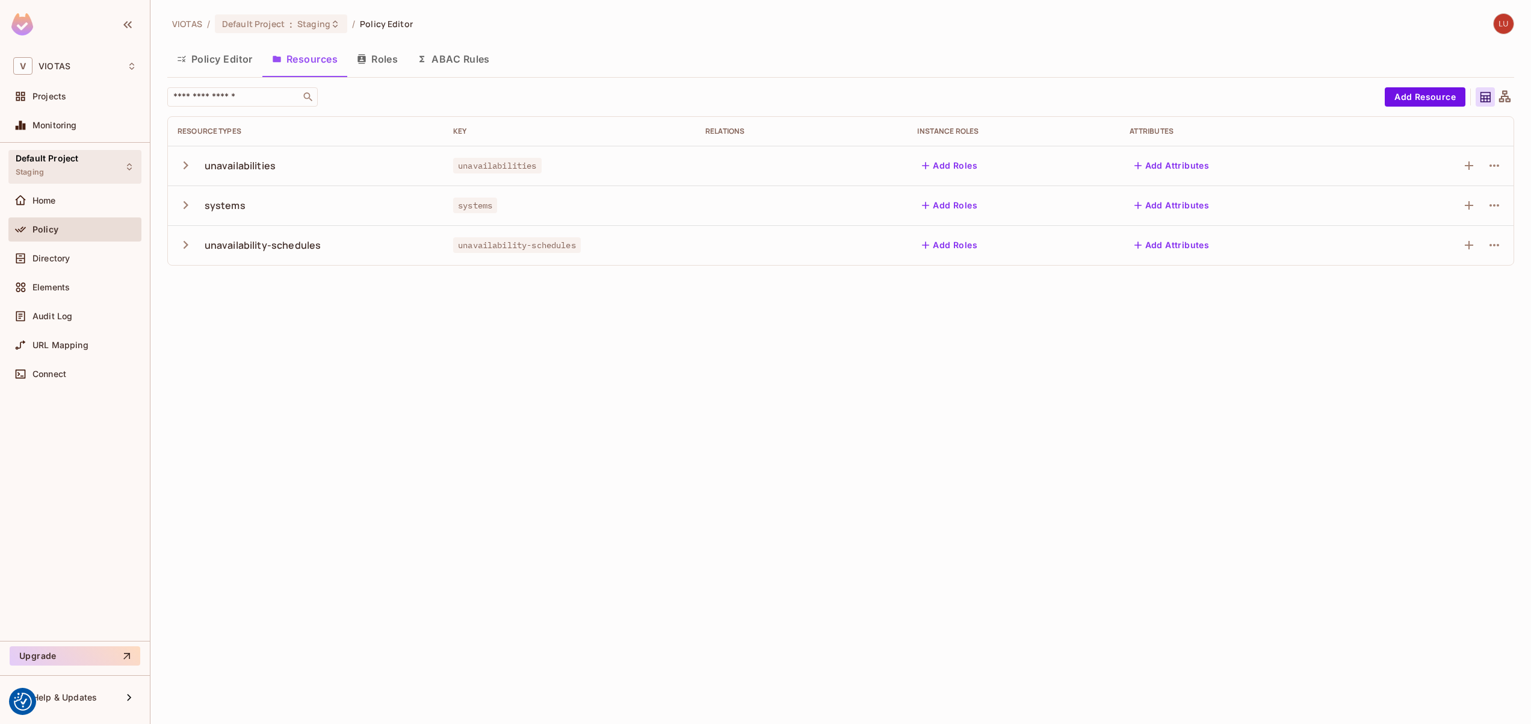
click at [60, 169] on div "Default Project Staging" at bounding box center [47, 166] width 63 height 26
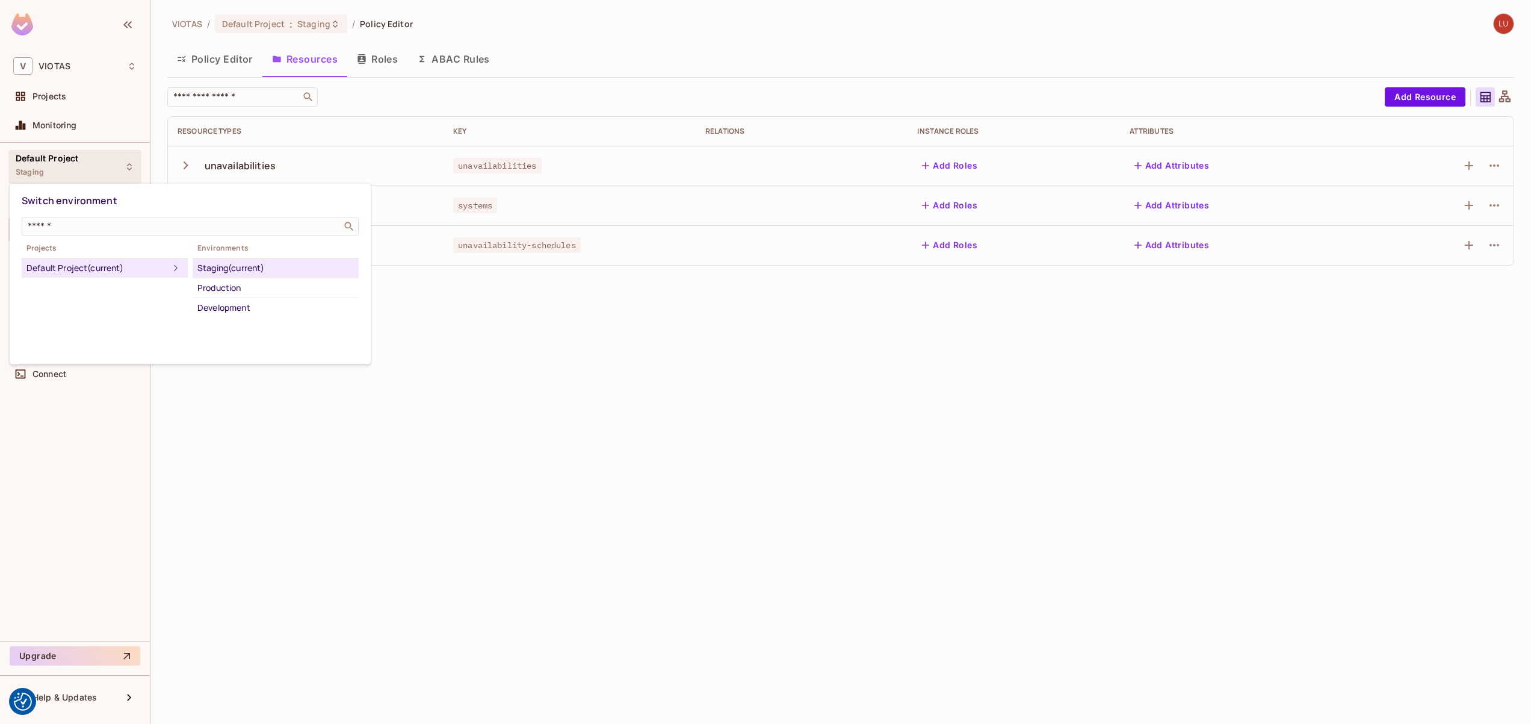
click at [51, 165] on div at bounding box center [765, 362] width 1531 height 724
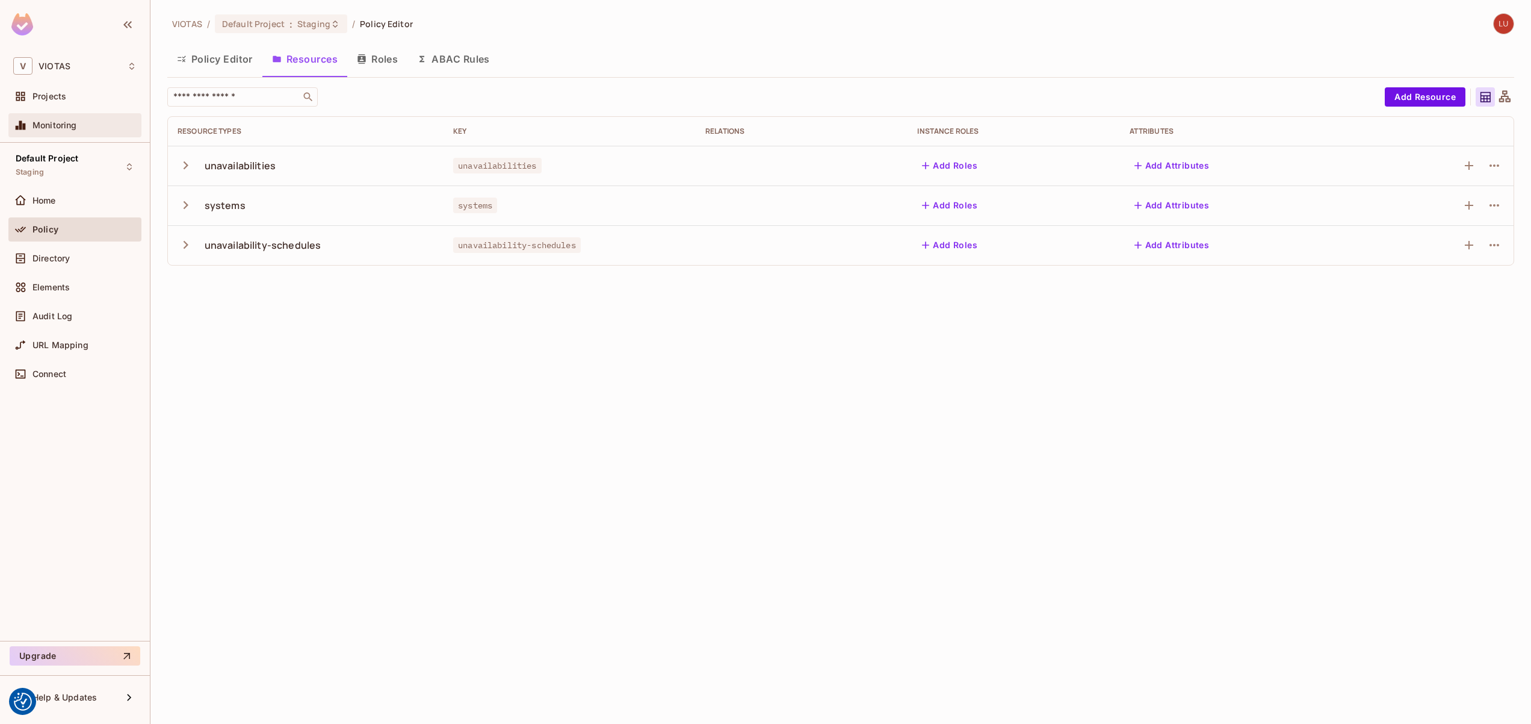
click at [51, 128] on span "Monitoring" at bounding box center [55, 125] width 45 height 10
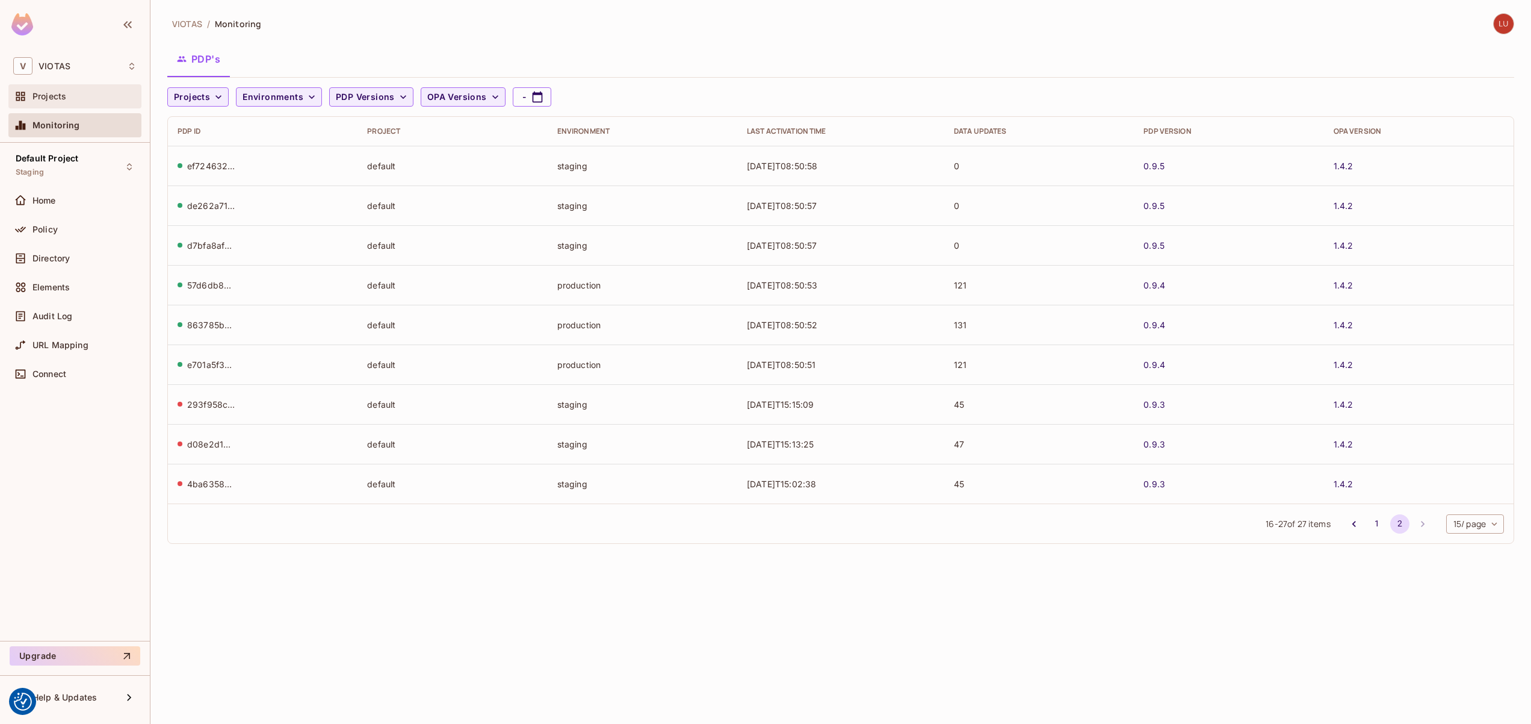
click at [72, 99] on div "Projects" at bounding box center [85, 96] width 104 height 10
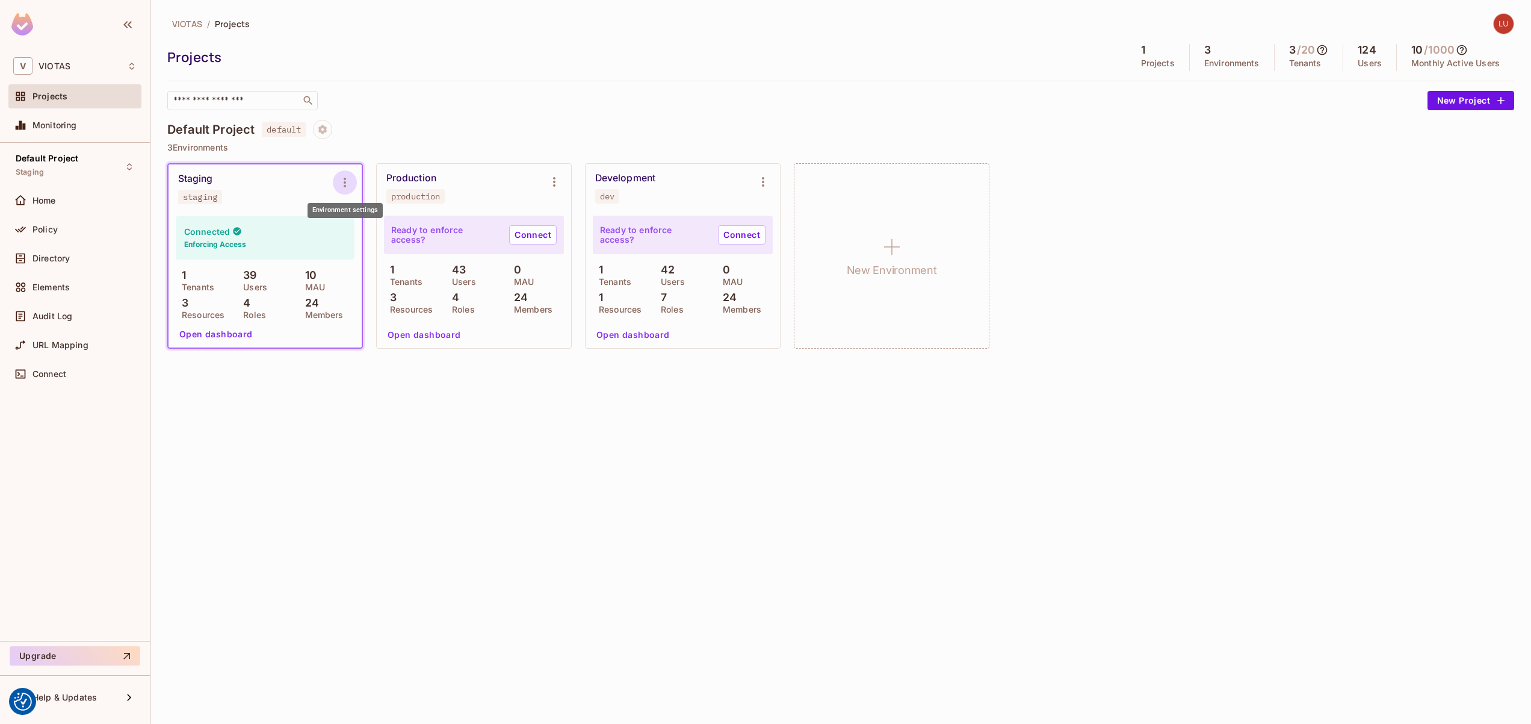
click at [340, 186] on icon "Environment settings" at bounding box center [345, 182] width 14 height 14
click at [287, 197] on div at bounding box center [765, 362] width 1531 height 724
click at [217, 337] on button "Open dashboard" at bounding box center [216, 333] width 83 height 19
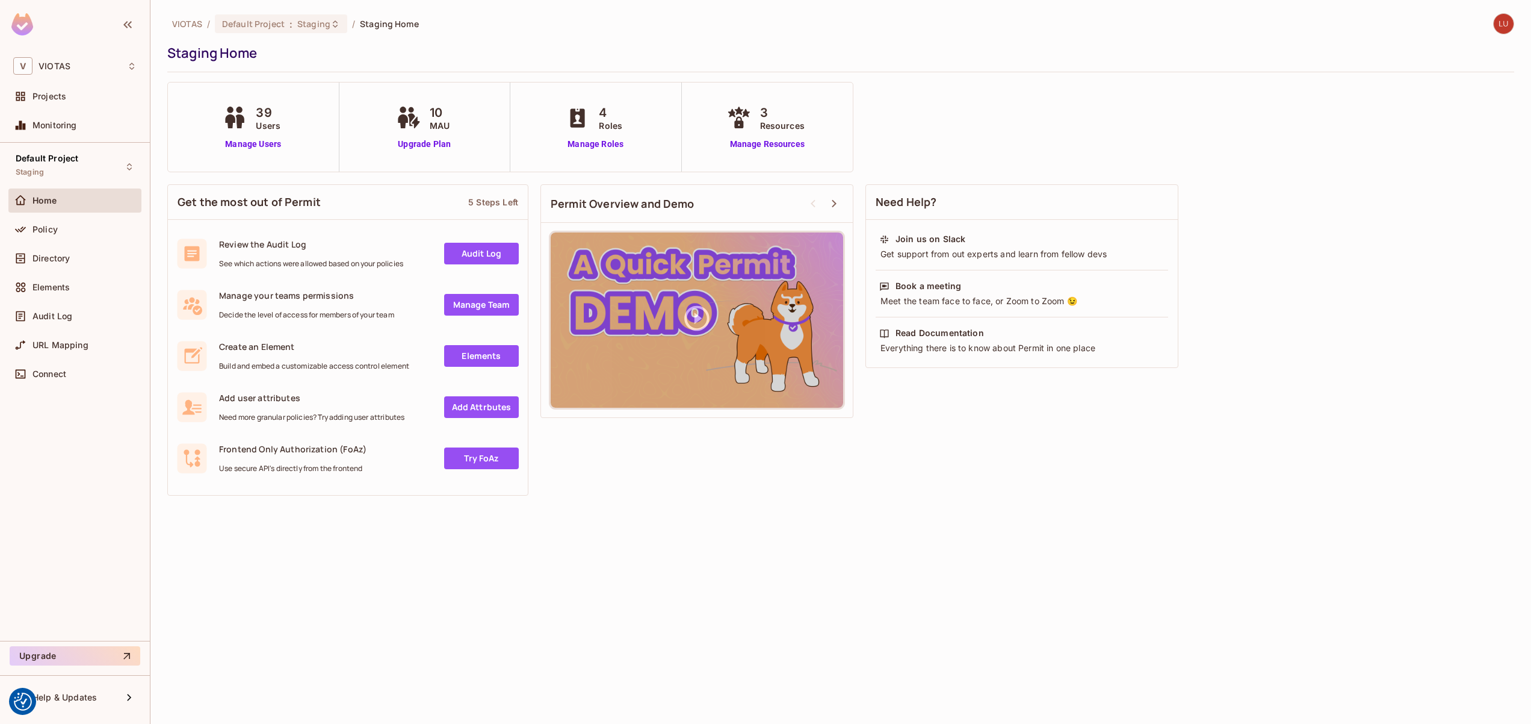
click at [478, 255] on link "Audit Log" at bounding box center [481, 254] width 75 height 22
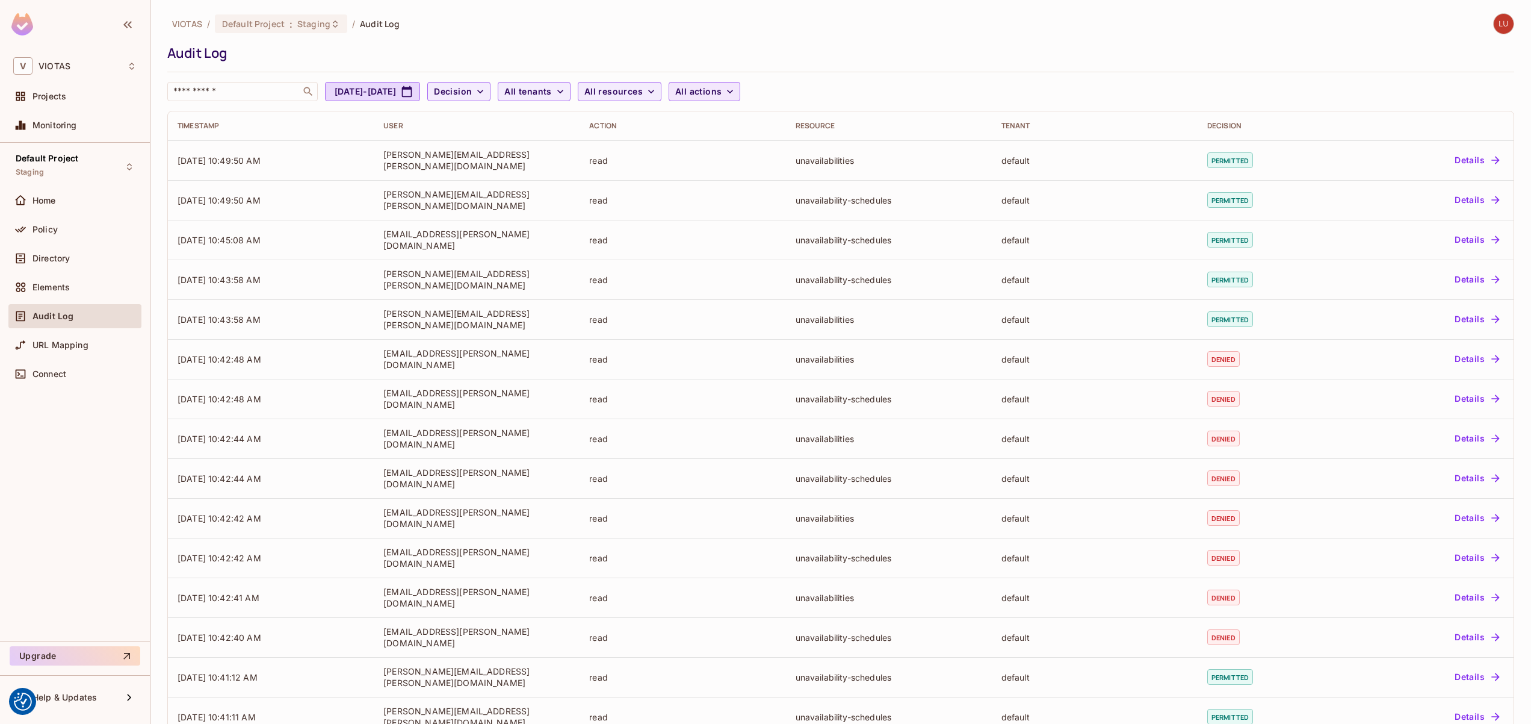
click at [722, 88] on span "All actions" at bounding box center [698, 91] width 46 height 15
click at [686, 94] on div at bounding box center [765, 362] width 1531 height 724
click at [636, 97] on div "​ create delete read update" at bounding box center [765, 120] width 1531 height 241
click at [643, 91] on span "All resources" at bounding box center [614, 91] width 58 height 15
drag, startPoint x: 578, startPoint y: 98, endPoint x: 589, endPoint y: 93, distance: 11.9
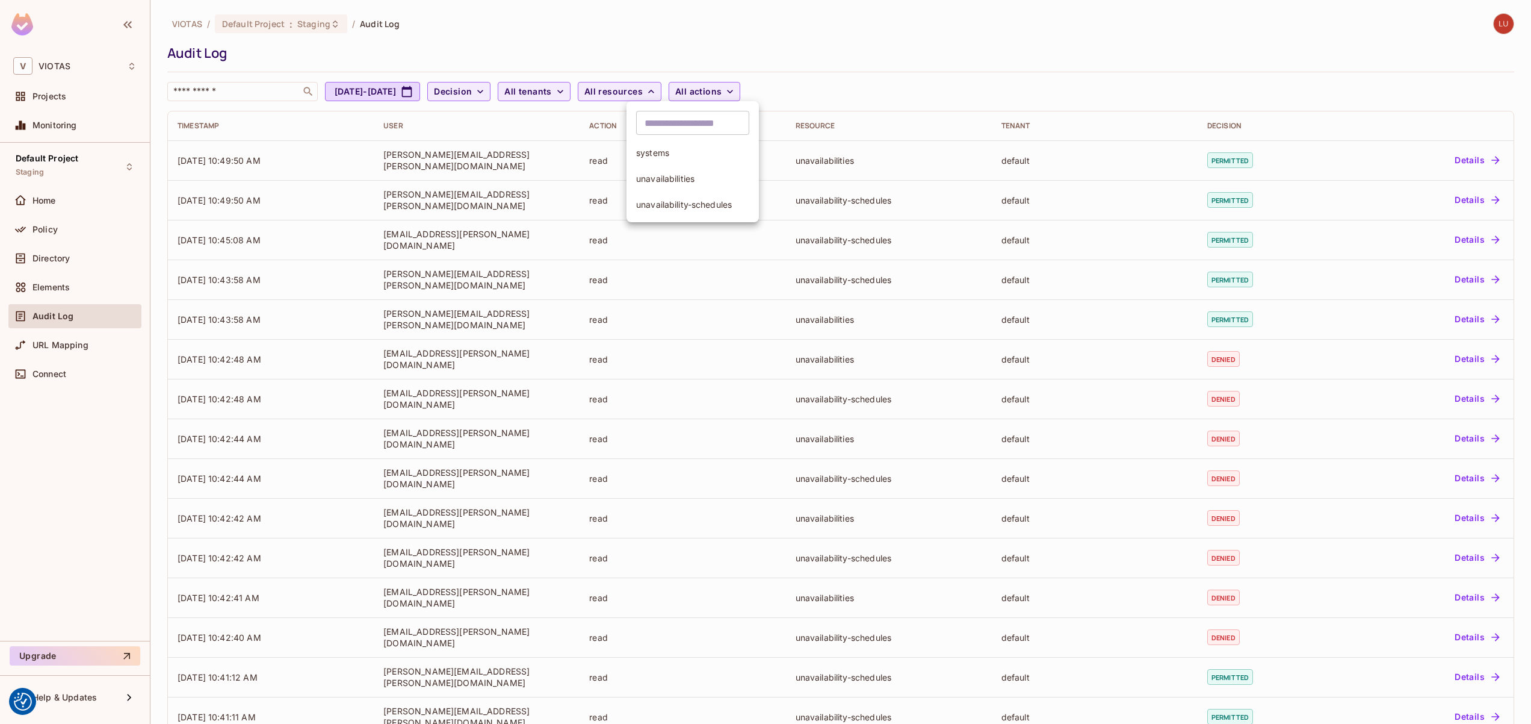
click at [580, 97] on div at bounding box center [765, 362] width 1531 height 724
click at [551, 93] on span "All tenants" at bounding box center [527, 91] width 47 height 15
click at [509, 87] on div at bounding box center [765, 362] width 1531 height 724
click at [472, 91] on span "Decision" at bounding box center [453, 91] width 38 height 15
click at [506, 91] on div at bounding box center [765, 362] width 1531 height 724
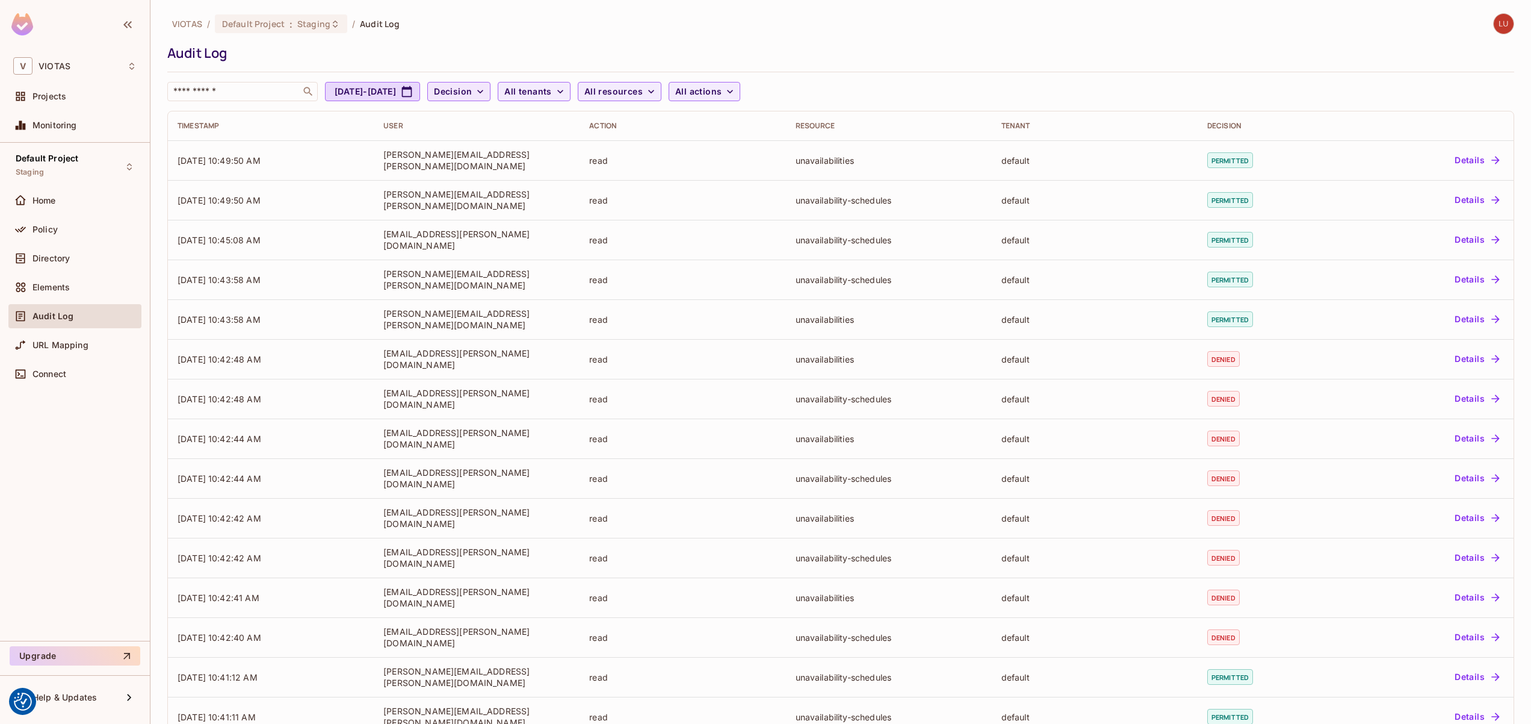
click at [472, 91] on span "Decision" at bounding box center [453, 91] width 38 height 15
click at [499, 140] on span "Denied" at bounding box center [508, 144] width 41 height 11
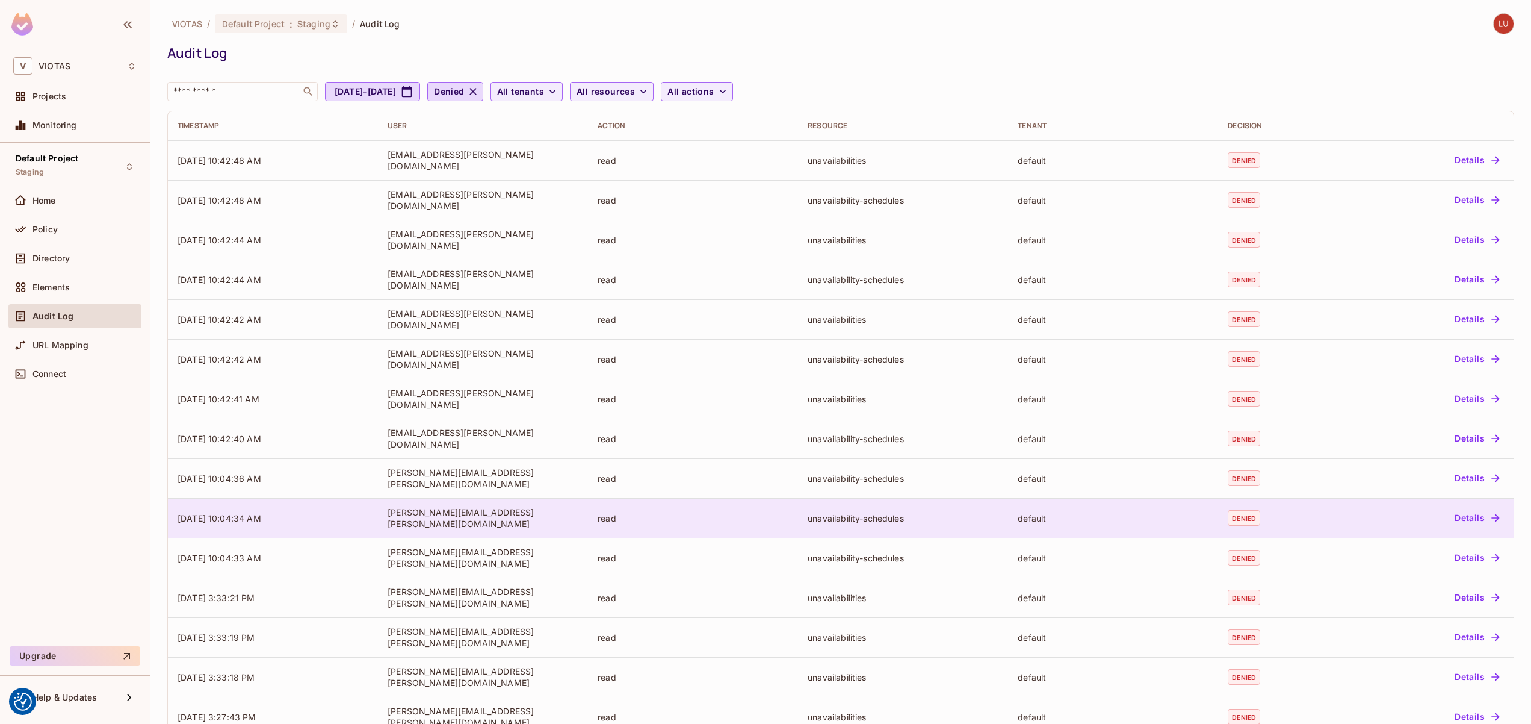
scroll to position [70, 0]
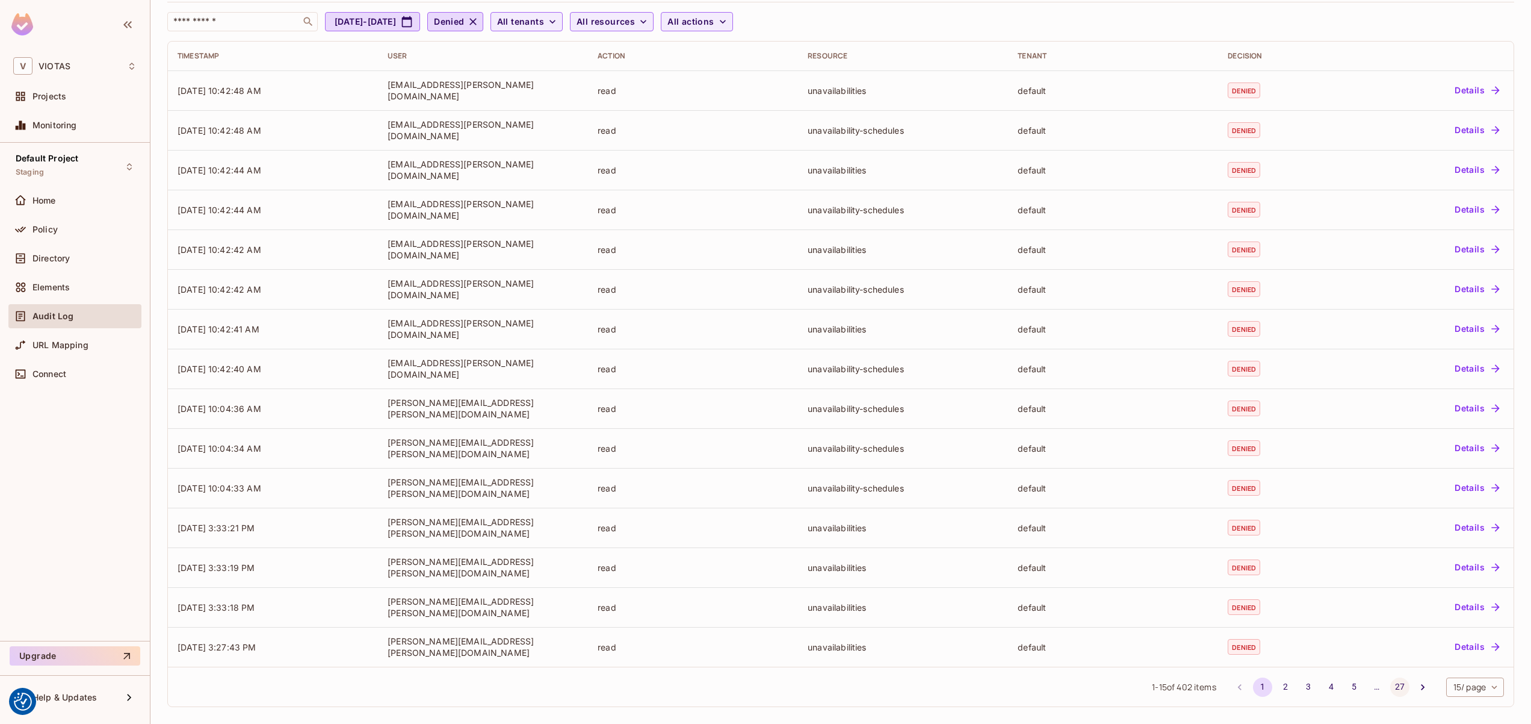
click at [1391, 688] on button "27" at bounding box center [1400, 686] width 19 height 19
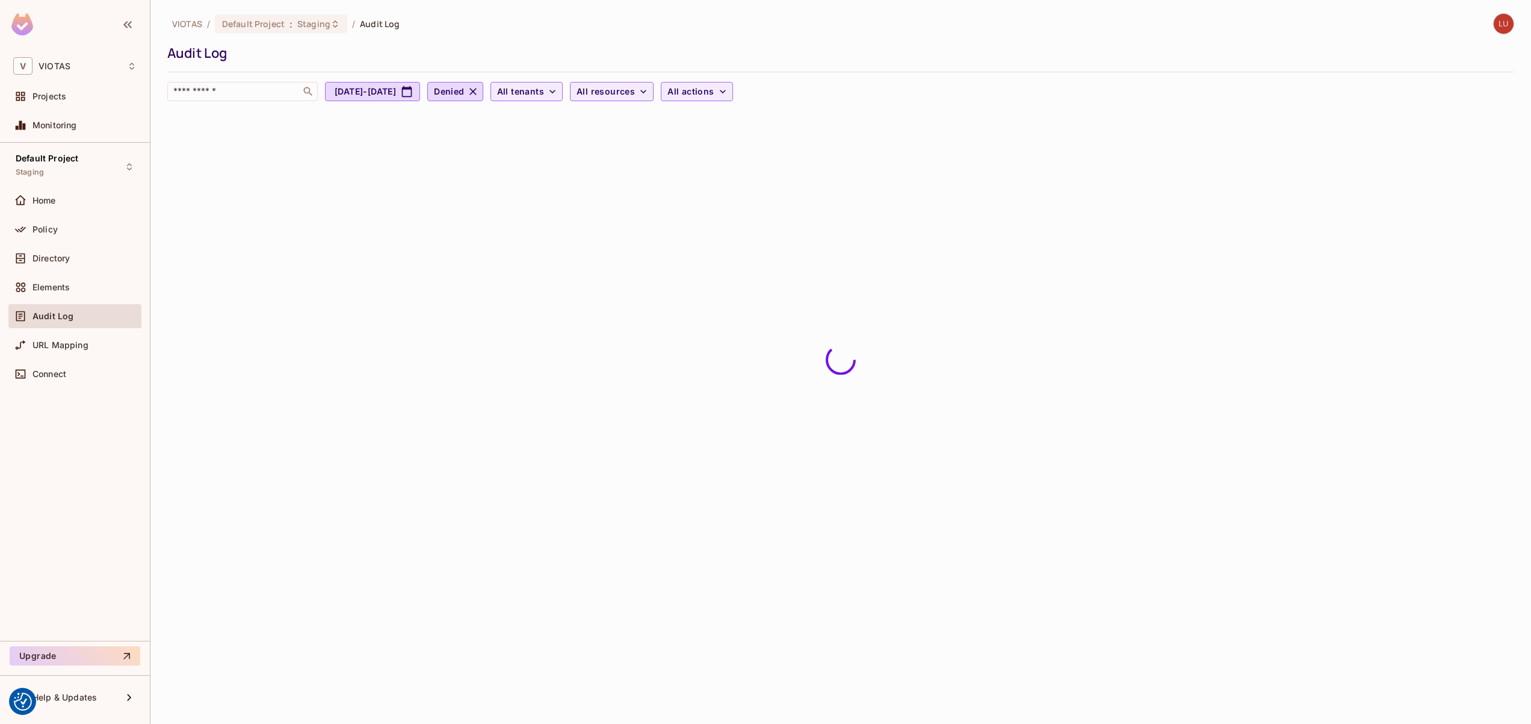
scroll to position [0, 0]
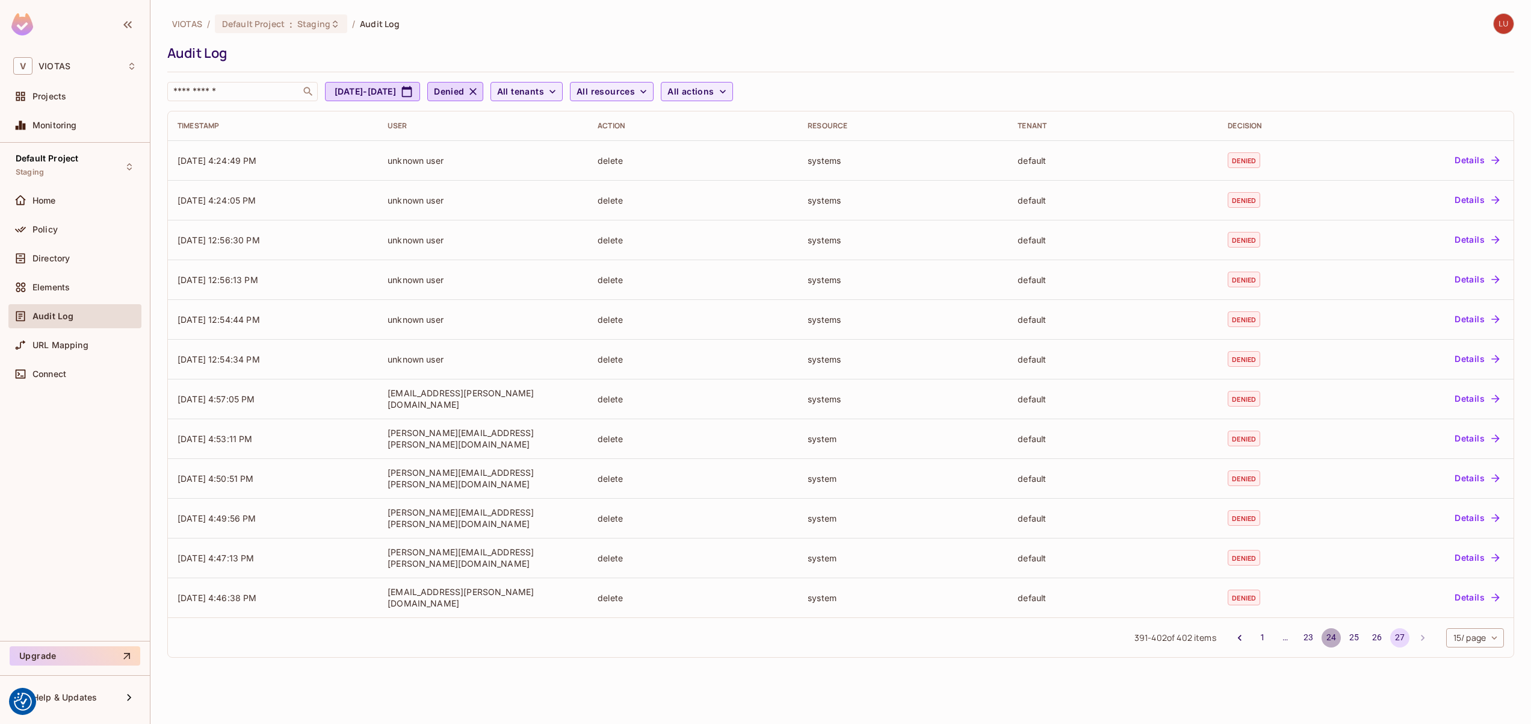
click at [1332, 633] on button "24" at bounding box center [1331, 637] width 19 height 19
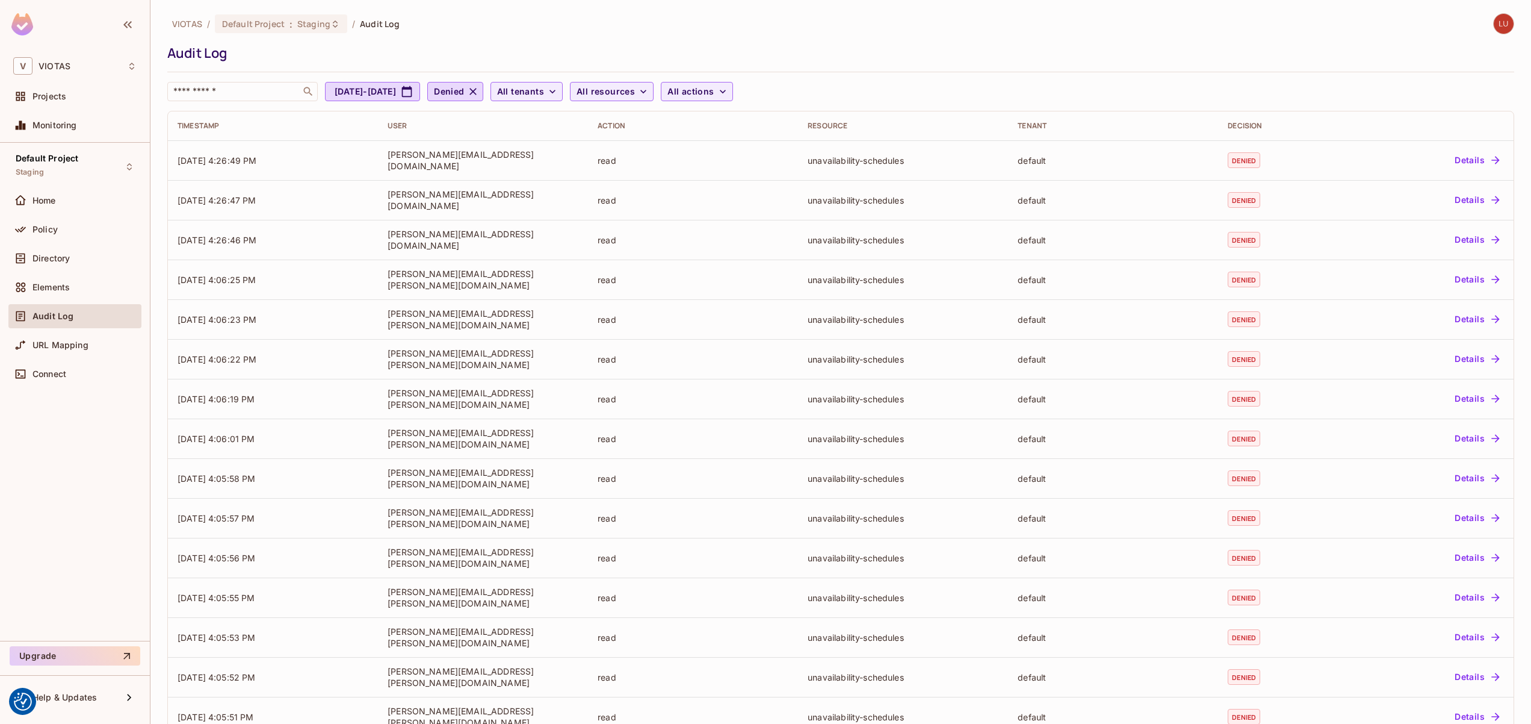
scroll to position [70, 0]
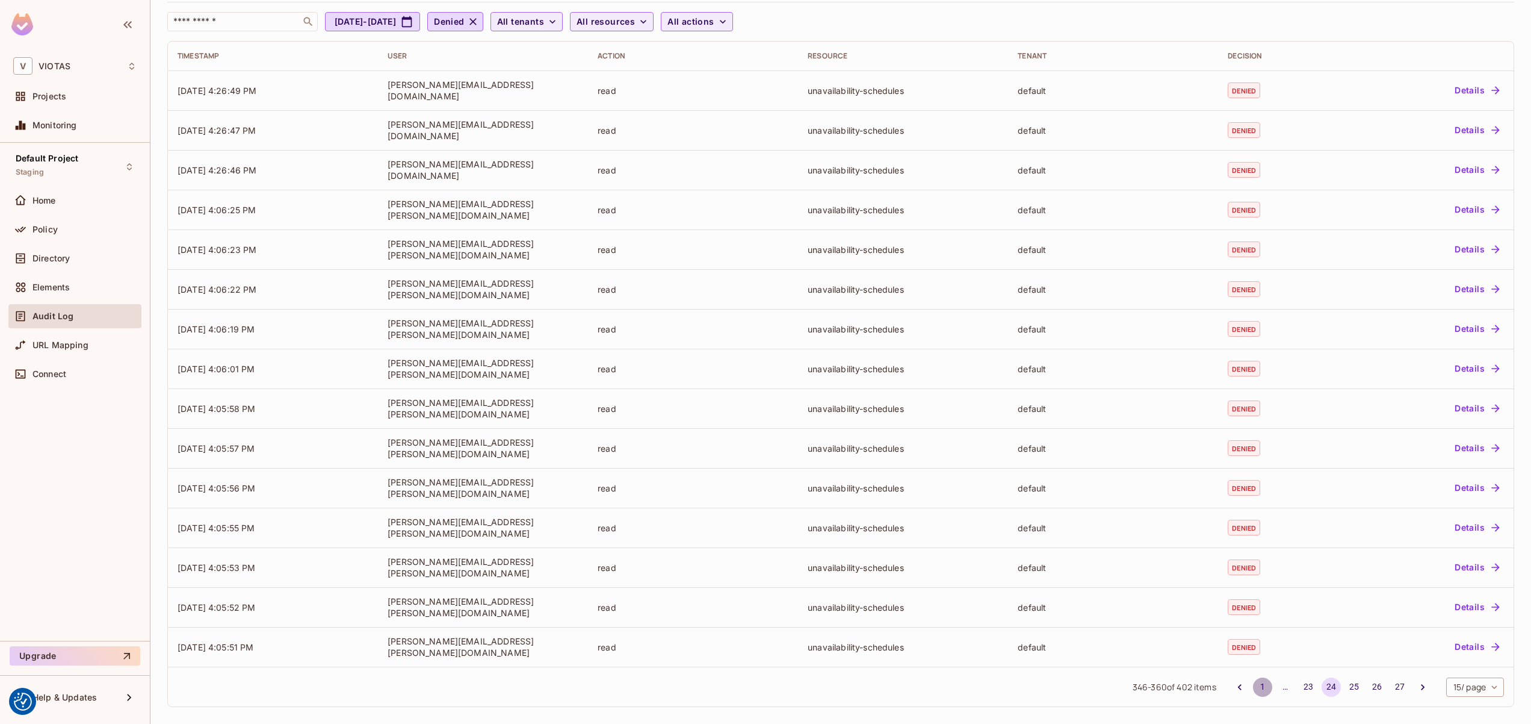
click at [1253, 688] on button "1" at bounding box center [1262, 686] width 19 height 19
click at [1478, 687] on body "We use cookies to enhance your browsing experience, serve personalized ads or c…" at bounding box center [765, 362] width 1531 height 724
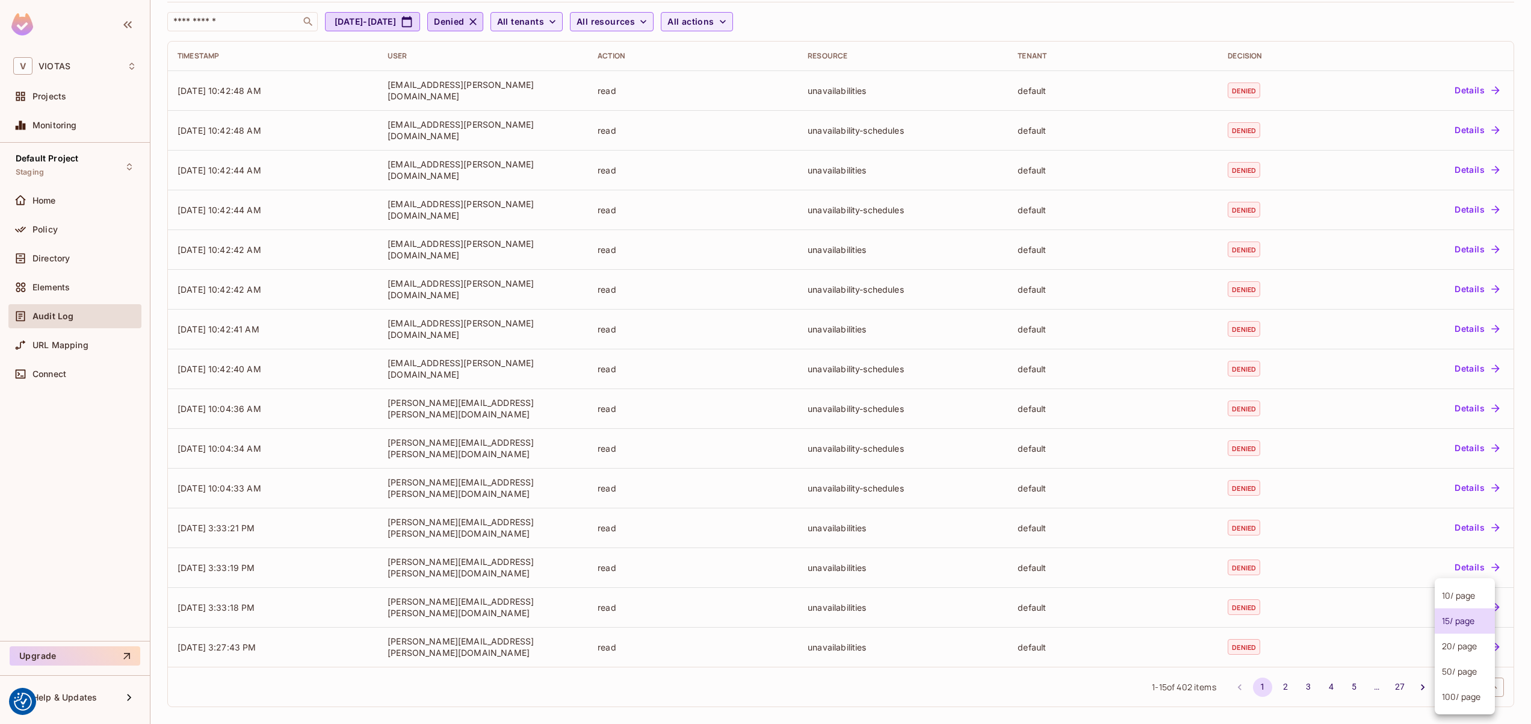
click at [1466, 701] on li "100 / page" at bounding box center [1465, 696] width 60 height 25
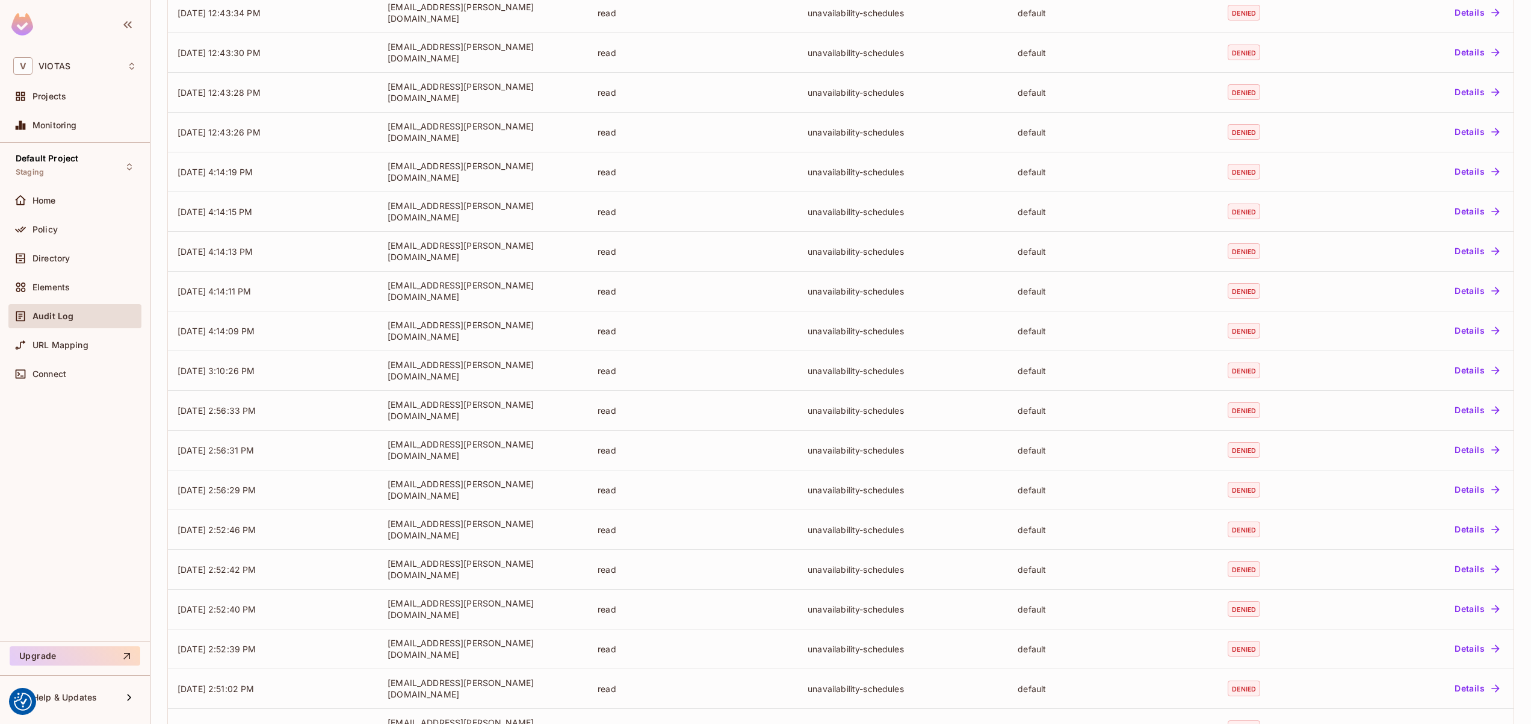
scroll to position [3447, 0]
click at [1339, 686] on button "3" at bounding box center [1348, 686] width 19 height 19
click at [1318, 687] on button "2" at bounding box center [1325, 686] width 19 height 19
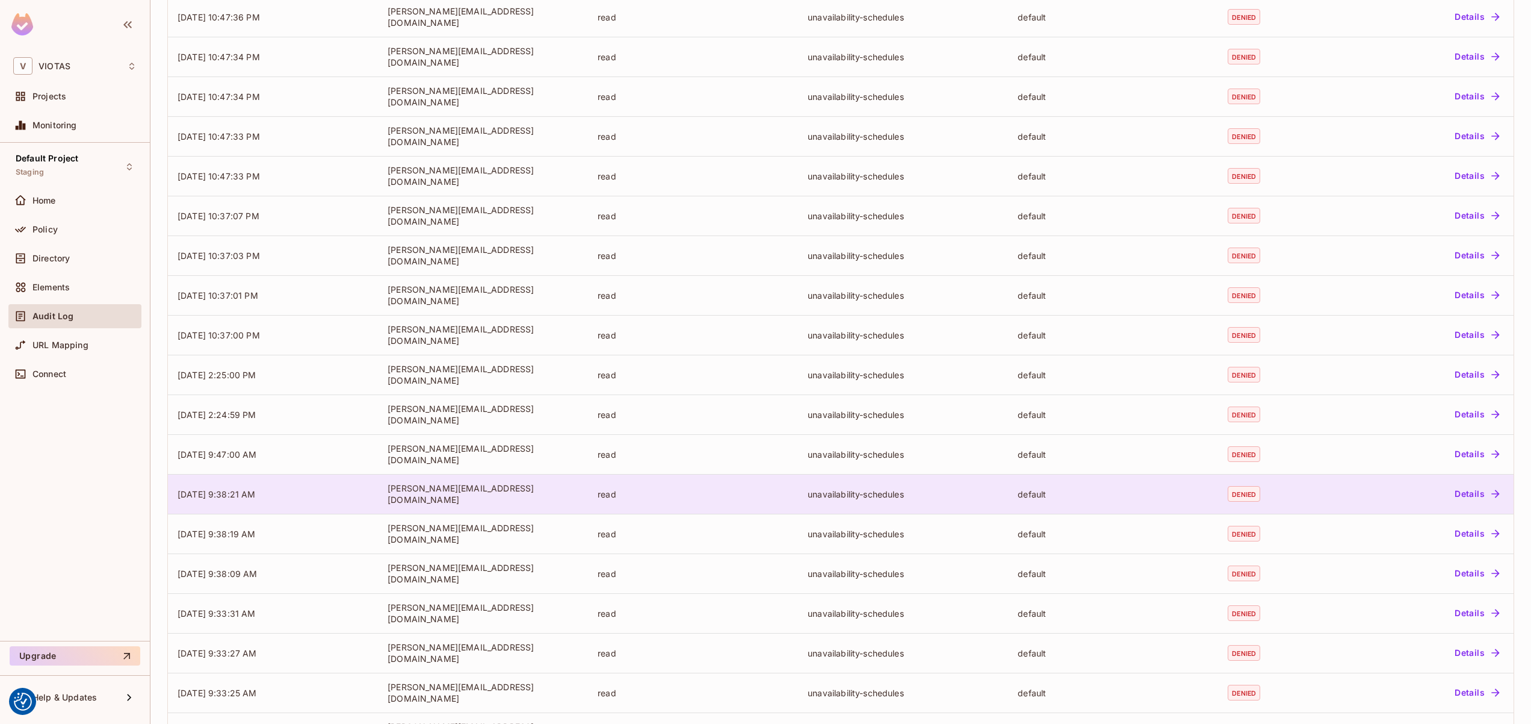
scroll to position [2459, 0]
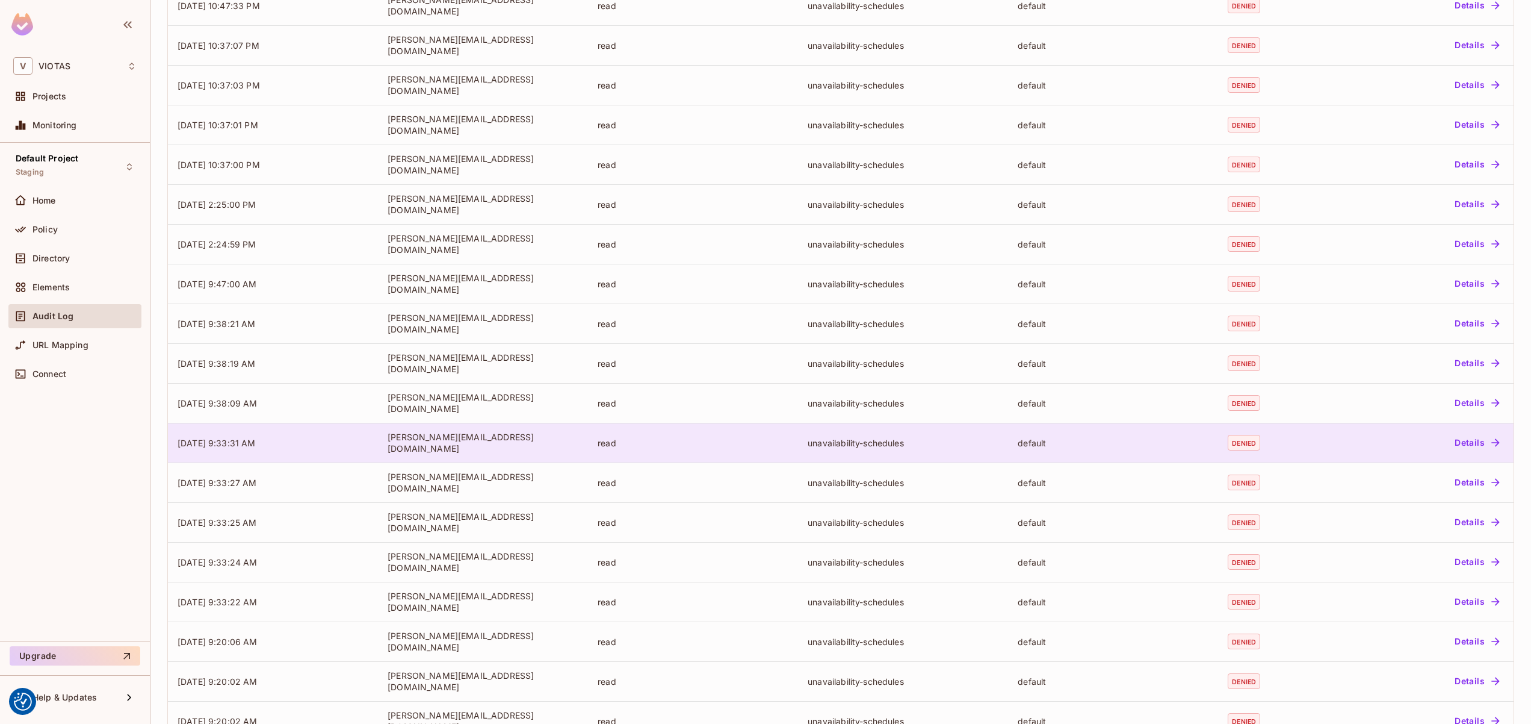
click at [786, 453] on td "read" at bounding box center [693, 443] width 210 height 40
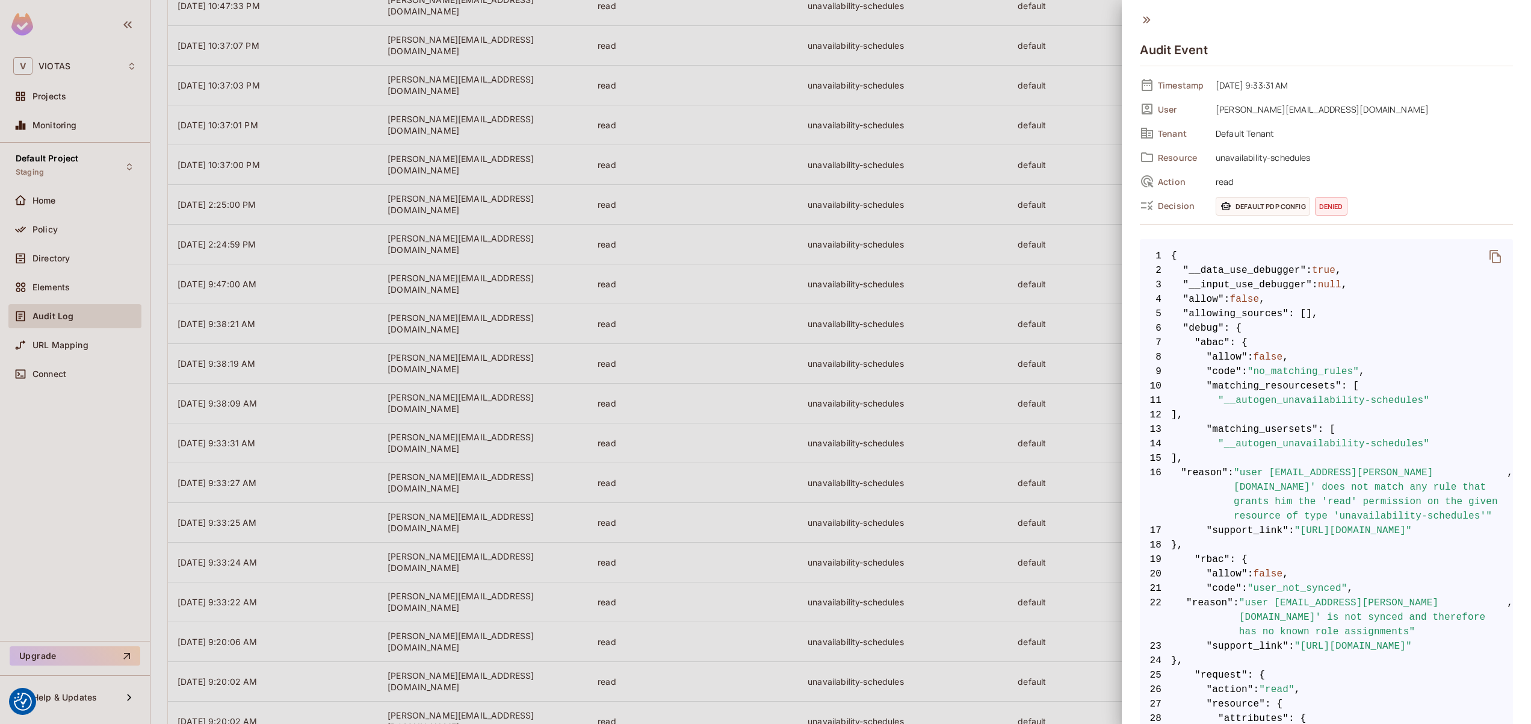
click at [752, 483] on div at bounding box center [765, 362] width 1531 height 724
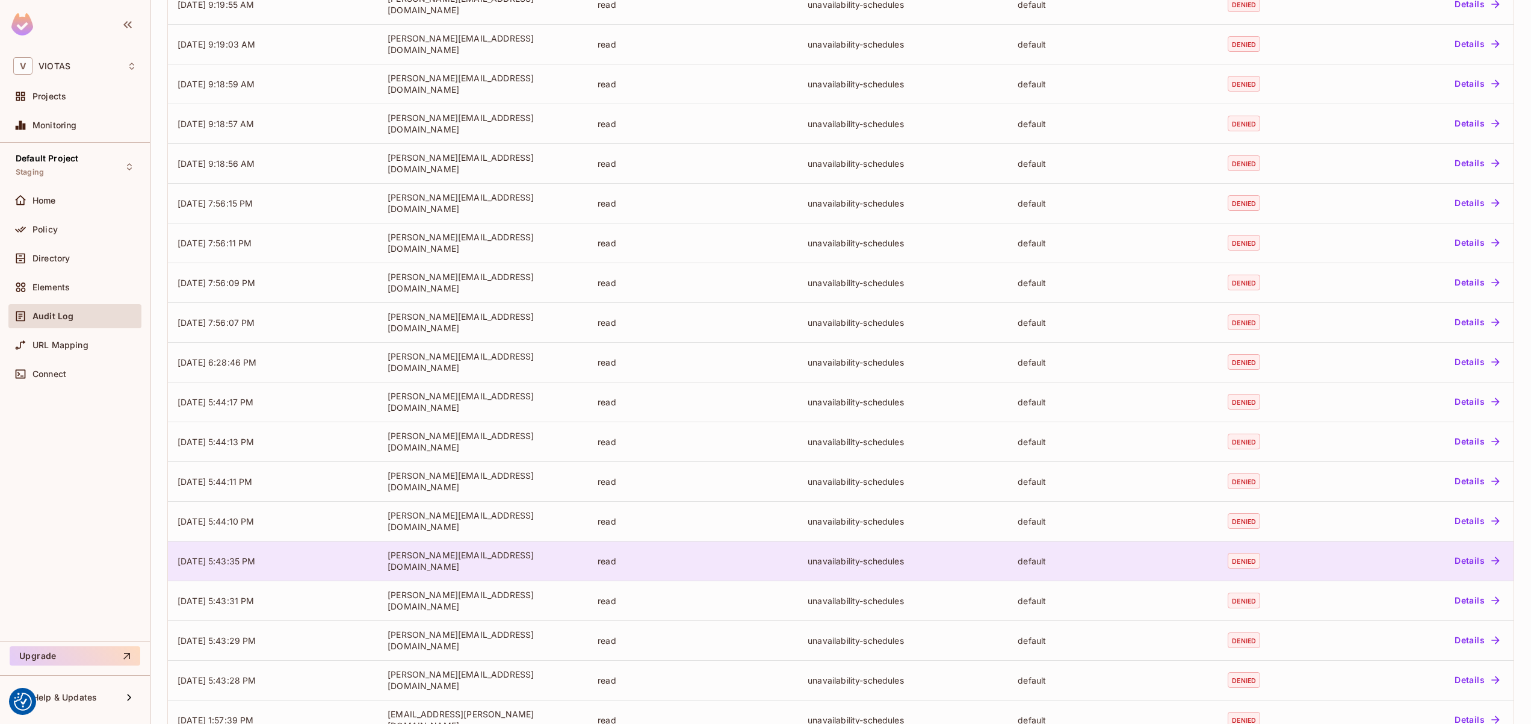
scroll to position [3447, 0]
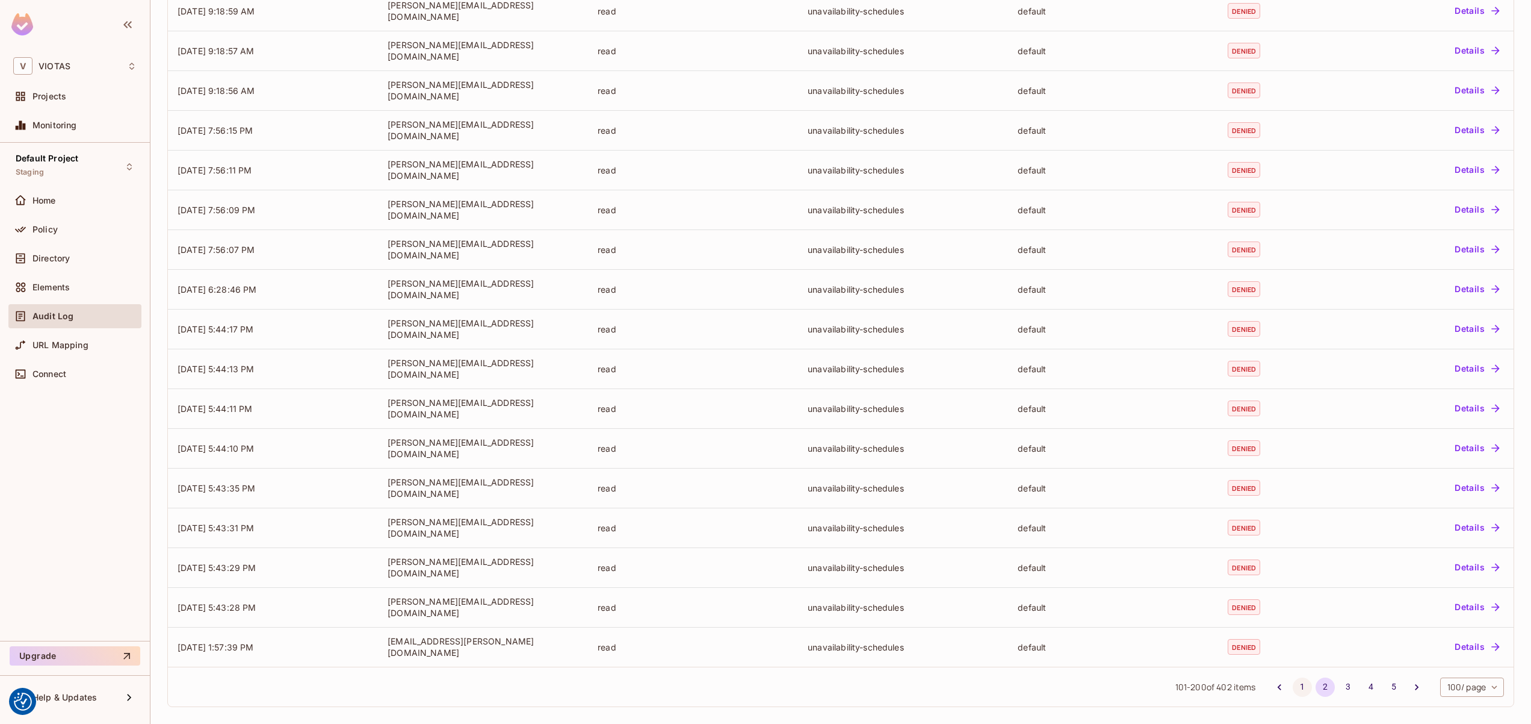
click at [1293, 683] on button "1" at bounding box center [1302, 686] width 19 height 19
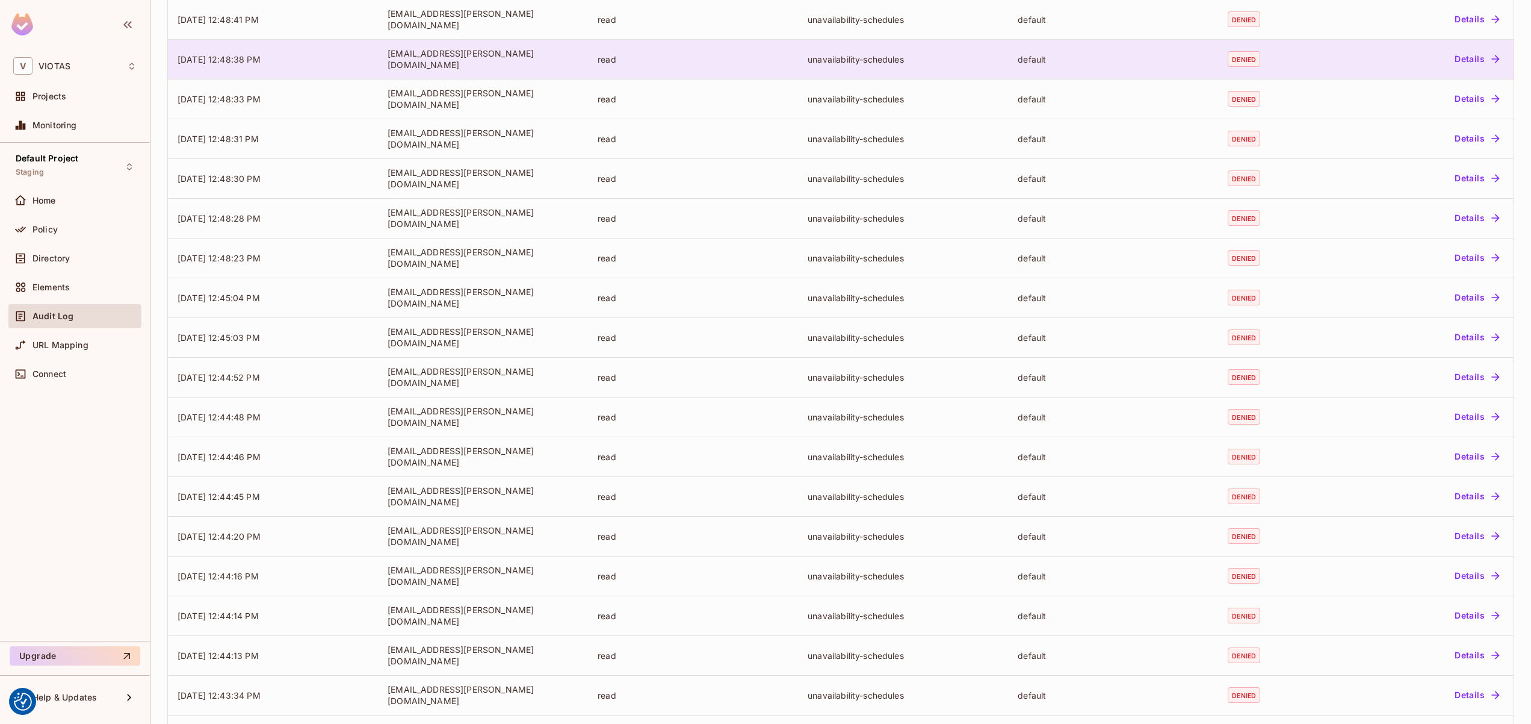
scroll to position [0, 0]
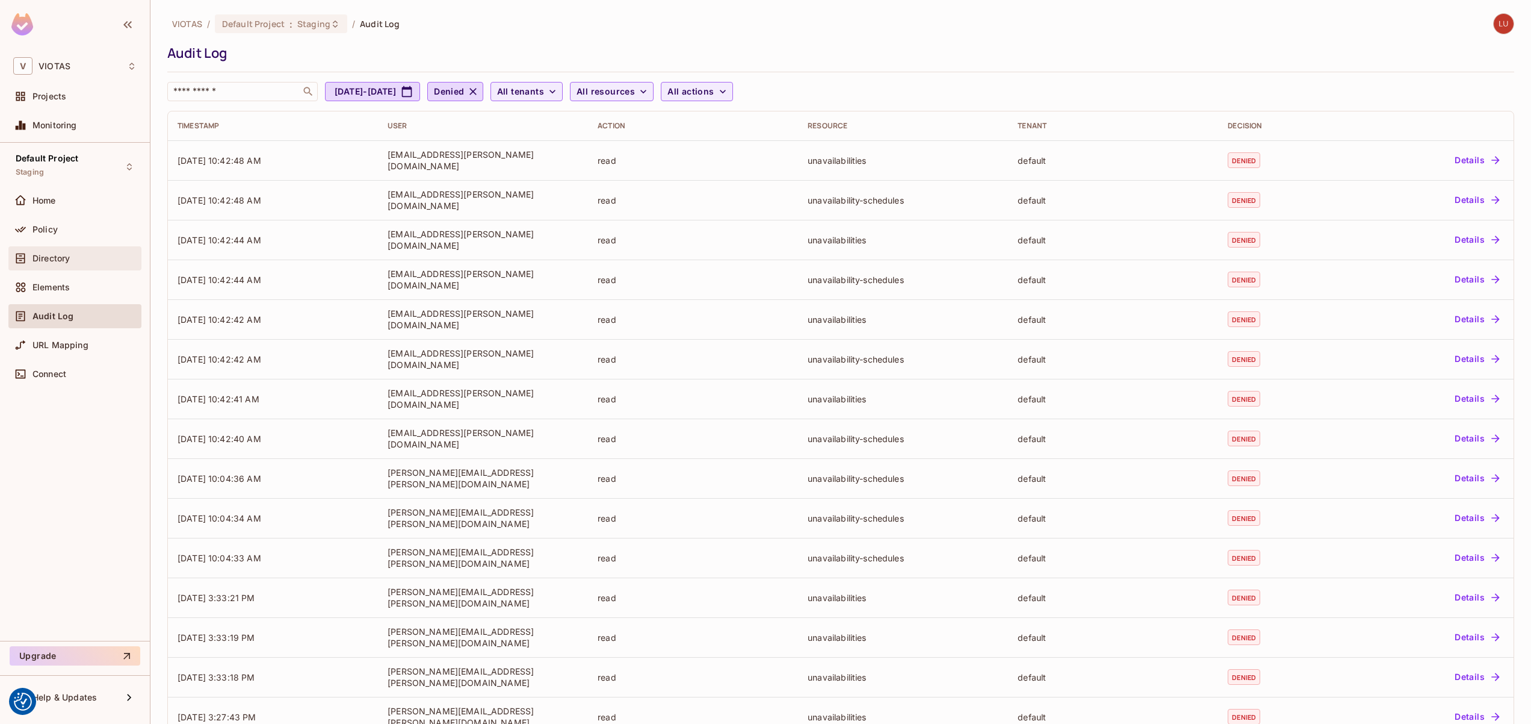
click at [96, 247] on div "Directory" at bounding box center [74, 258] width 133 height 24
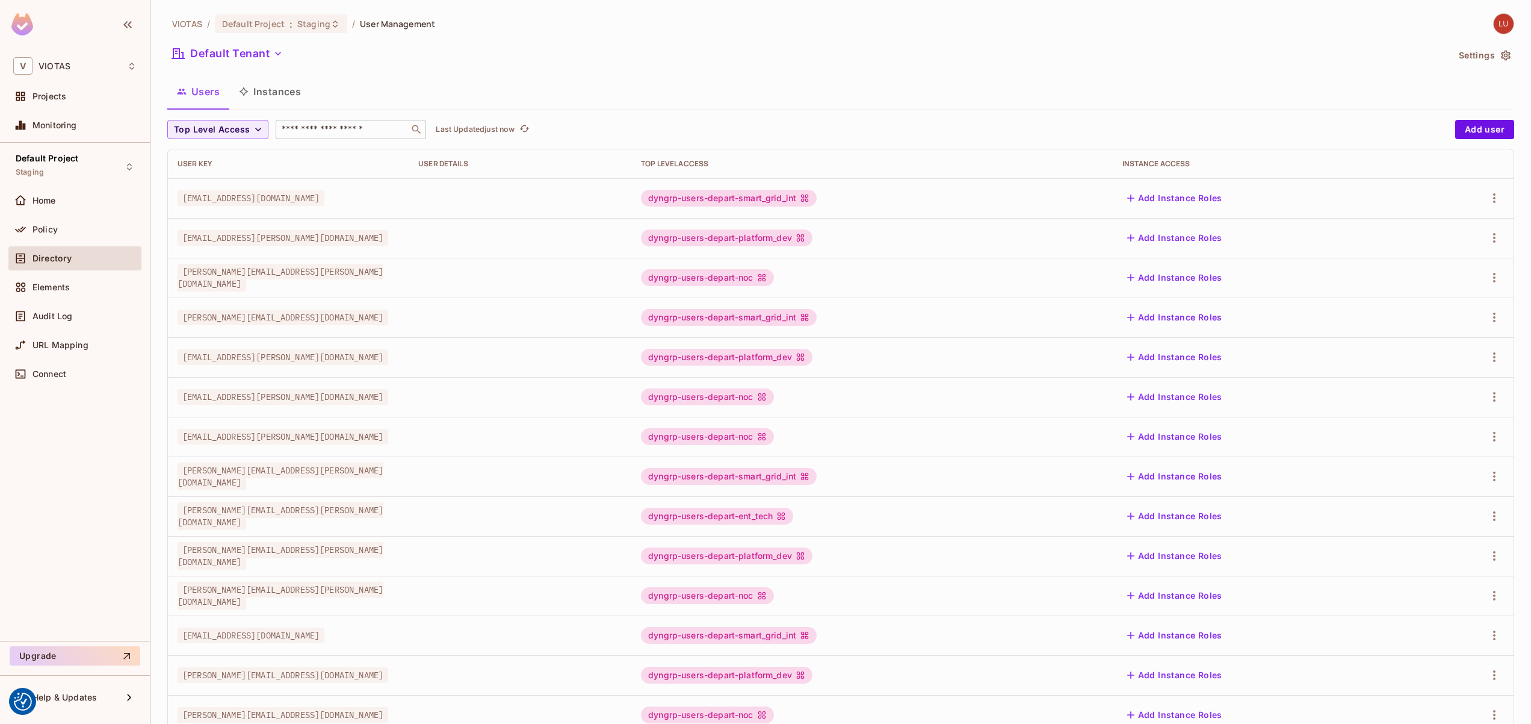
click at [318, 126] on input "text" at bounding box center [342, 129] width 126 height 12
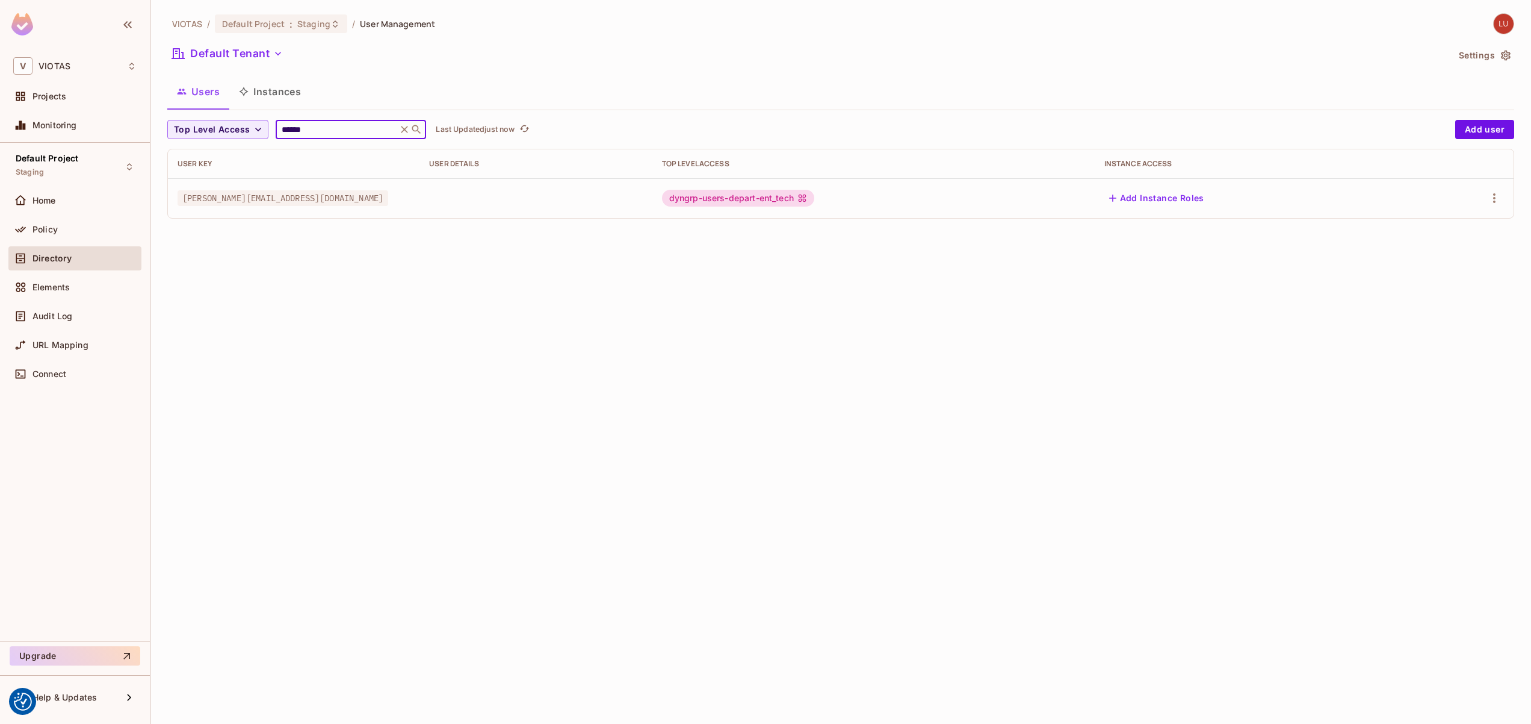
type input "******"
click at [409, 129] on icon at bounding box center [404, 129] width 12 height 12
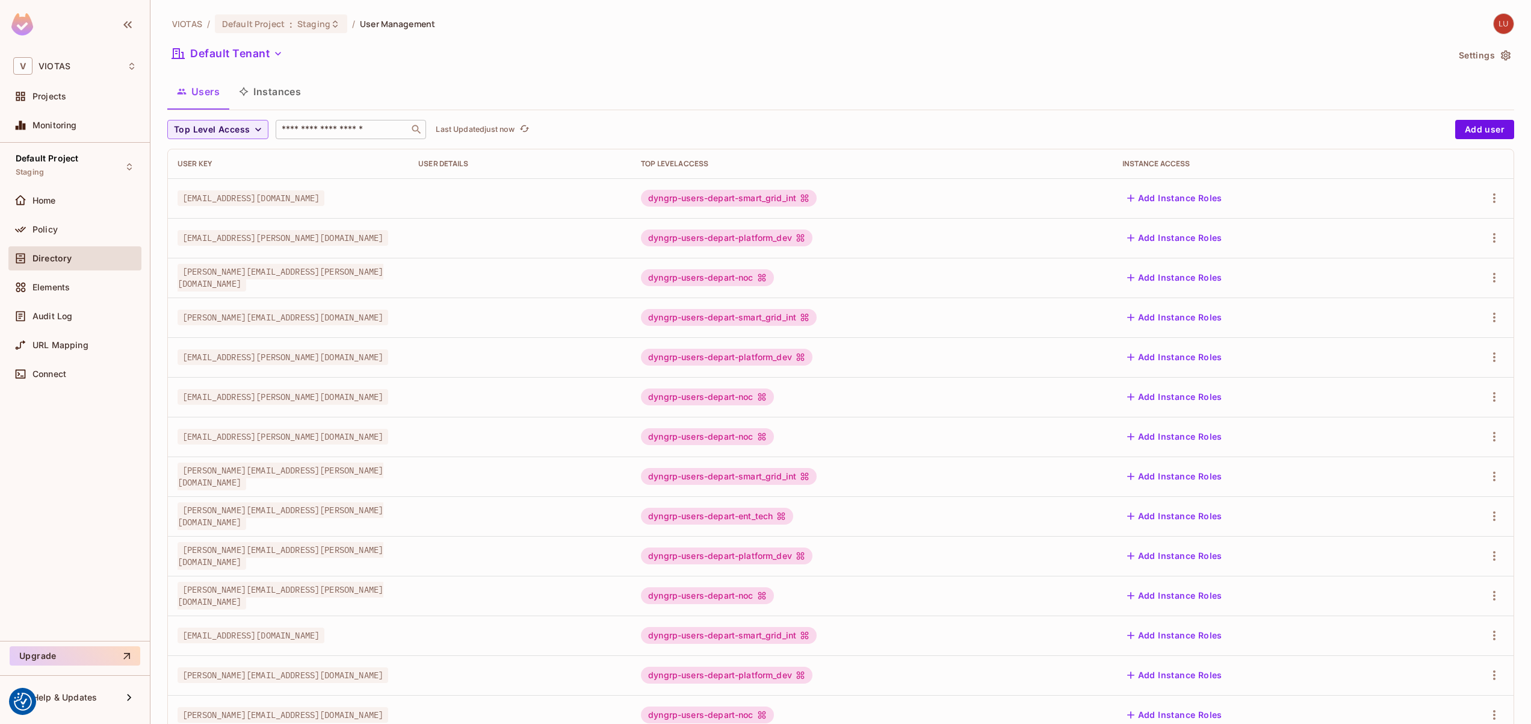
click at [356, 107] on div "Users Instances" at bounding box center [840, 91] width 1347 height 30
click at [67, 281] on div "Elements" at bounding box center [74, 287] width 123 height 14
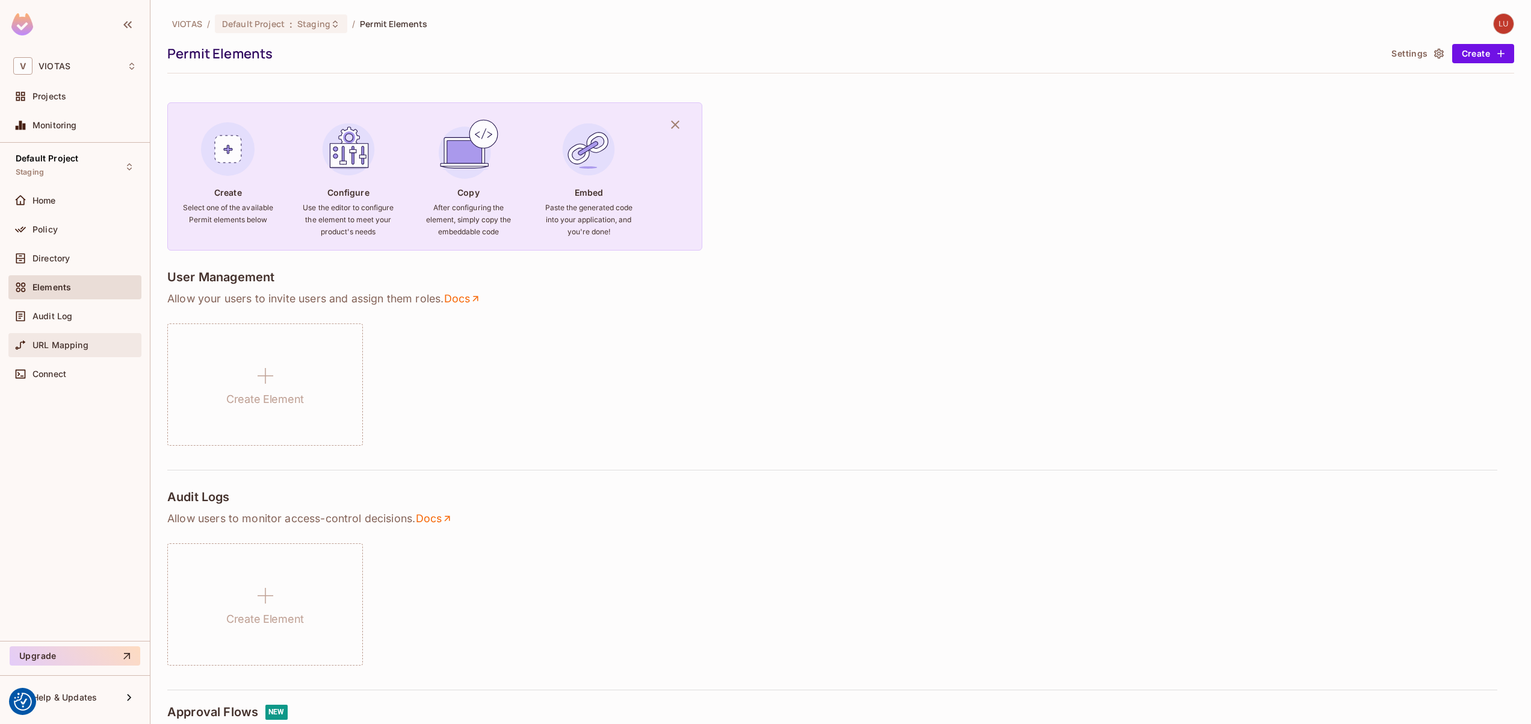
click at [79, 341] on span "URL Mapping" at bounding box center [61, 345] width 56 height 10
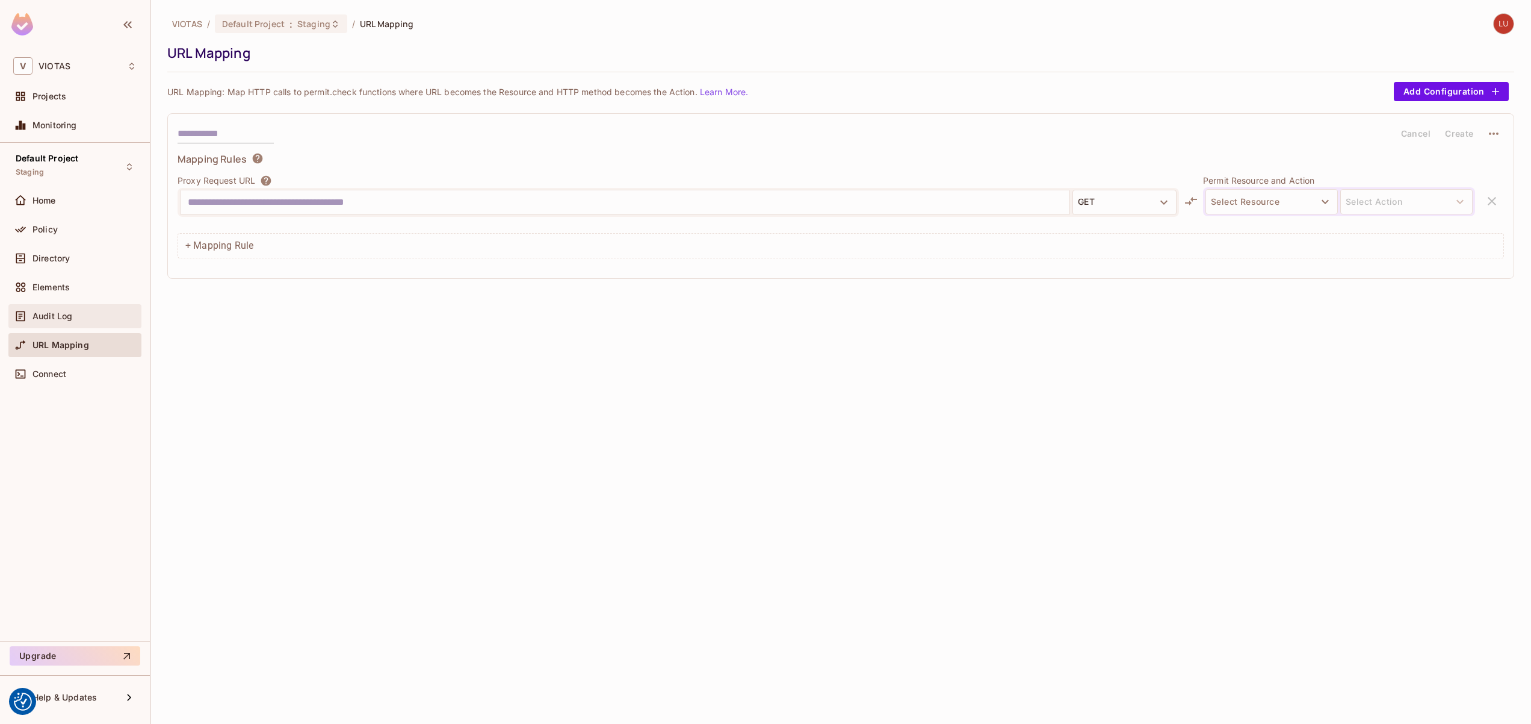
click at [93, 317] on div "Audit Log" at bounding box center [85, 316] width 104 height 10
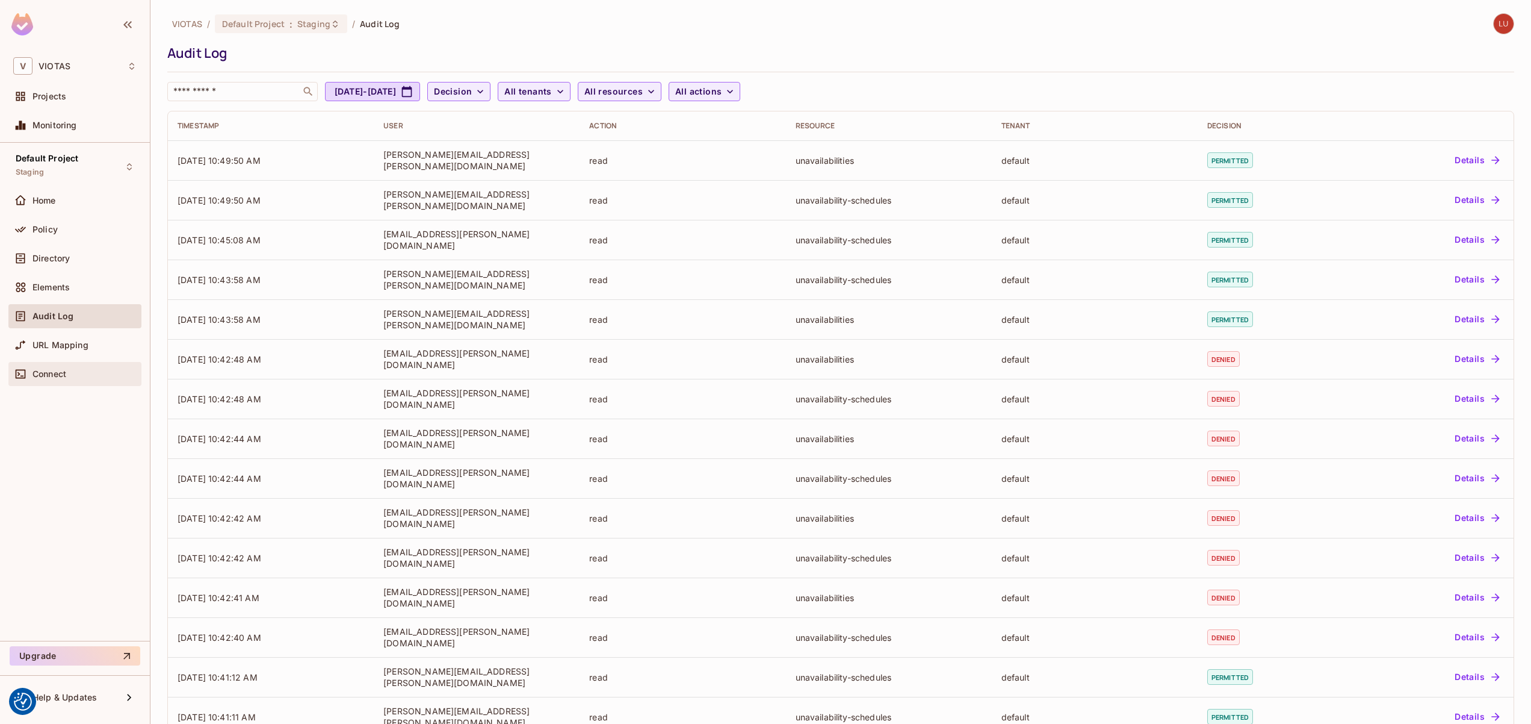
click at [68, 379] on div "Connect" at bounding box center [74, 374] width 123 height 14
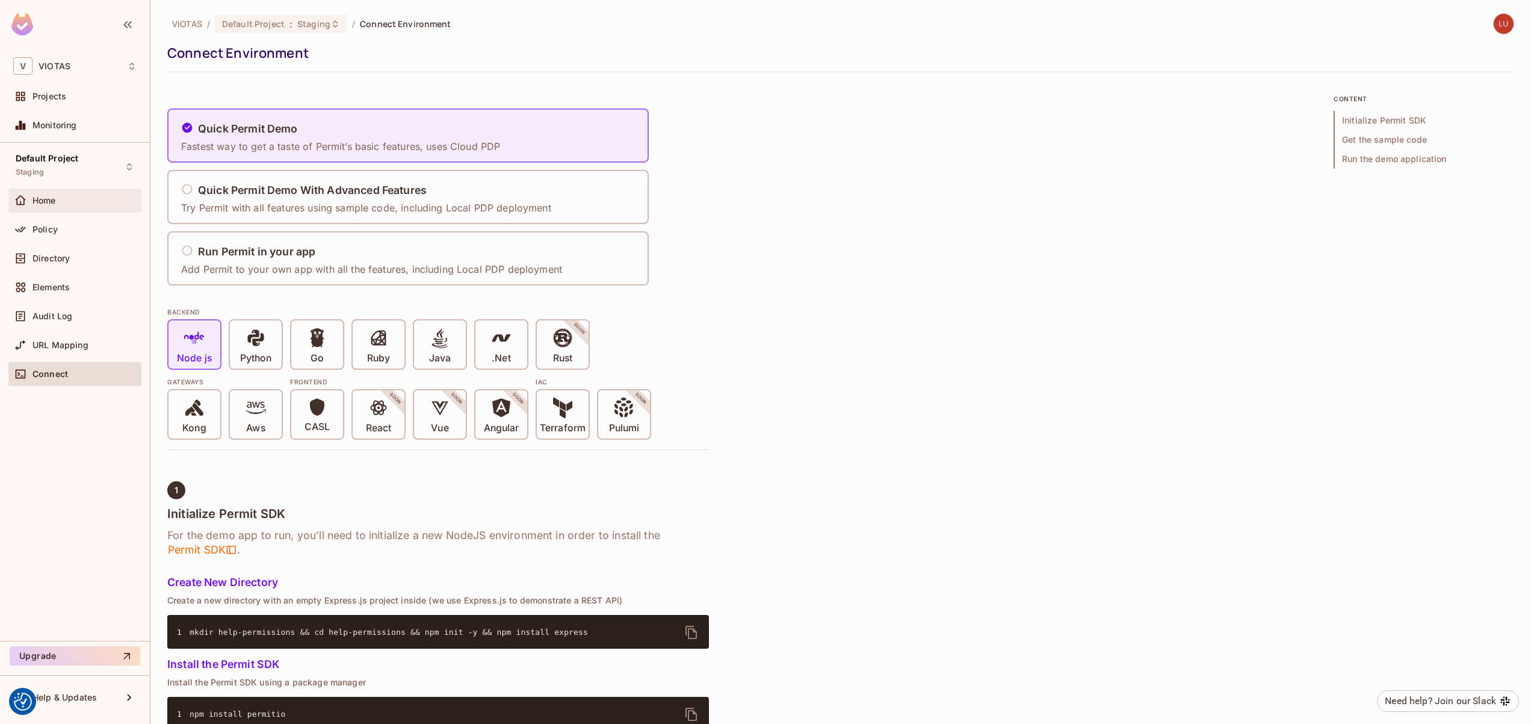
click at [79, 194] on div "Home" at bounding box center [74, 200] width 123 height 14
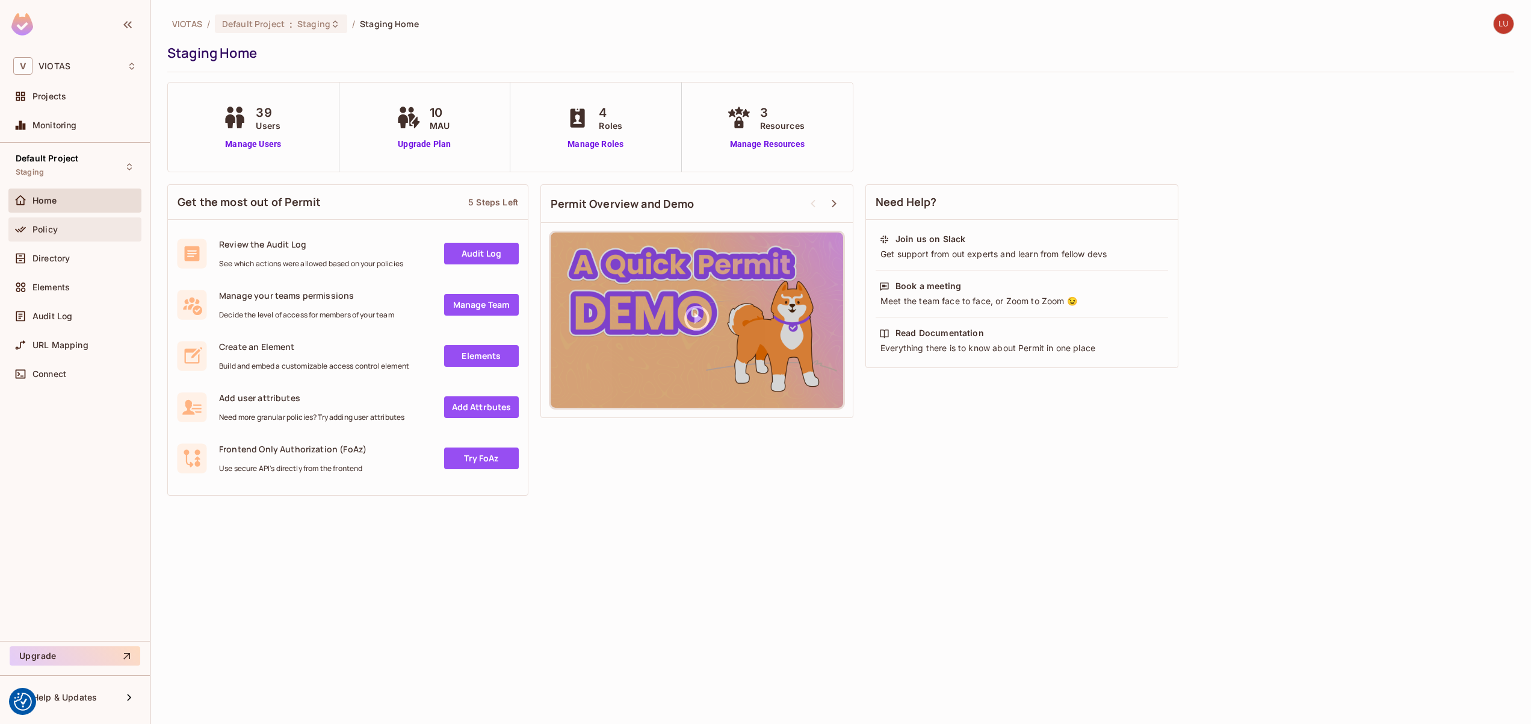
click at [73, 219] on div "Policy" at bounding box center [74, 229] width 133 height 24
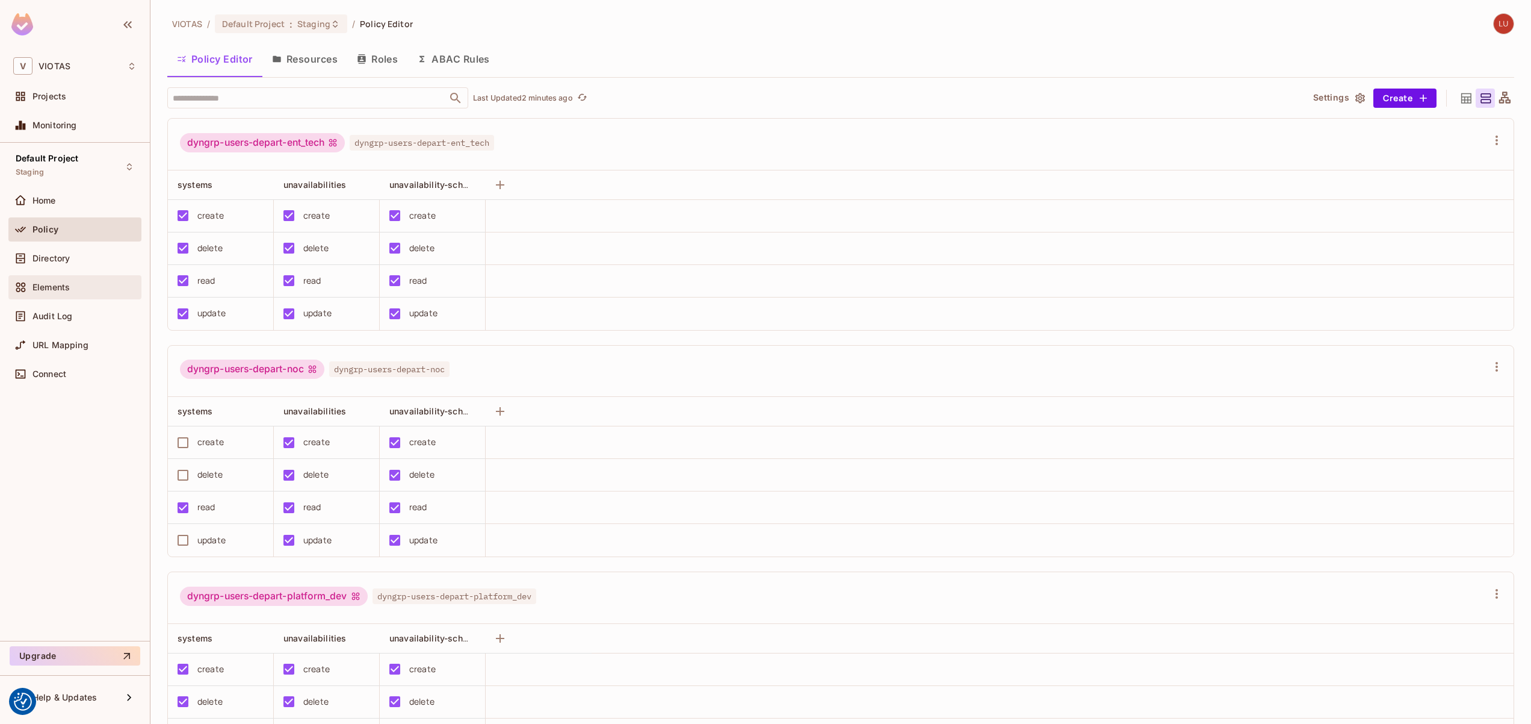
click at [63, 284] on span "Elements" at bounding box center [51, 287] width 37 height 10
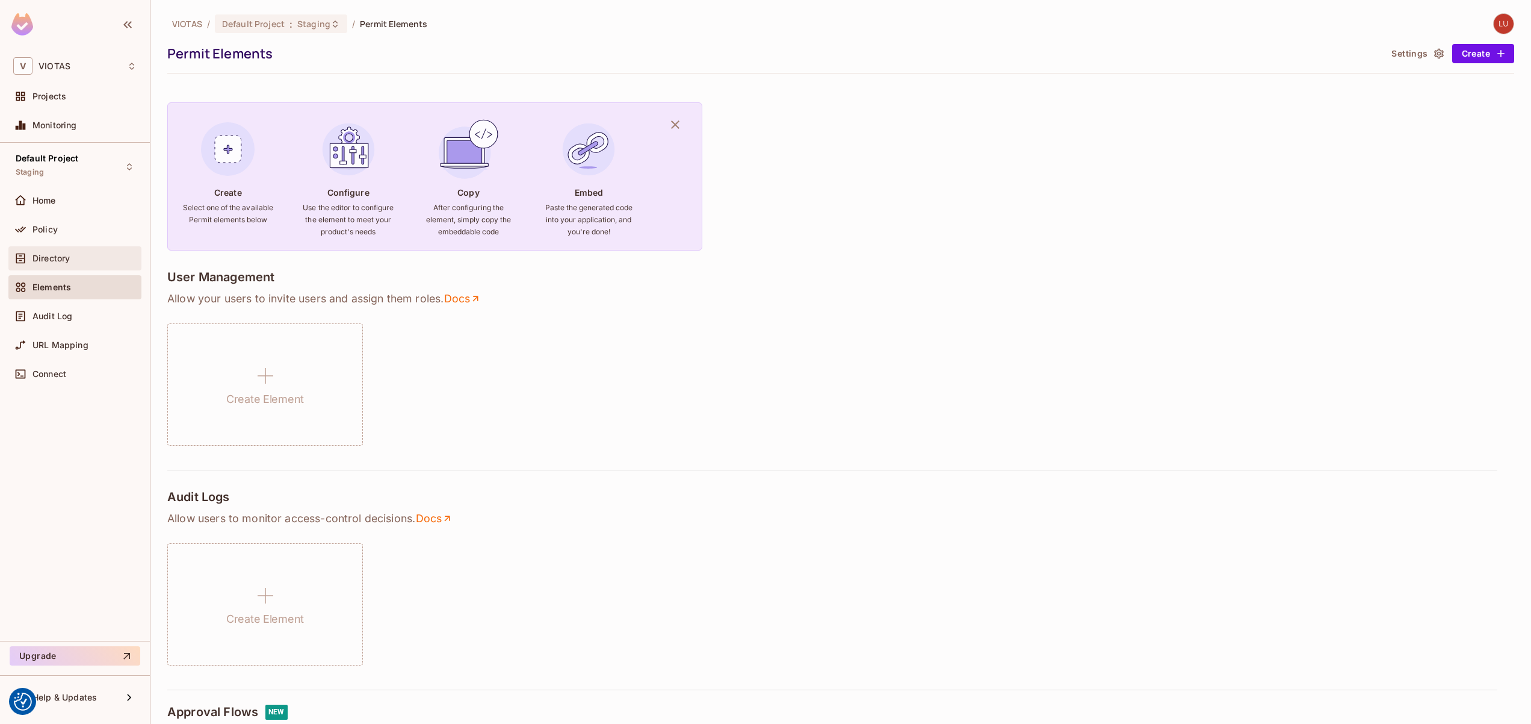
click at [77, 261] on div "Directory" at bounding box center [85, 258] width 104 height 10
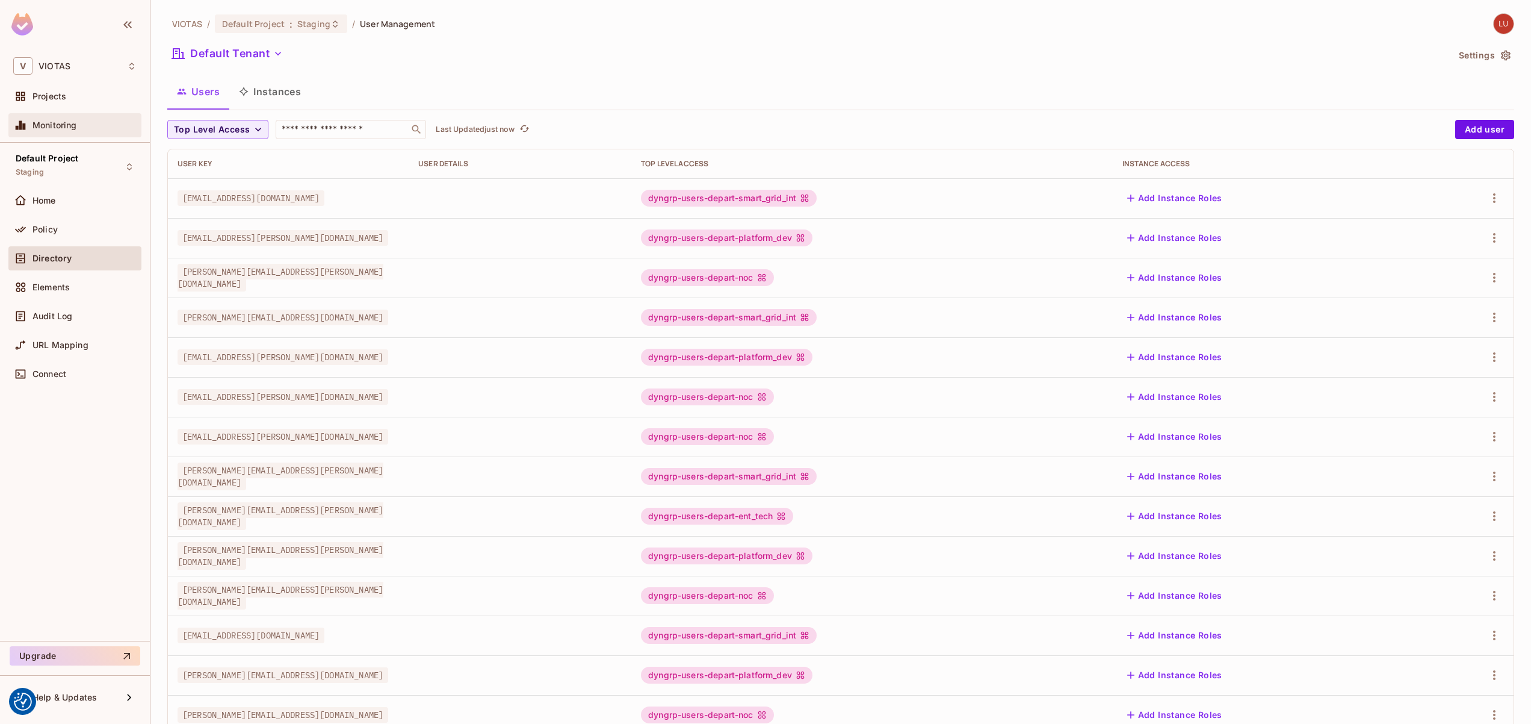
click at [108, 137] on div "Monitoring" at bounding box center [74, 125] width 133 height 24
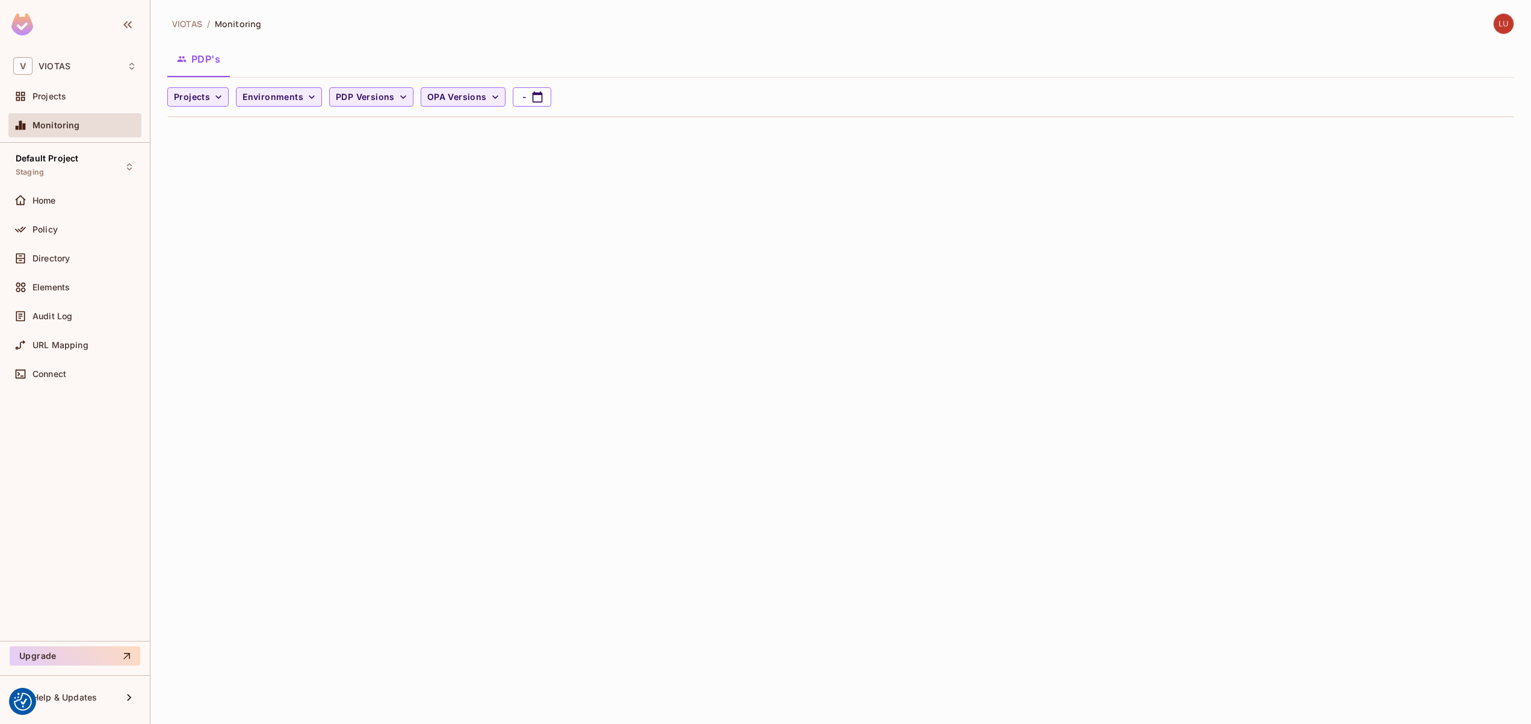
click at [86, 110] on div "Projects" at bounding box center [74, 98] width 133 height 29
click at [69, 103] on div "Projects" at bounding box center [74, 96] width 123 height 14
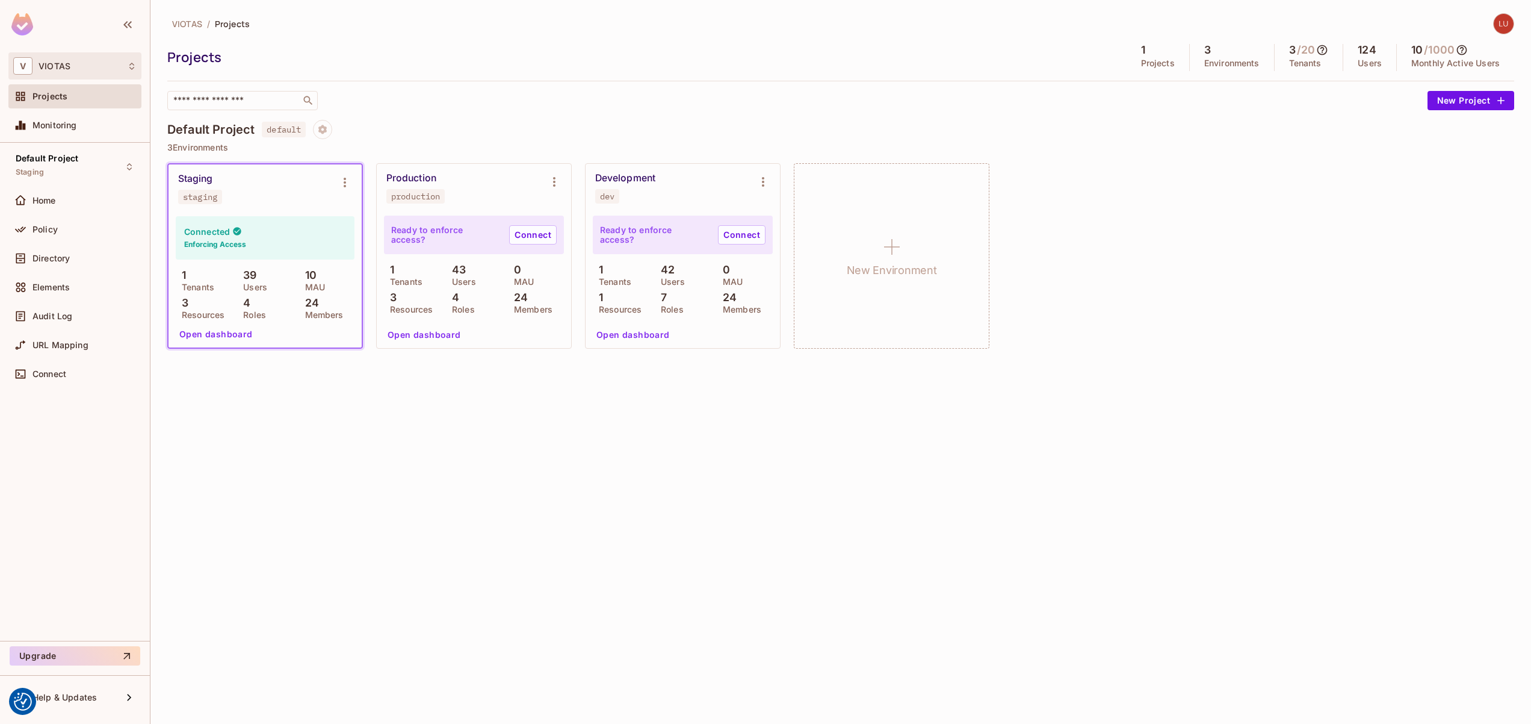
click at [78, 76] on div "V VIOTAS" at bounding box center [74, 65] width 133 height 27
click at [76, 80] on div "VIOTAS viotas" at bounding box center [80, 100] width 144 height 43
click at [338, 470] on div at bounding box center [765, 362] width 1531 height 724
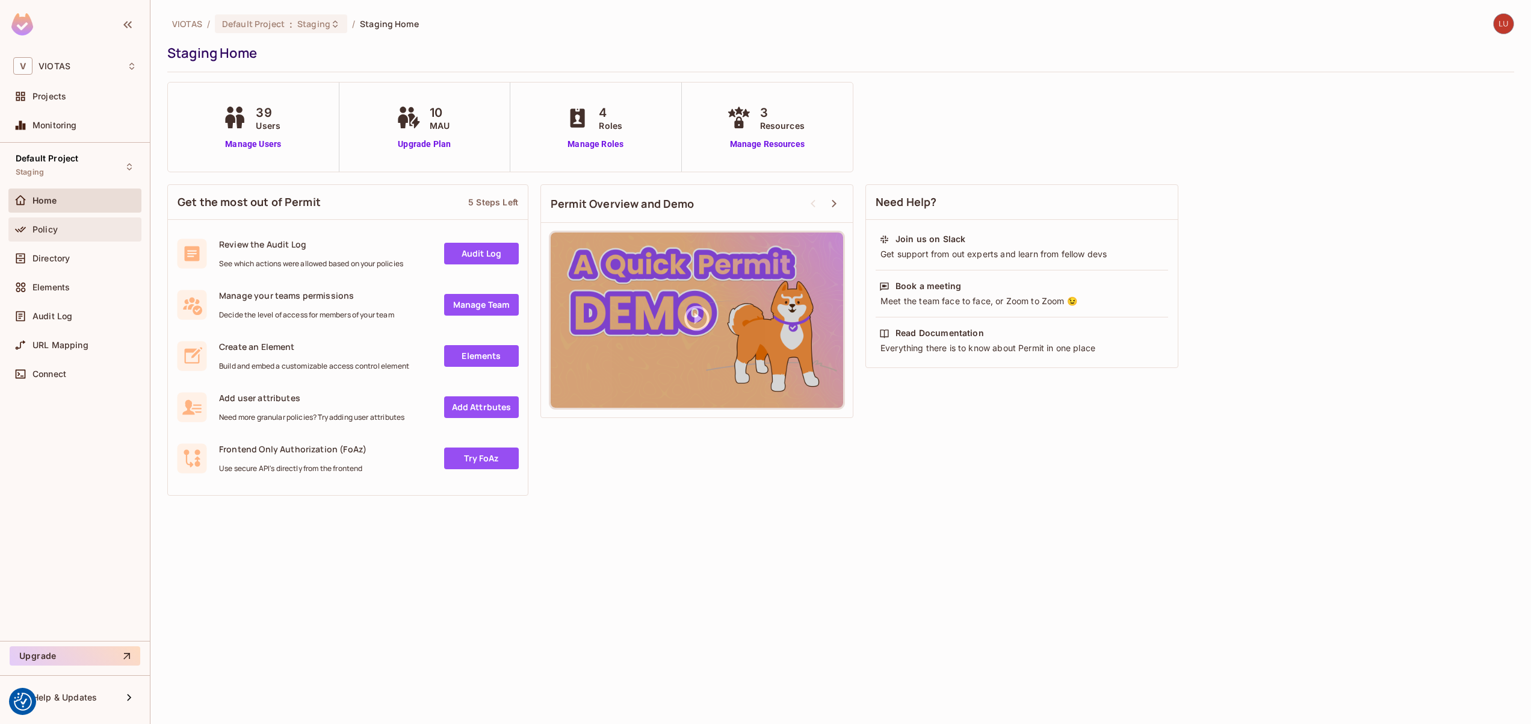
click at [94, 229] on div "Policy" at bounding box center [85, 230] width 104 height 10
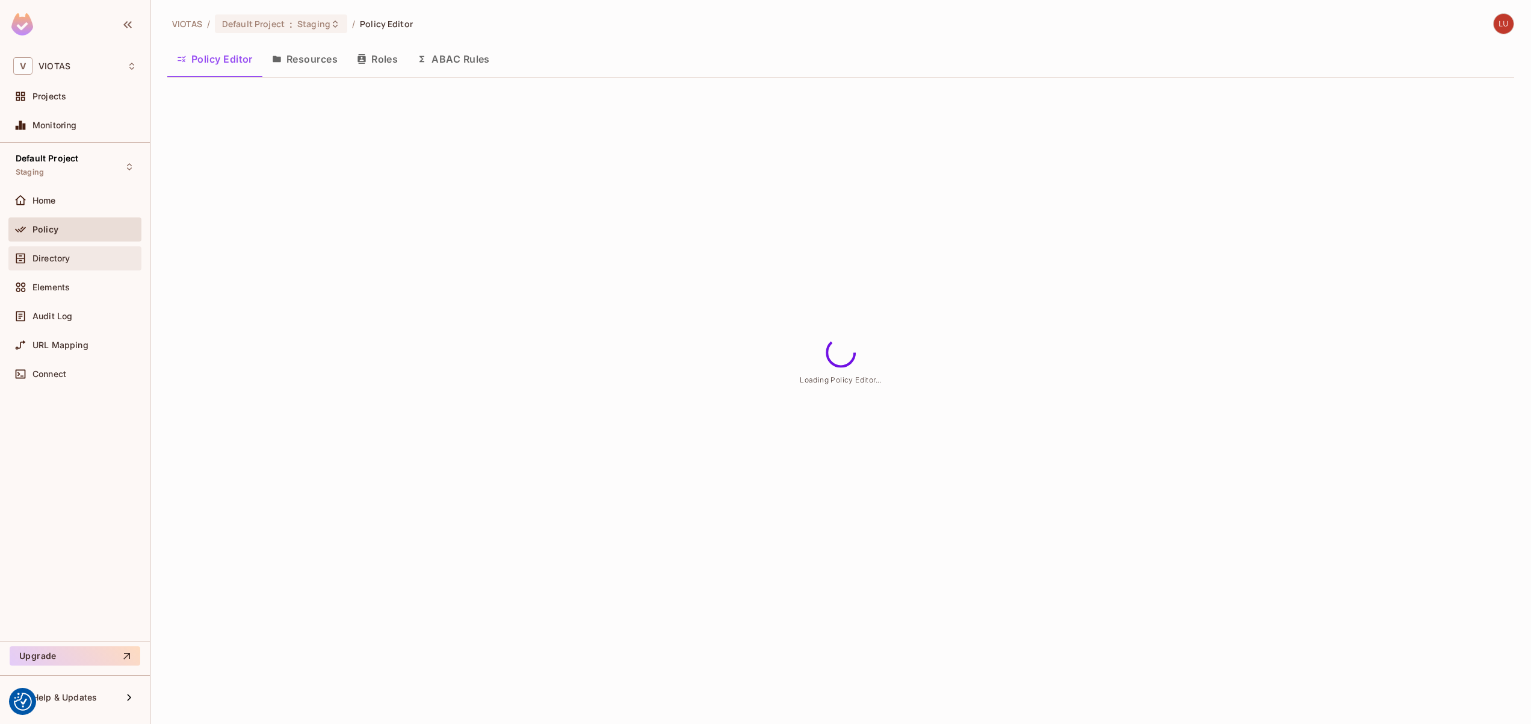
click at [76, 258] on div "Directory" at bounding box center [85, 258] width 104 height 10
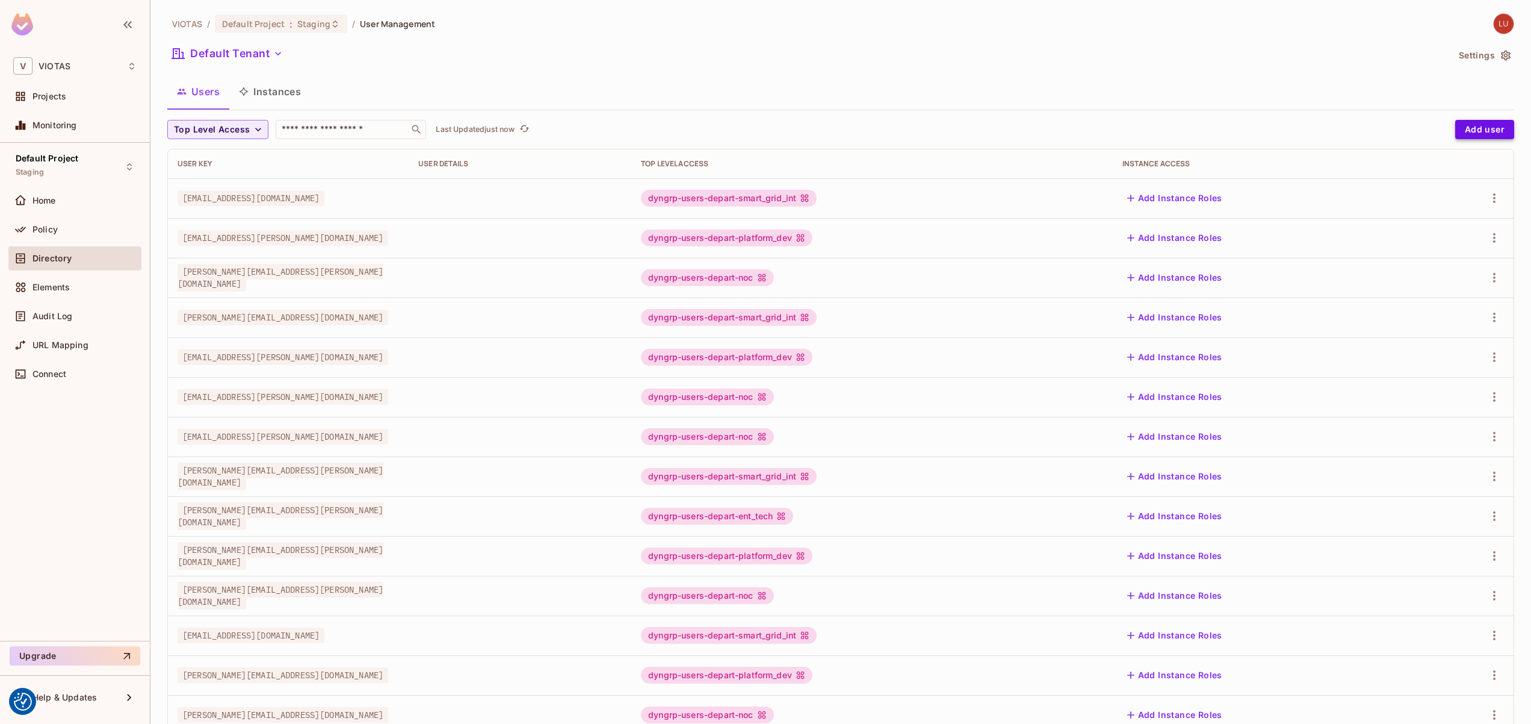
click at [1462, 131] on button "Add user" at bounding box center [1485, 129] width 59 height 19
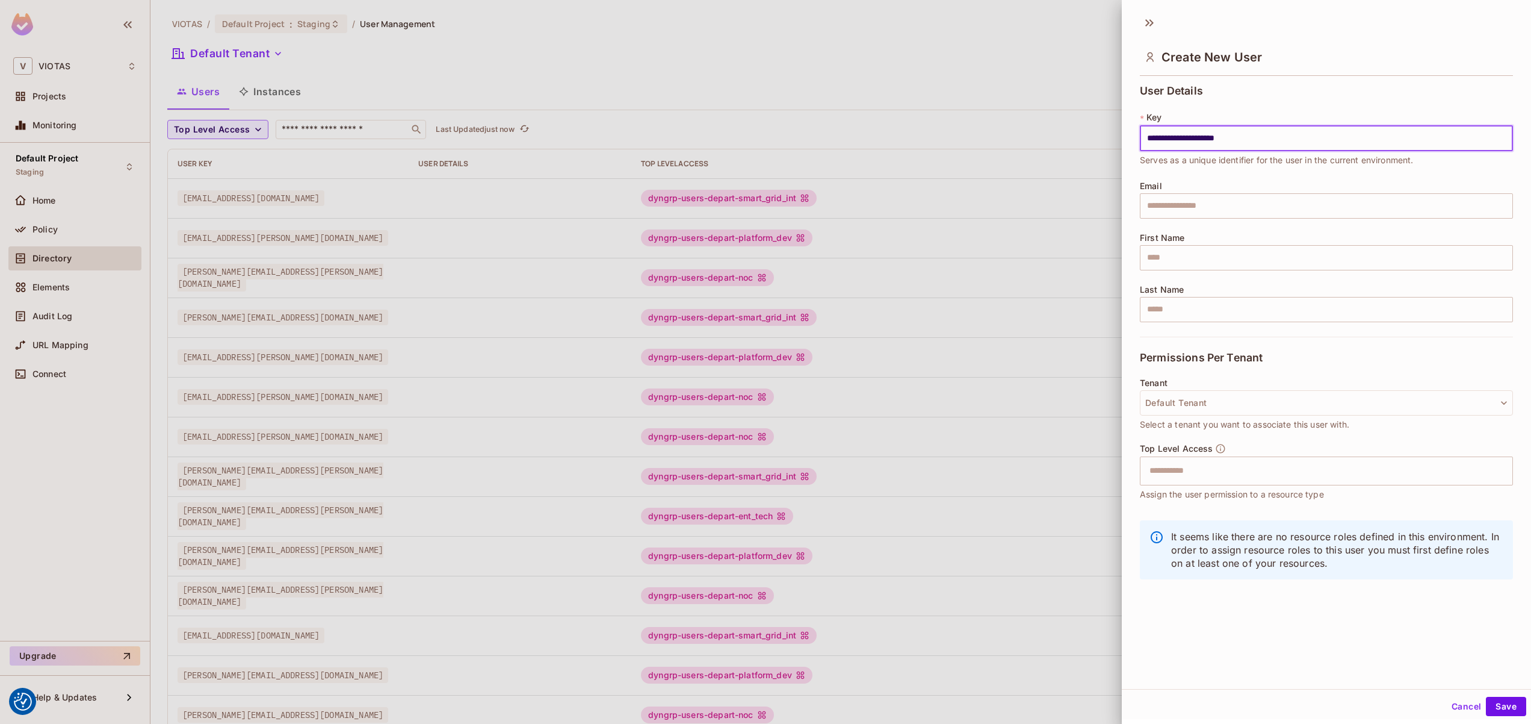
type input "**********"
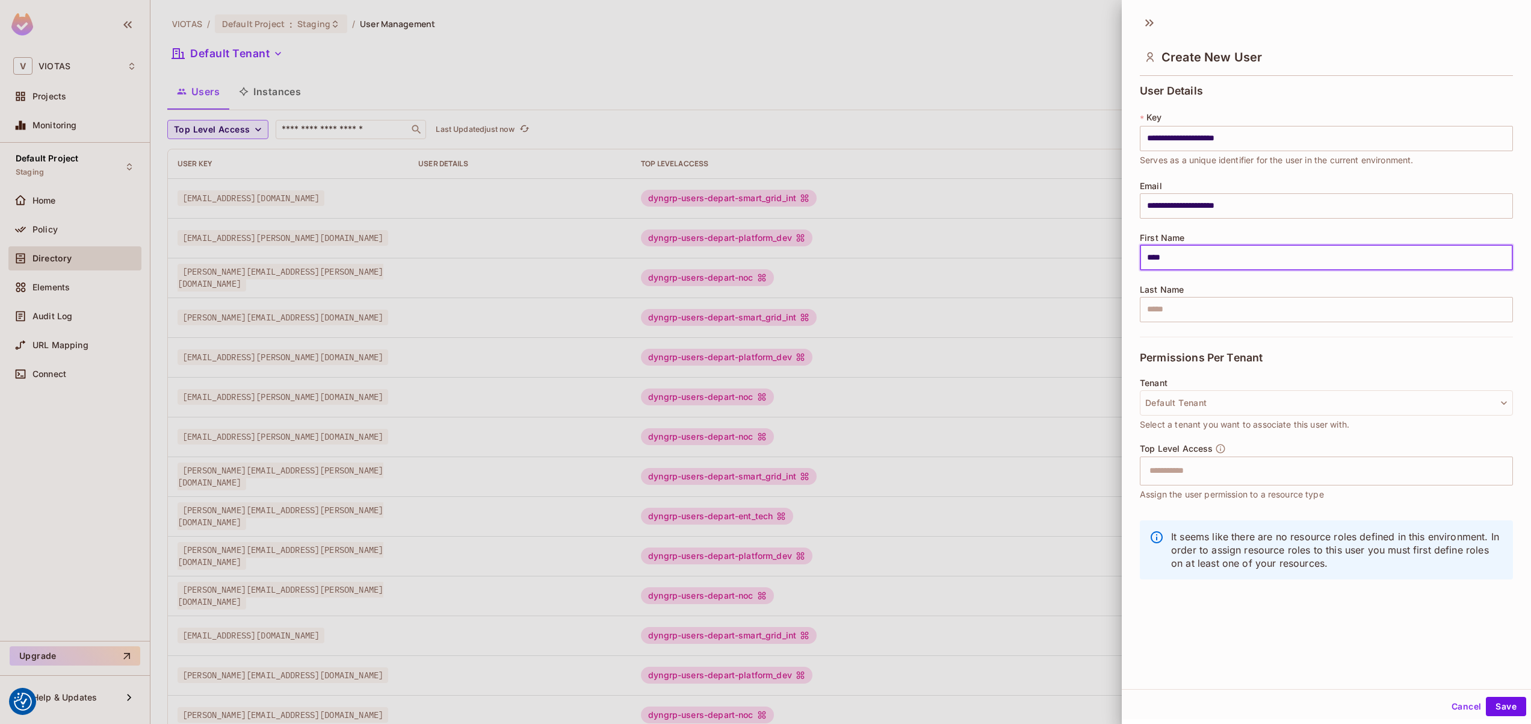
type input "****"
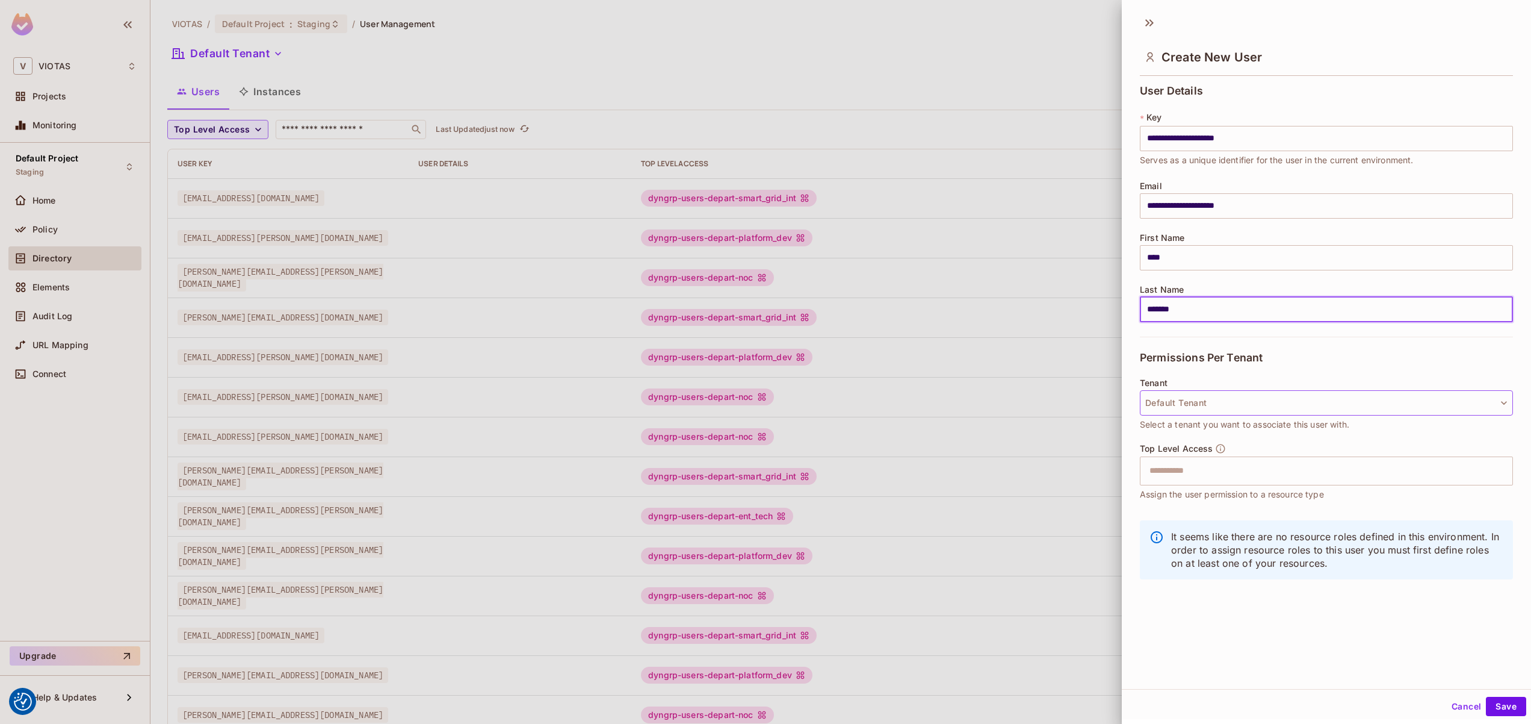
type input "*******"
click at [1257, 414] on button "Default Tenant" at bounding box center [1326, 402] width 373 height 25
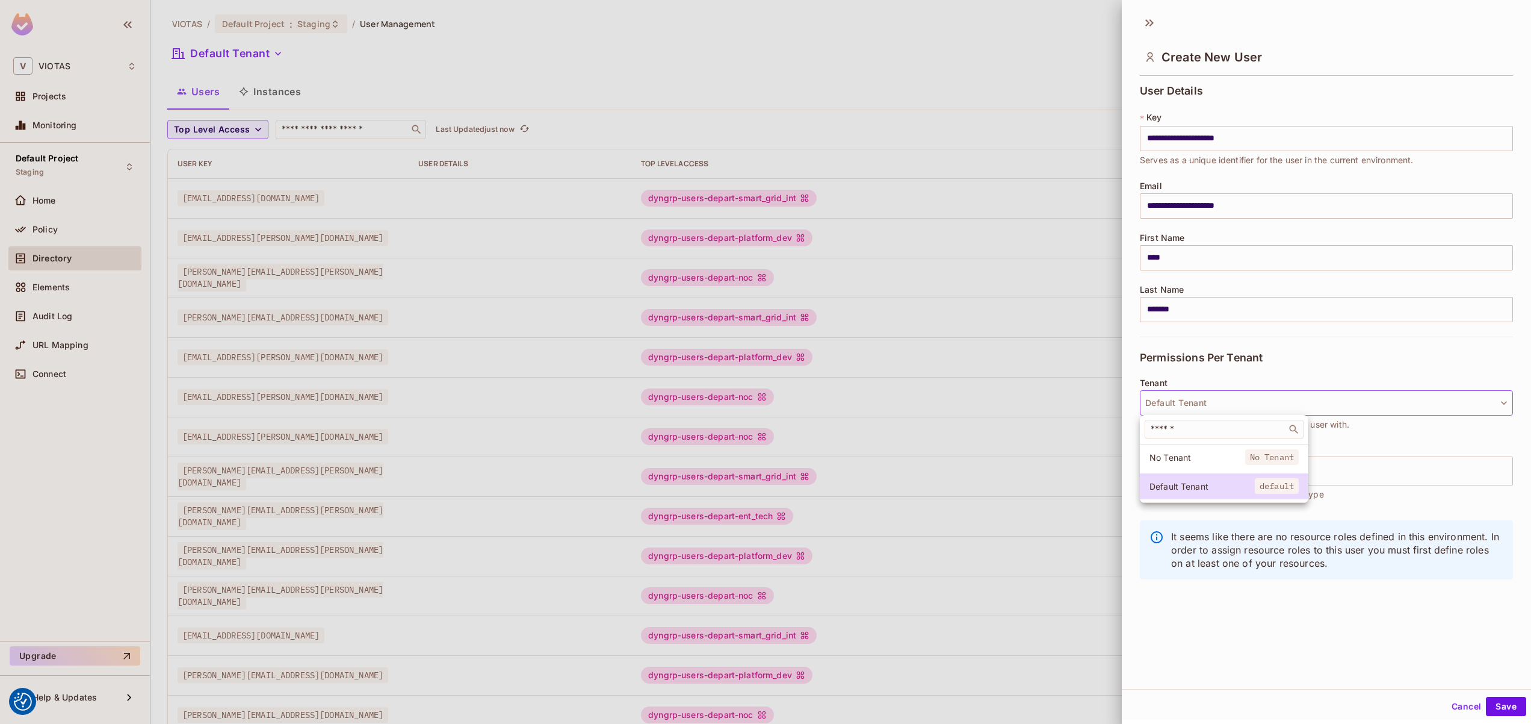
click at [1335, 436] on div at bounding box center [765, 362] width 1531 height 724
click at [1307, 464] on input "text" at bounding box center [1316, 471] width 347 height 24
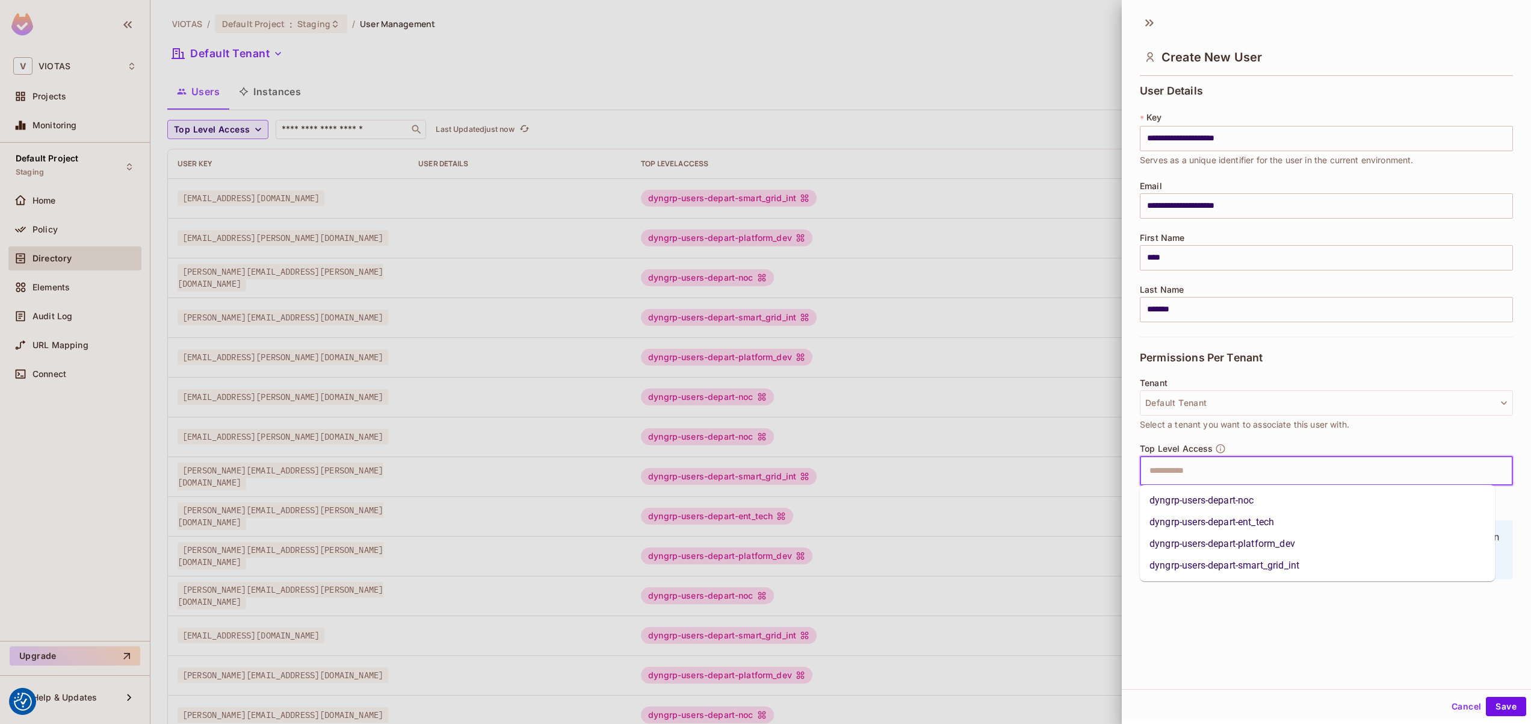
click at [1297, 546] on li "dyngrp-users-depart-platform_dev" at bounding box center [1317, 544] width 355 height 22
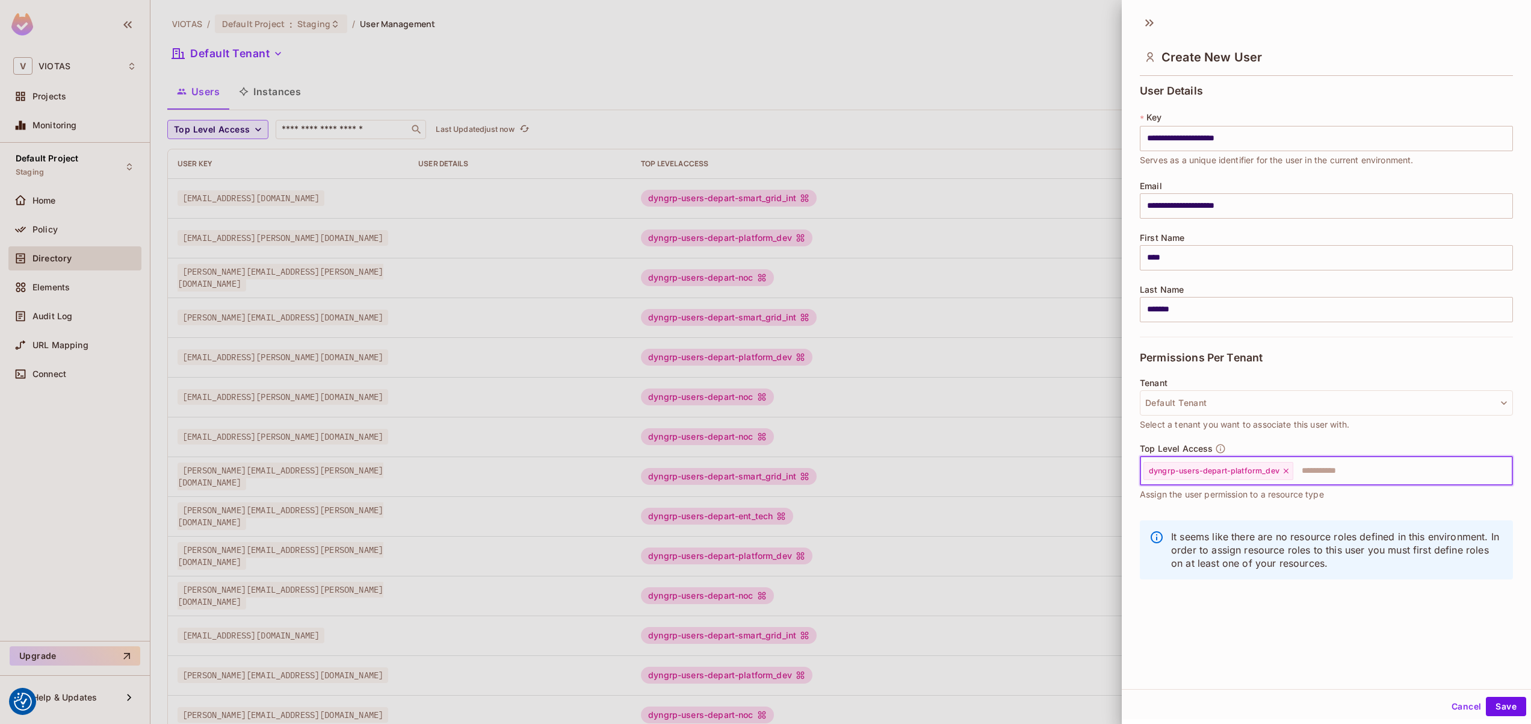
click at [1272, 643] on div "**********" at bounding box center [1326, 348] width 409 height 680
click at [1493, 704] on button "Save" at bounding box center [1506, 705] width 40 height 19
